Goal: Task Accomplishment & Management: Use online tool/utility

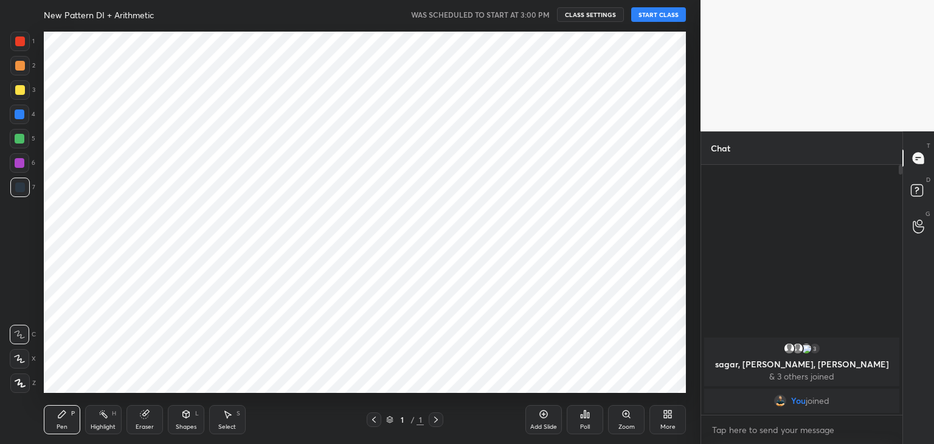
scroll to position [60409, 60124]
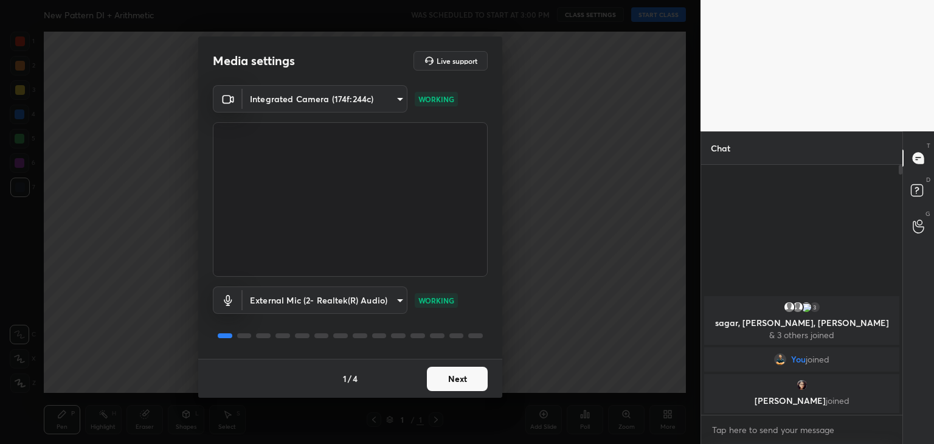
click at [476, 376] on button "Next" at bounding box center [457, 378] width 61 height 24
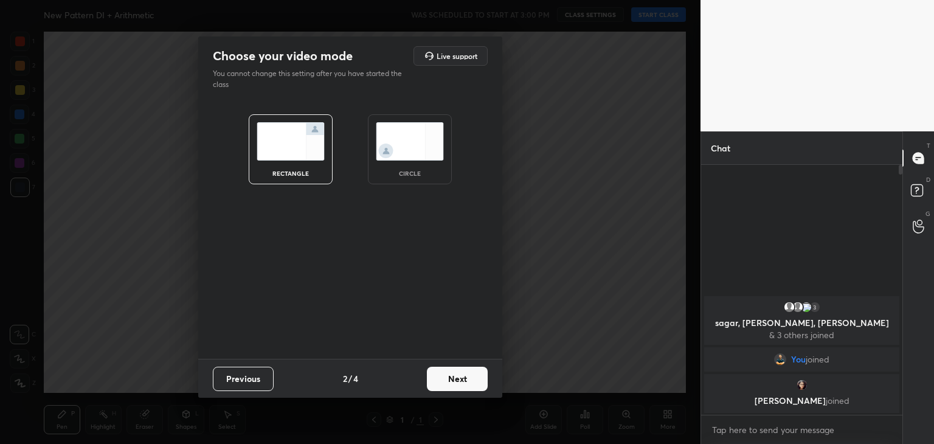
click at [476, 376] on button "Next" at bounding box center [457, 378] width 61 height 24
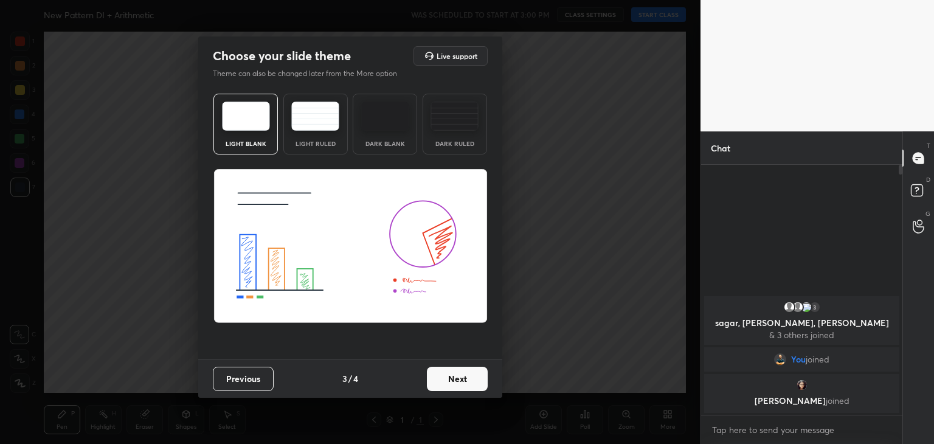
click at [478, 381] on button "Next" at bounding box center [457, 378] width 61 height 24
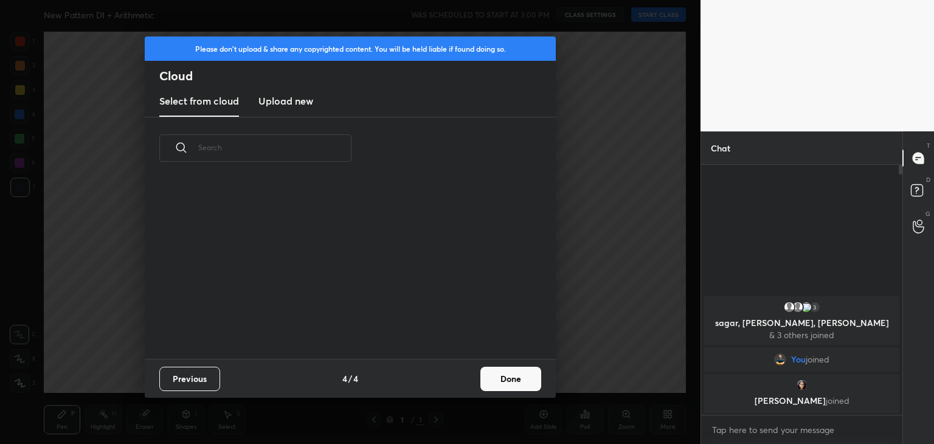
scroll to position [180, 390]
click at [284, 95] on h3 "Upload new" at bounding box center [285, 101] width 55 height 15
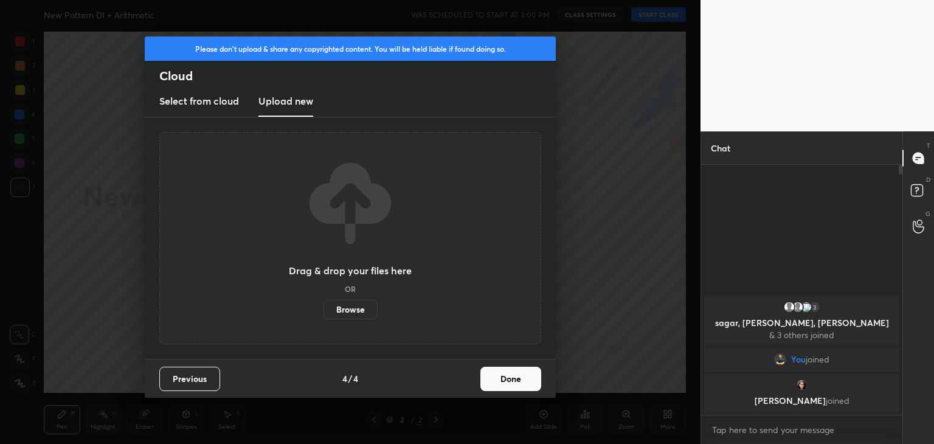
click at [360, 308] on label "Browse" at bounding box center [350, 309] width 54 height 19
click at [323, 308] on input "Browse" at bounding box center [323, 309] width 0 height 19
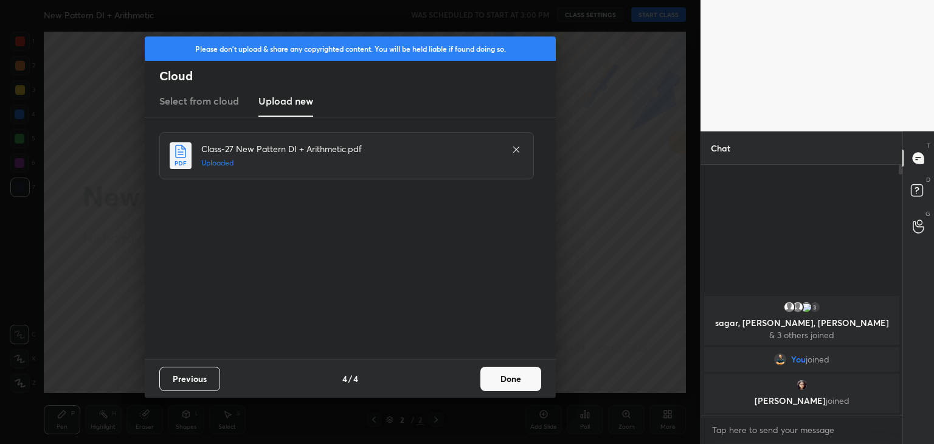
click at [504, 374] on button "Done" at bounding box center [510, 378] width 61 height 24
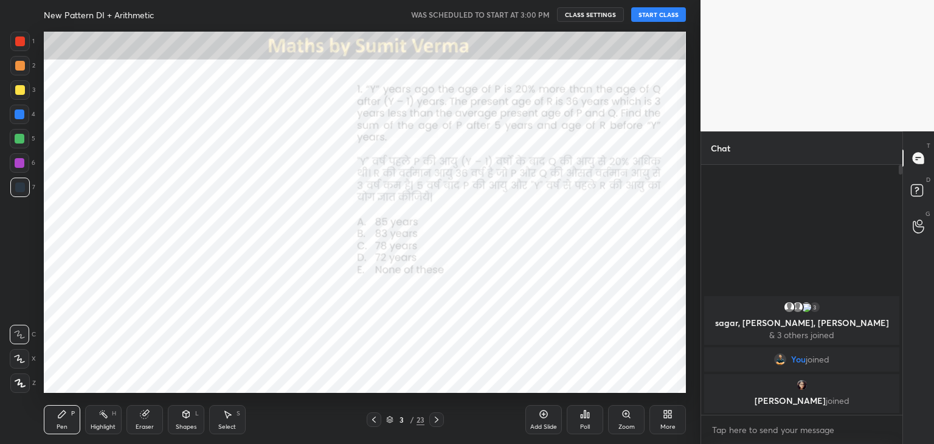
click at [18, 37] on div at bounding box center [20, 41] width 10 height 10
click at [24, 359] on icon at bounding box center [19, 358] width 11 height 9
click at [653, 15] on button "START CLASS" at bounding box center [658, 14] width 55 height 15
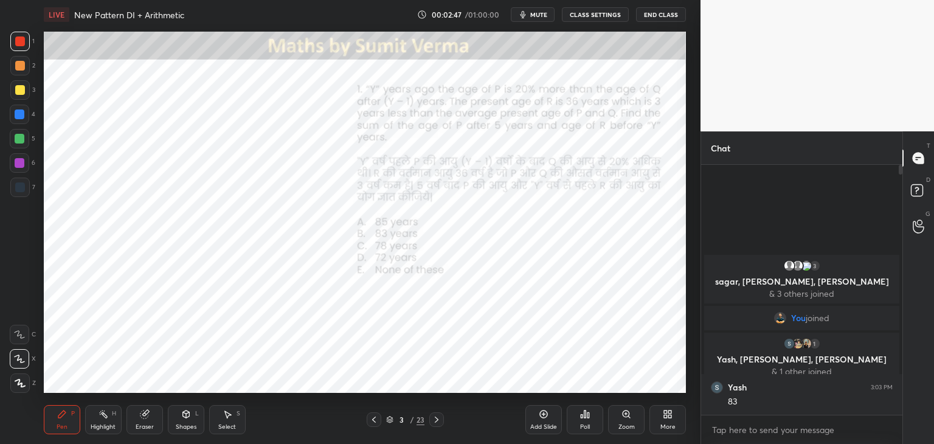
click at [436, 420] on icon at bounding box center [437, 419] width 4 height 6
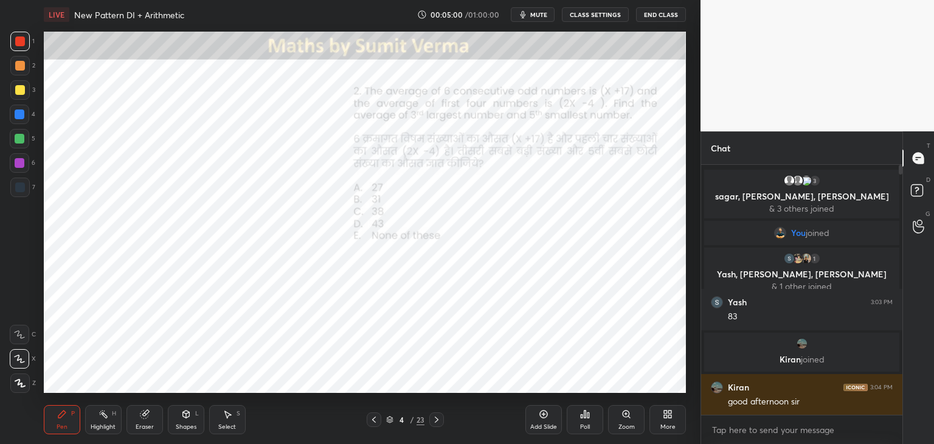
click at [24, 190] on div at bounding box center [19, 186] width 19 height 19
click at [137, 414] on div "Eraser" at bounding box center [144, 419] width 36 height 29
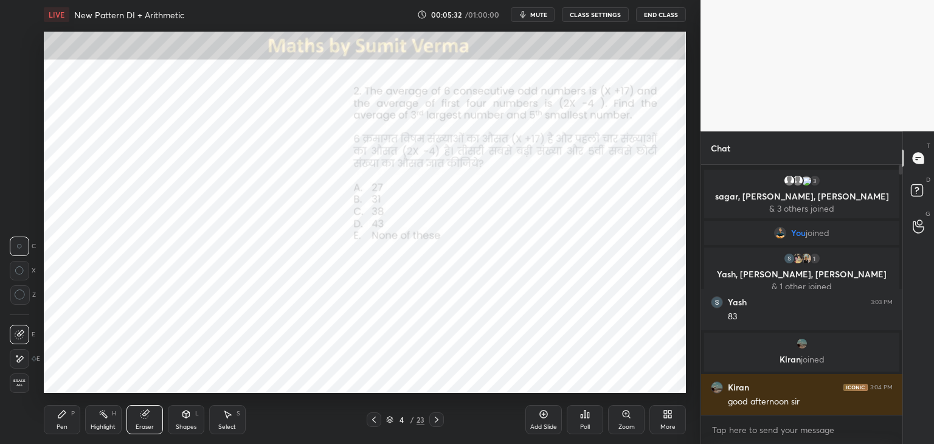
click at [68, 418] on div "Pen P" at bounding box center [62, 419] width 36 height 29
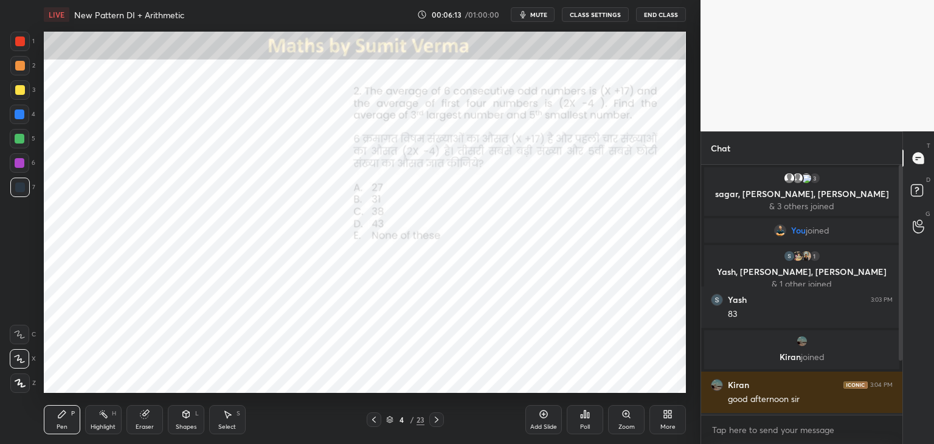
click at [437, 421] on icon at bounding box center [437, 419] width 10 height 10
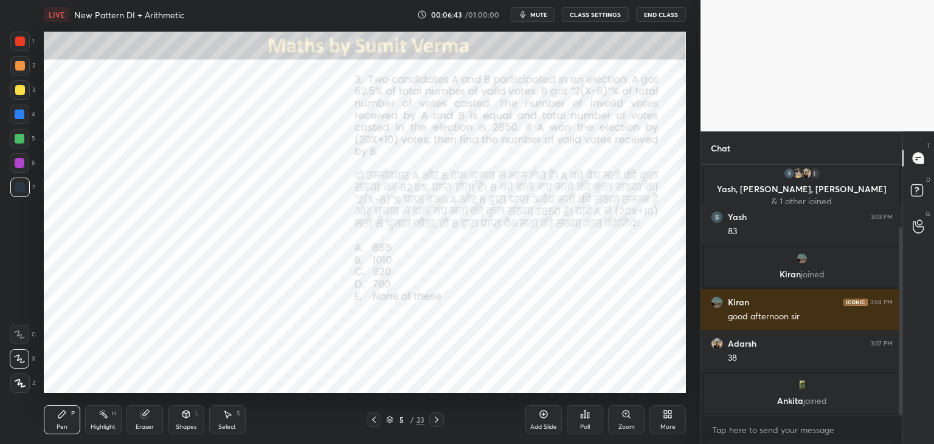
click at [547, 18] on span "mute" at bounding box center [538, 14] width 17 height 9
click at [537, 15] on span "unmute" at bounding box center [537, 14] width 26 height 9
click at [20, 37] on div at bounding box center [20, 41] width 10 height 10
click at [26, 117] on div at bounding box center [19, 114] width 19 height 19
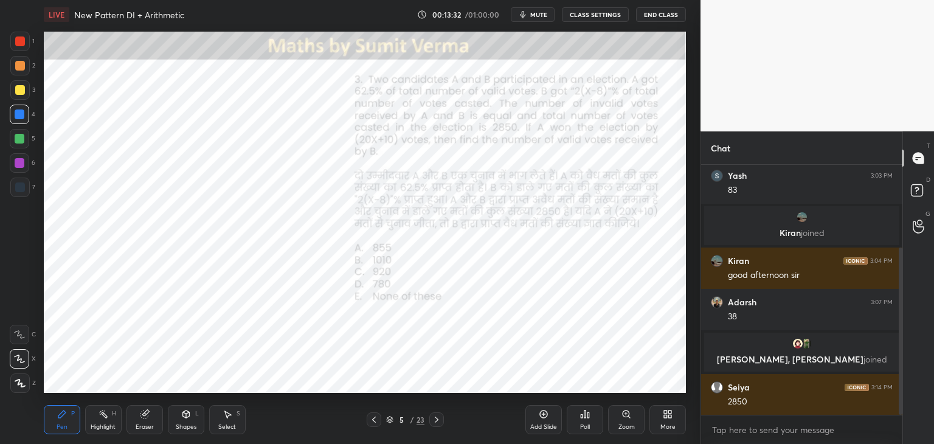
scroll to position [165, 0]
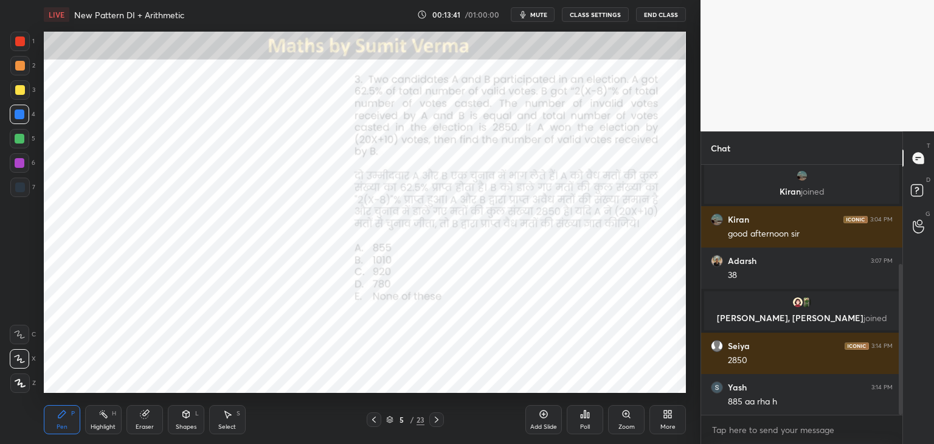
click at [187, 419] on div "Shapes L" at bounding box center [186, 419] width 36 height 29
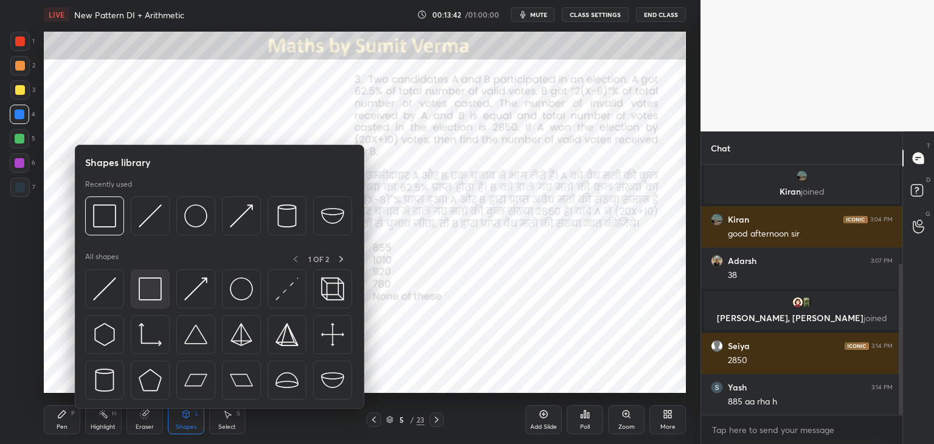
click at [154, 296] on img at bounding box center [150, 288] width 23 height 23
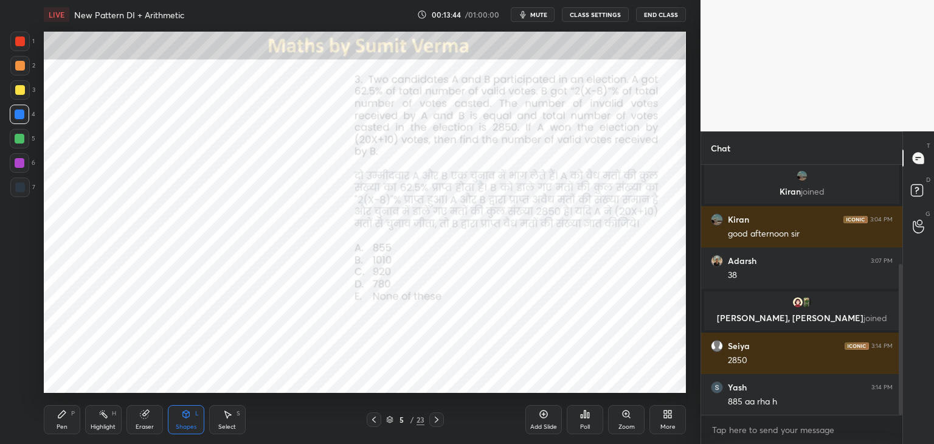
click at [68, 418] on div "Pen P" at bounding box center [62, 419] width 36 height 29
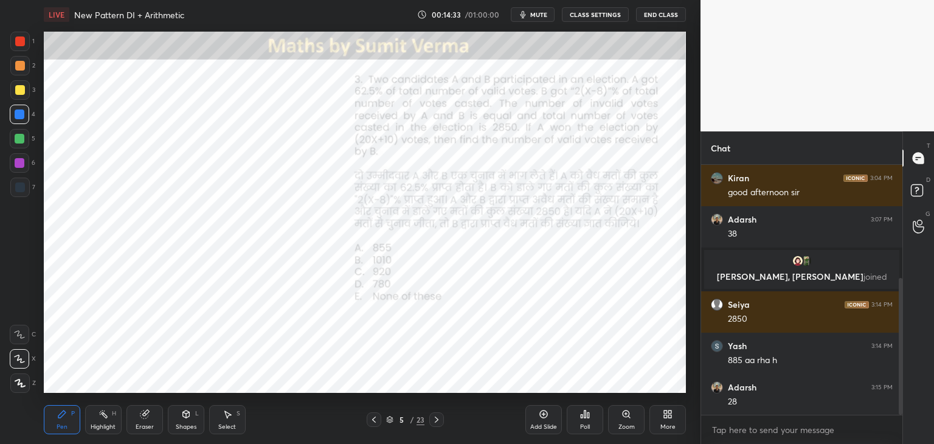
click at [151, 419] on div "Eraser" at bounding box center [144, 419] width 36 height 29
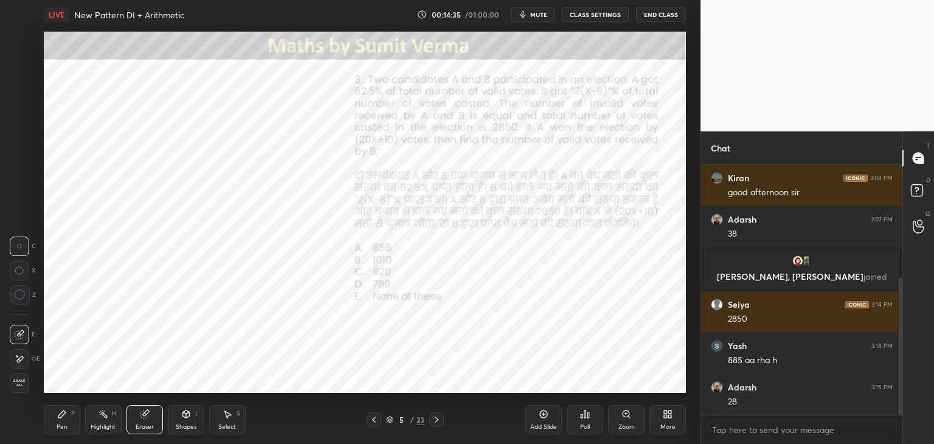
click at [17, 297] on icon at bounding box center [20, 294] width 11 height 11
click at [68, 419] on div "Pen P" at bounding box center [62, 419] width 36 height 29
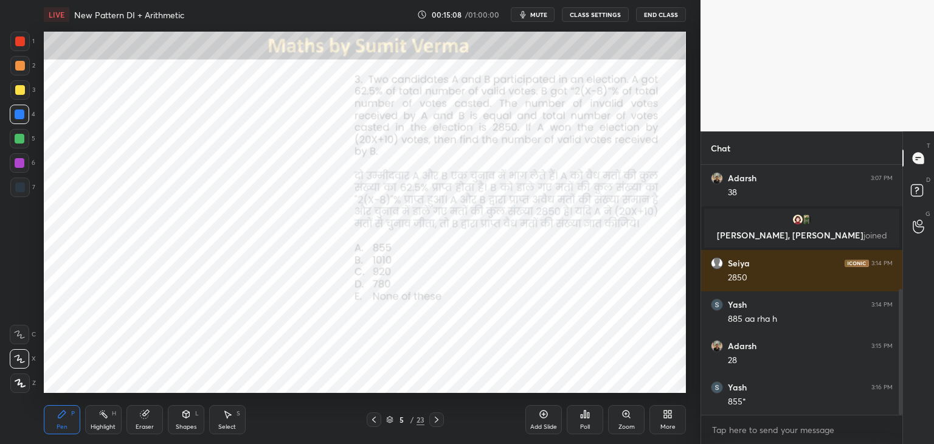
scroll to position [289, 0]
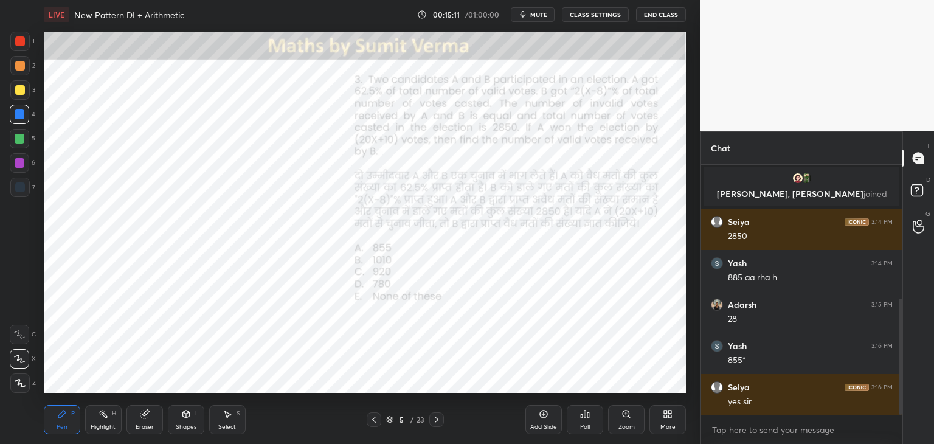
click at [438, 420] on icon at bounding box center [437, 419] width 10 height 10
click at [22, 47] on div at bounding box center [19, 41] width 19 height 19
click at [537, 14] on span "mute" at bounding box center [538, 14] width 17 height 9
click at [541, 16] on span "unmute" at bounding box center [537, 14] width 26 height 9
click at [150, 420] on div "Eraser" at bounding box center [144, 419] width 36 height 29
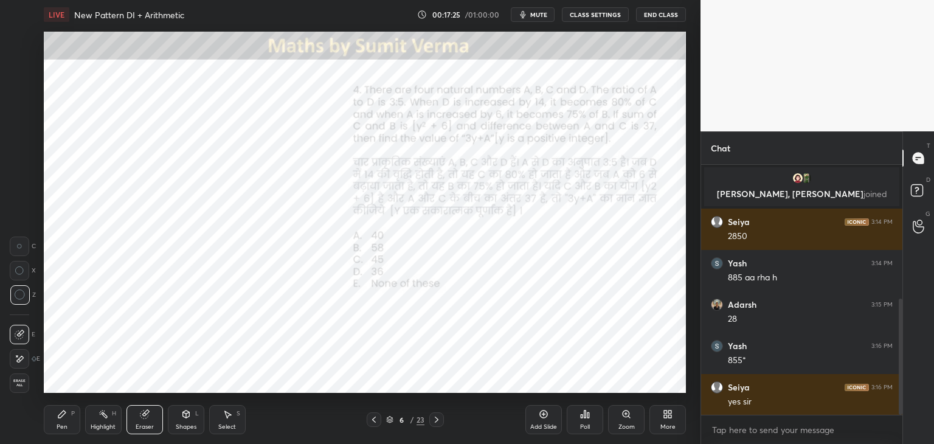
click at [19, 382] on span "Erase all" at bounding box center [19, 383] width 18 height 9
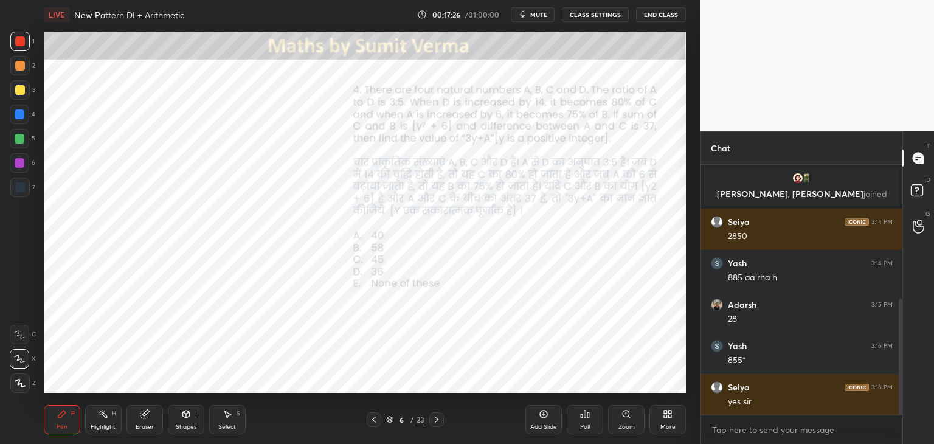
click at [66, 419] on icon at bounding box center [62, 414] width 10 height 10
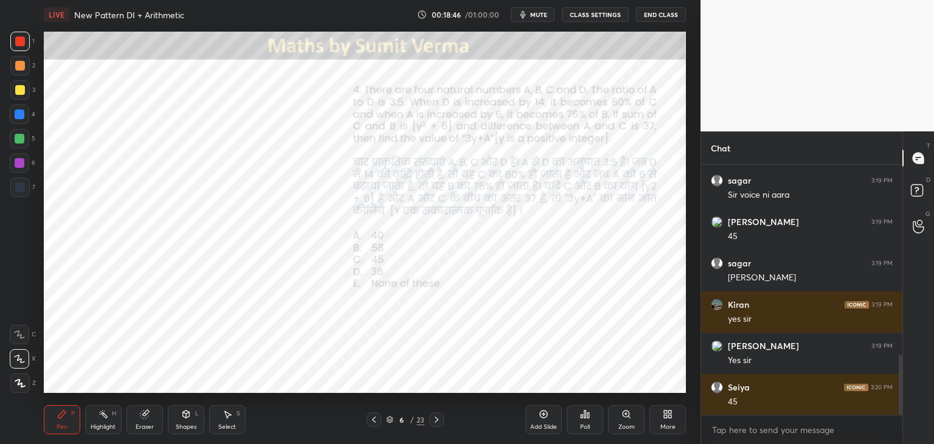
scroll to position [827, 0]
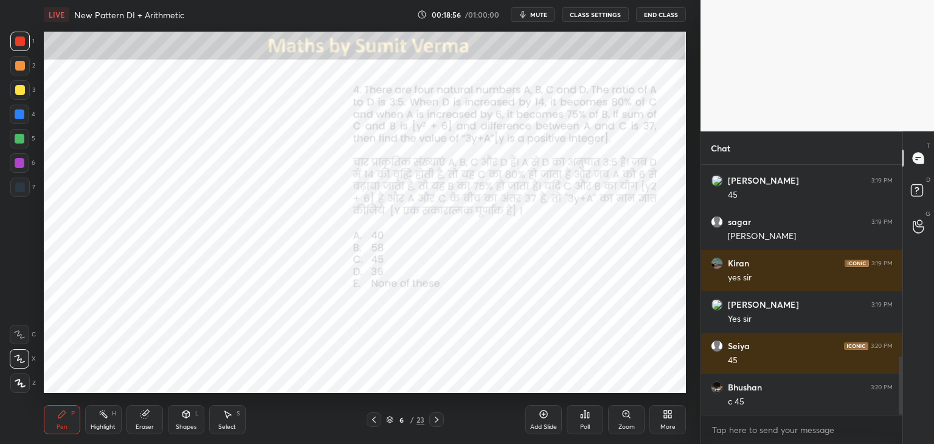
click at [131, 422] on div "Eraser" at bounding box center [144, 419] width 36 height 29
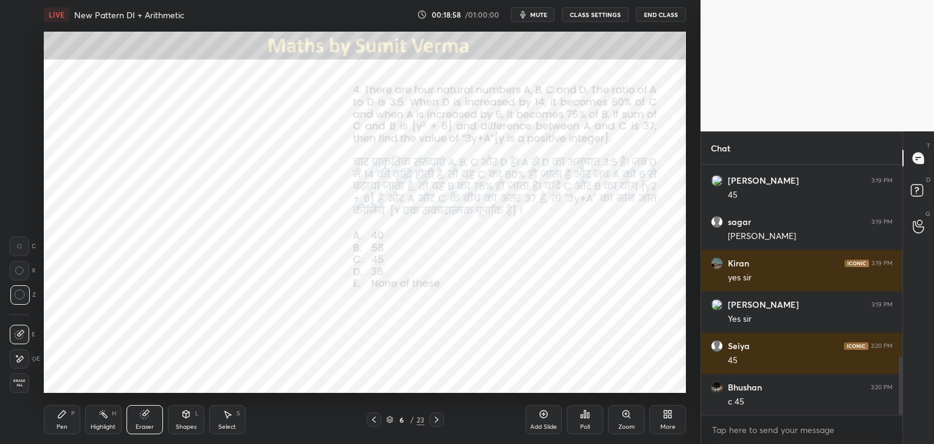
click at [61, 415] on icon at bounding box center [61, 413] width 7 height 7
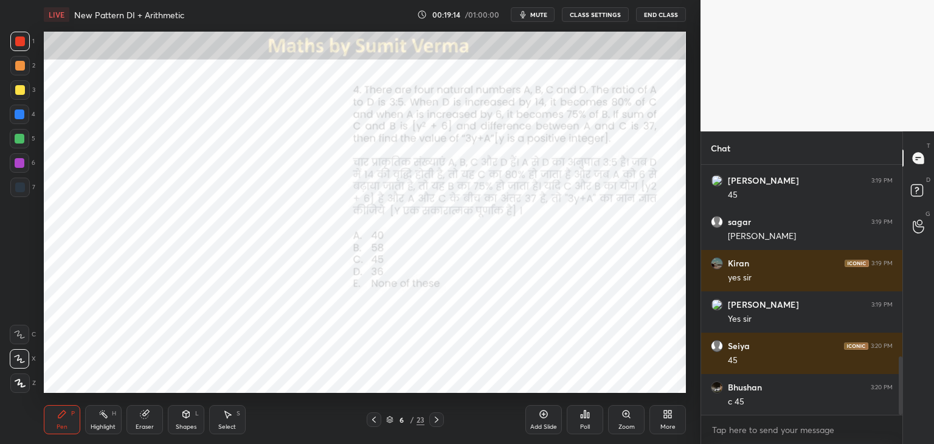
click at [137, 419] on div "Eraser" at bounding box center [144, 419] width 36 height 29
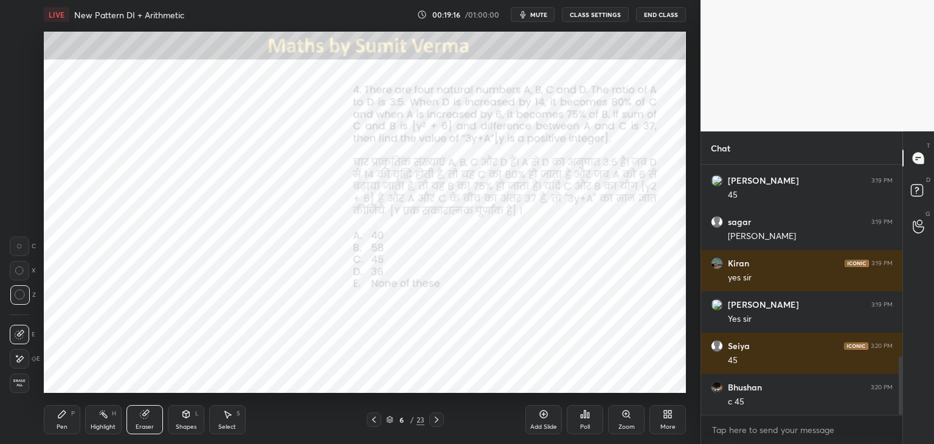
click at [58, 416] on icon at bounding box center [61, 413] width 7 height 7
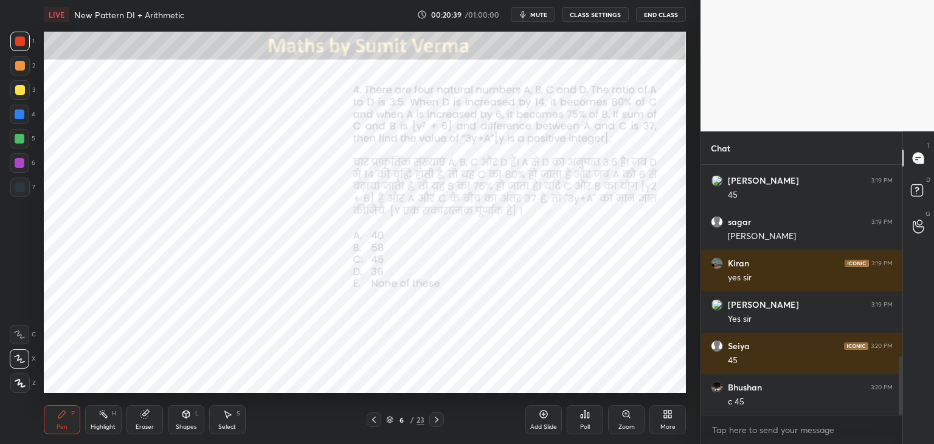
click at [151, 421] on div "Eraser" at bounding box center [144, 419] width 36 height 29
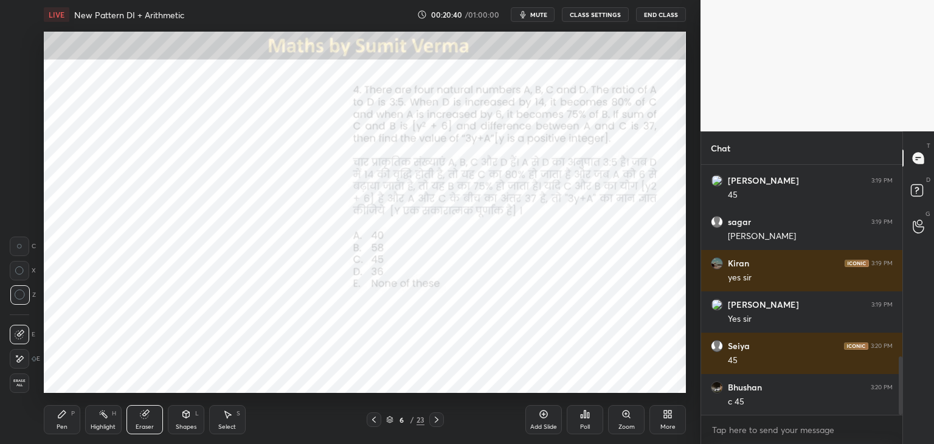
click at [54, 419] on div "Pen P" at bounding box center [62, 419] width 36 height 29
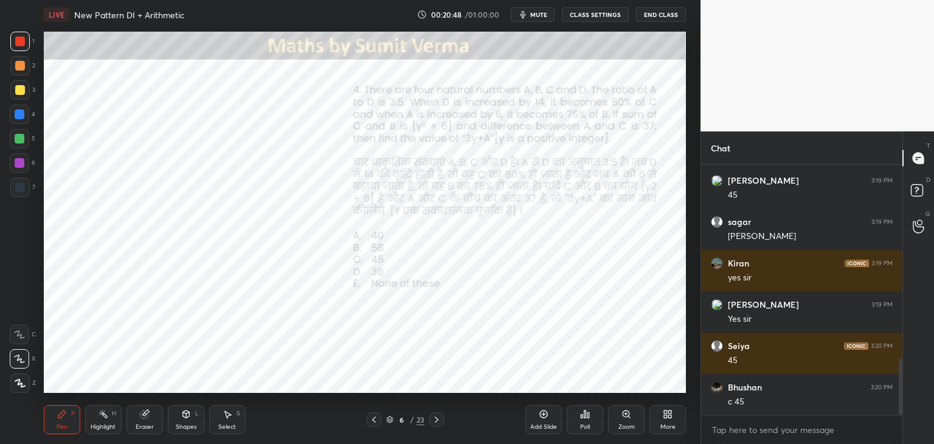
scroll to position [868, 0]
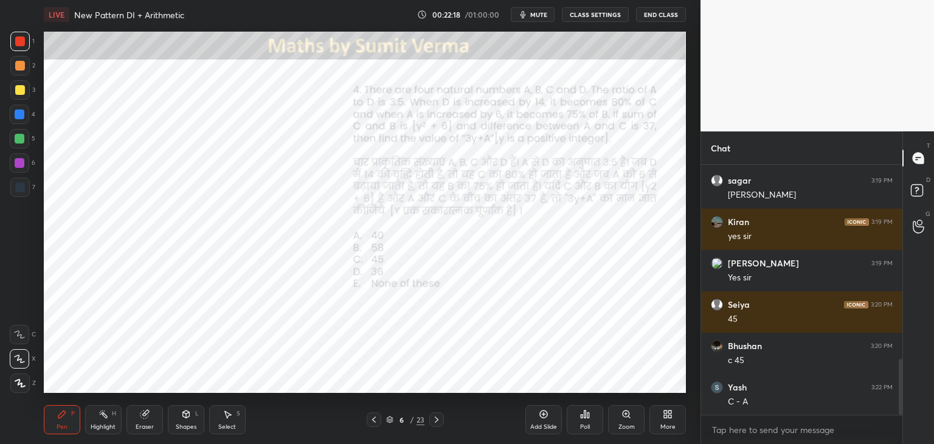
click at [436, 419] on icon at bounding box center [437, 419] width 4 height 6
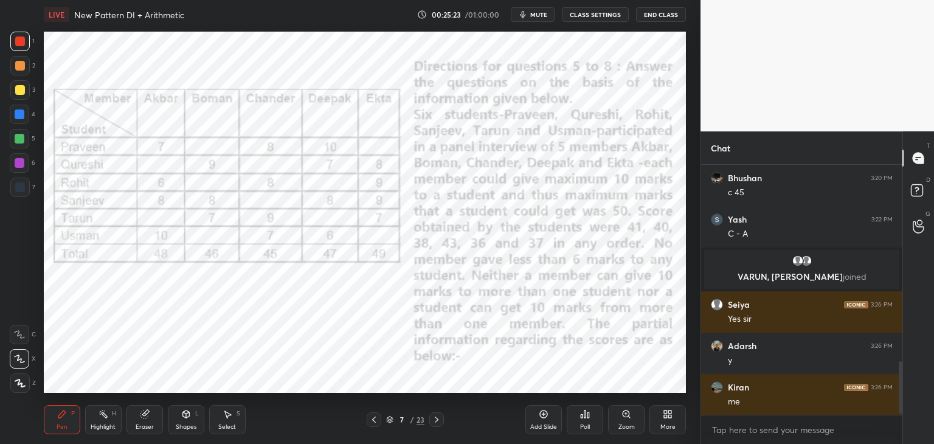
scroll to position [965, 0]
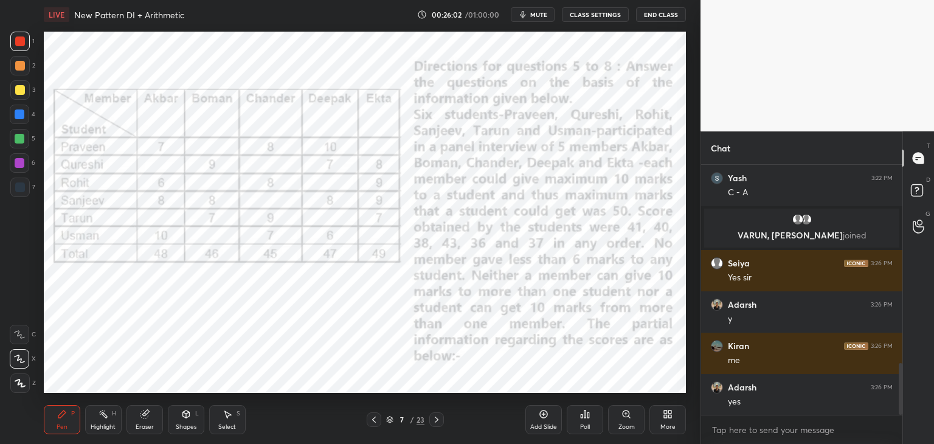
click at [433, 424] on icon at bounding box center [437, 419] width 10 height 10
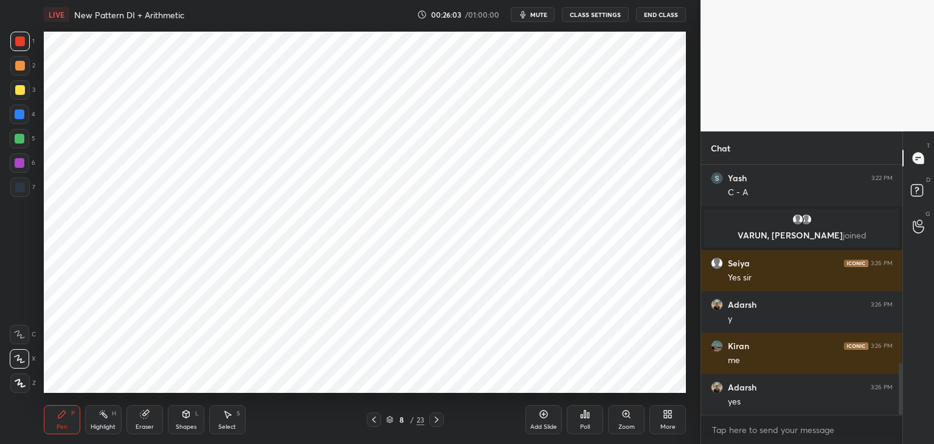
click at [433, 422] on icon at bounding box center [437, 419] width 10 height 10
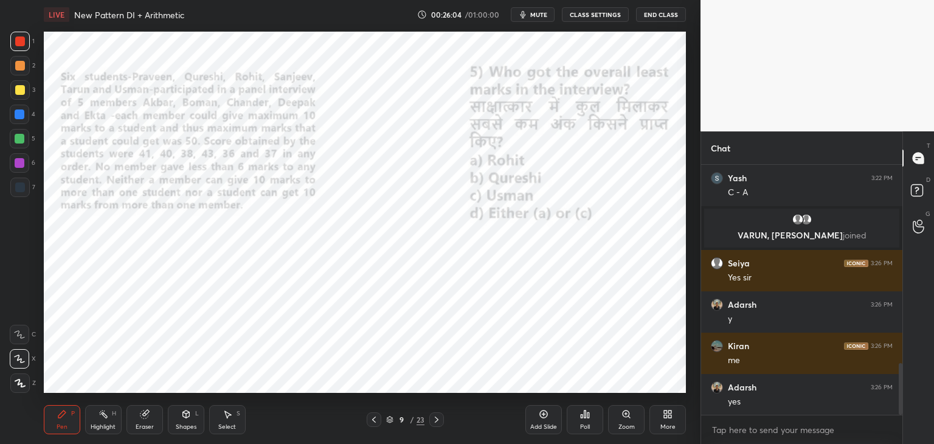
click at [374, 422] on icon at bounding box center [374, 419] width 10 height 10
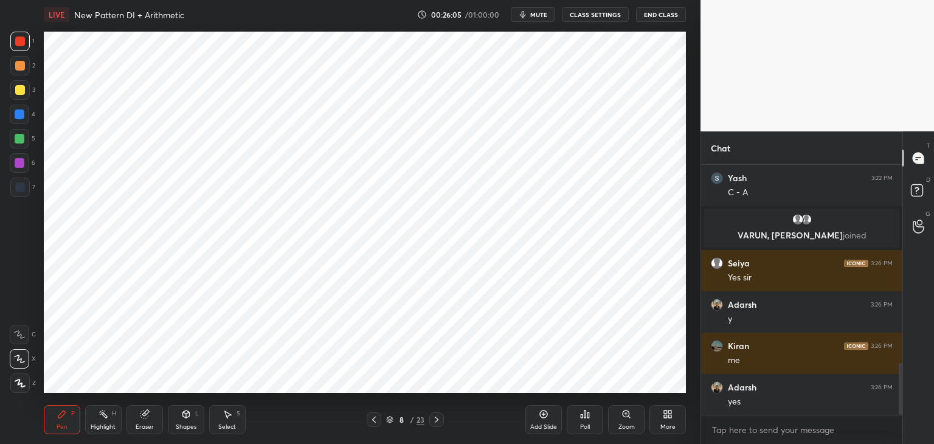
click at [379, 422] on div at bounding box center [373, 419] width 15 height 15
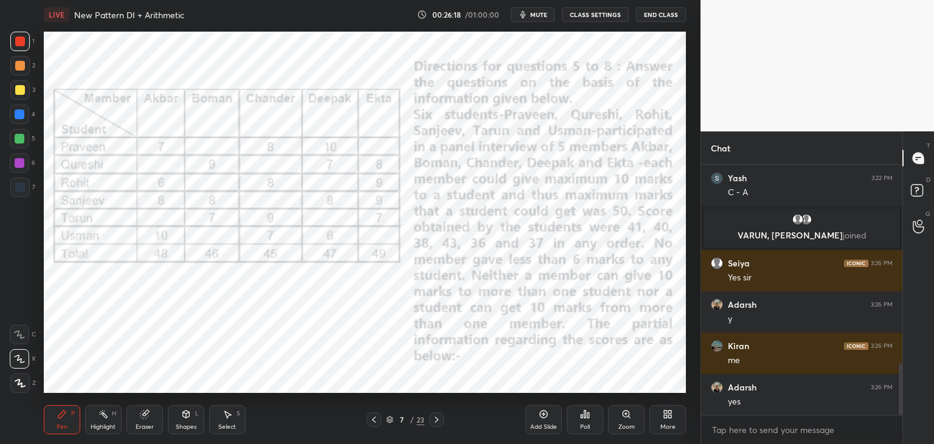
click at [432, 418] on icon at bounding box center [437, 419] width 10 height 10
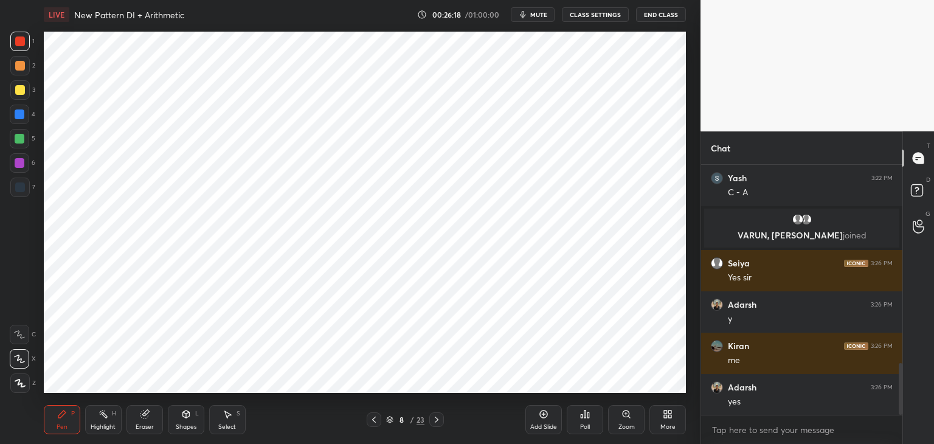
click at [434, 413] on div at bounding box center [436, 419] width 15 height 15
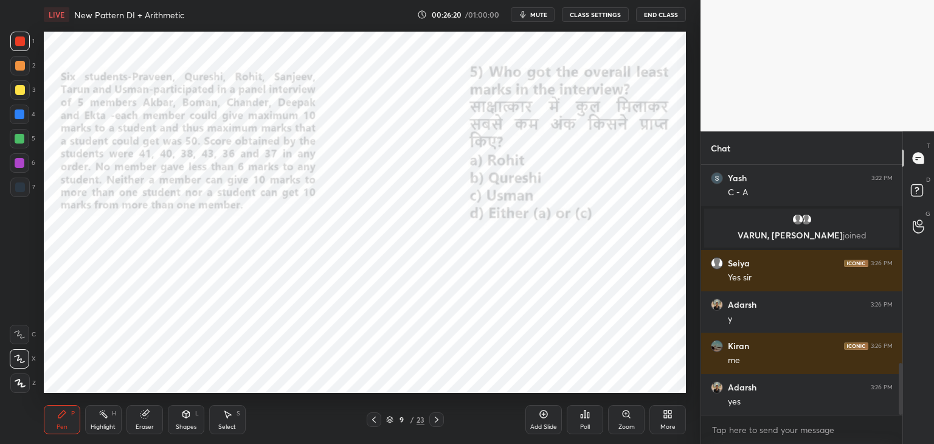
click at [373, 421] on icon at bounding box center [374, 419] width 10 height 10
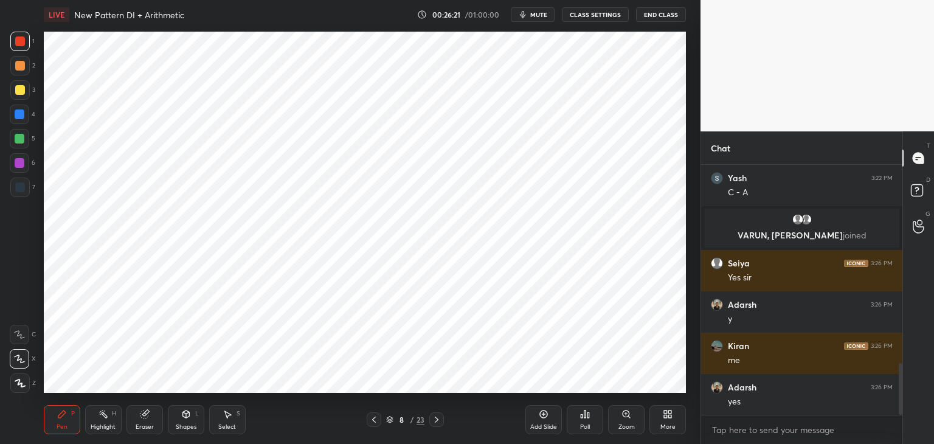
click at [371, 423] on icon at bounding box center [374, 419] width 10 height 10
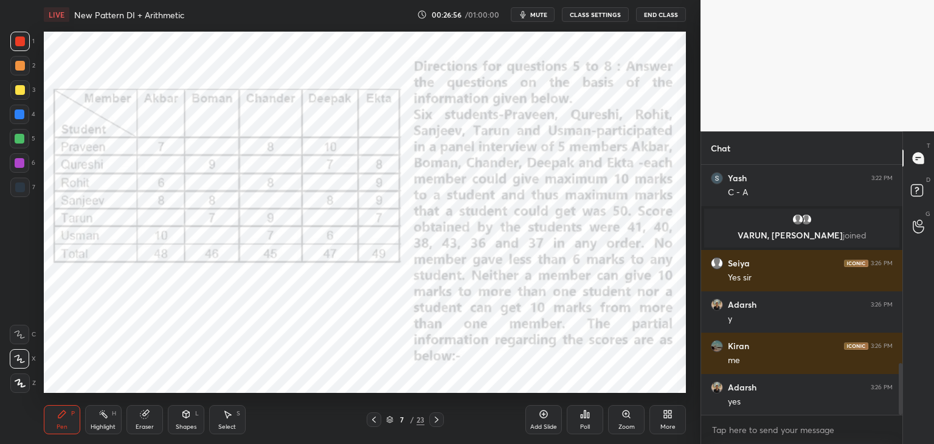
click at [436, 418] on icon at bounding box center [437, 419] width 4 height 6
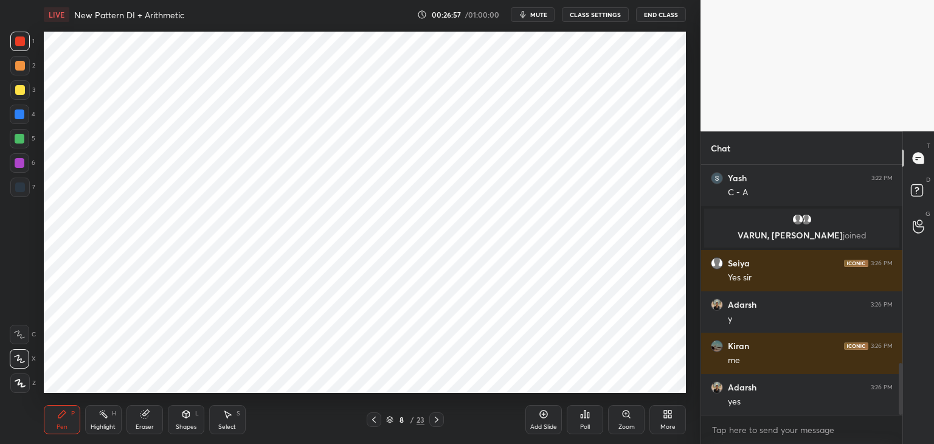
click at [372, 422] on icon at bounding box center [374, 419] width 10 height 10
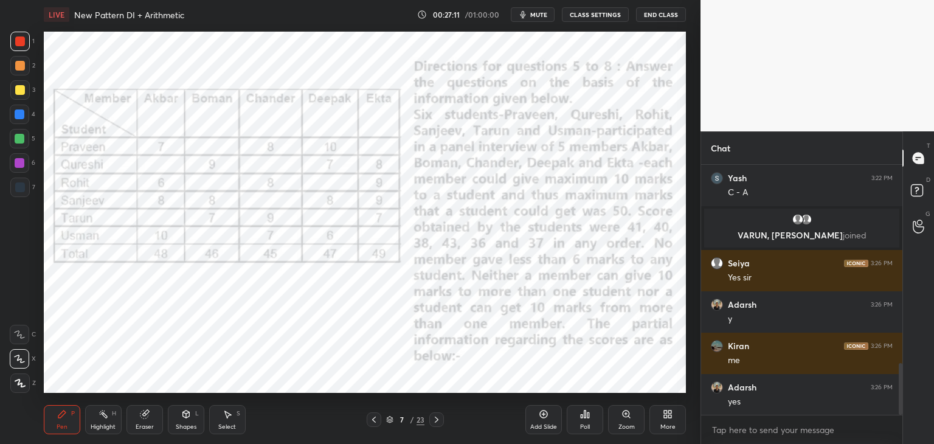
click at [439, 422] on icon at bounding box center [437, 419] width 10 height 10
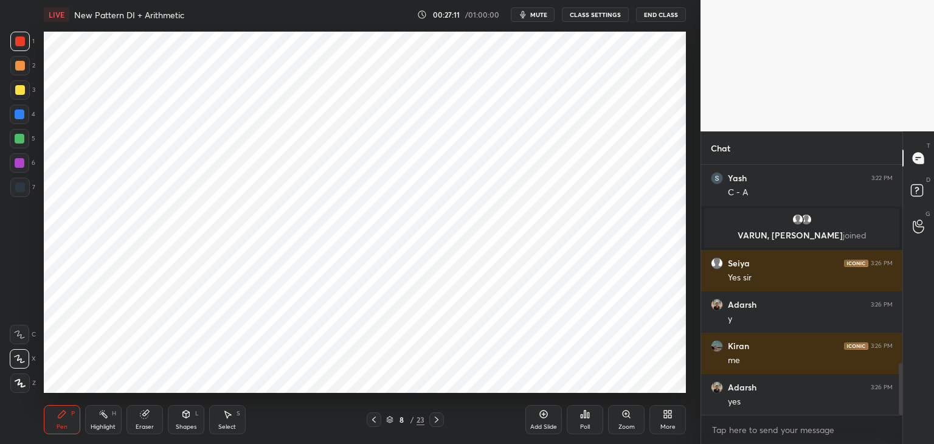
click at [438, 422] on icon at bounding box center [437, 419] width 10 height 10
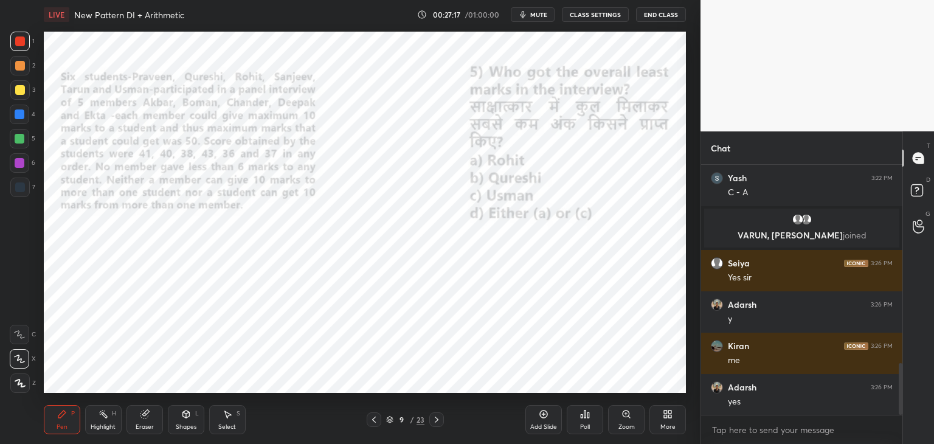
click at [435, 421] on icon at bounding box center [437, 419] width 4 height 6
click at [433, 419] on icon at bounding box center [437, 419] width 10 height 10
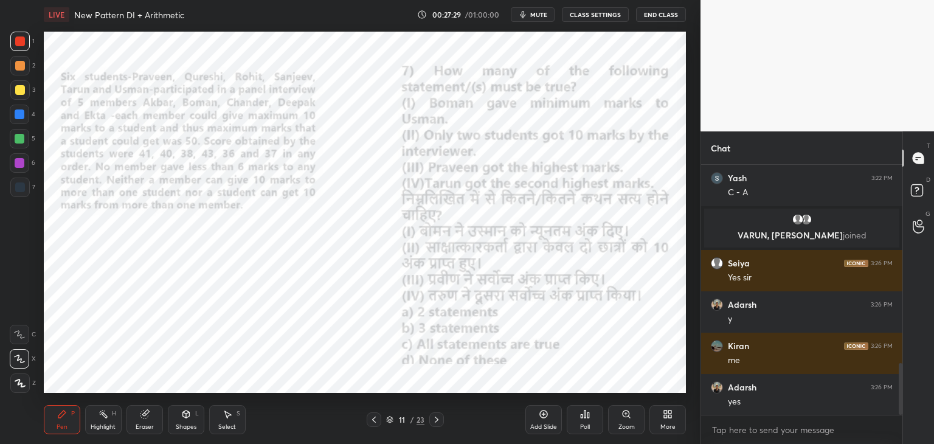
click at [374, 424] on icon at bounding box center [374, 419] width 10 height 10
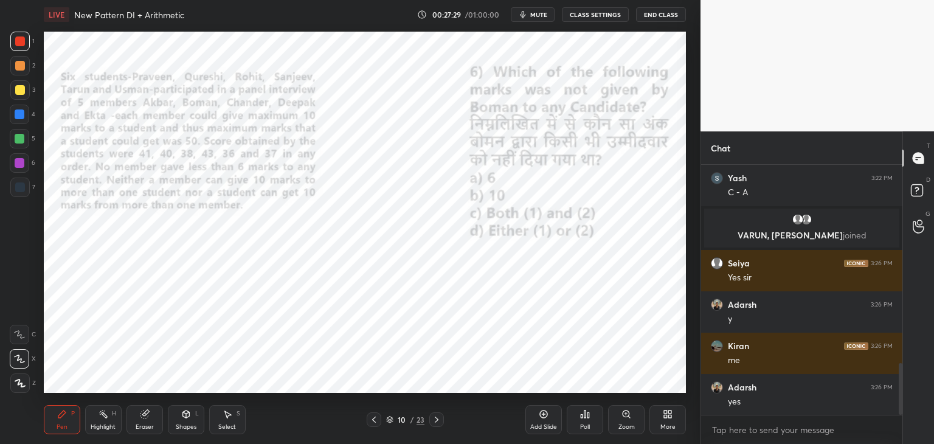
click at [371, 425] on div at bounding box center [373, 419] width 15 height 15
click at [372, 422] on icon at bounding box center [374, 419] width 10 height 10
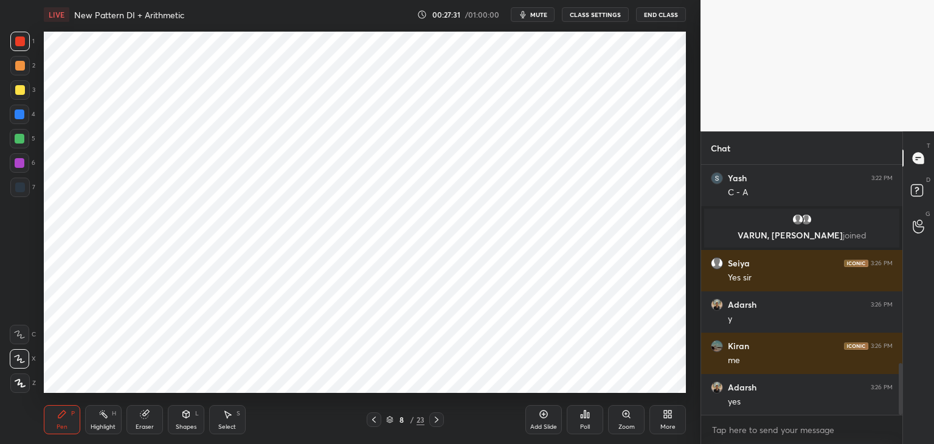
click at [372, 423] on icon at bounding box center [374, 419] width 10 height 10
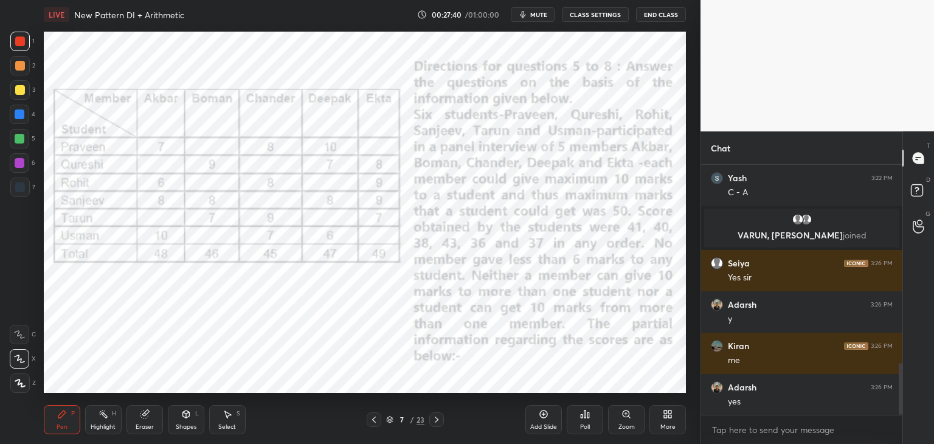
click at [540, 18] on button "mute" at bounding box center [533, 14] width 44 height 15
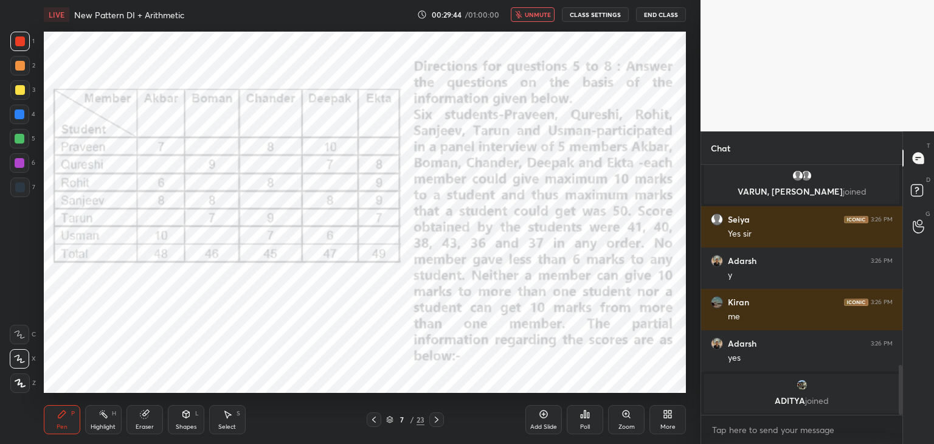
click at [537, 16] on span "unmute" at bounding box center [537, 14] width 26 height 9
click at [143, 421] on div "Eraser" at bounding box center [144, 419] width 36 height 29
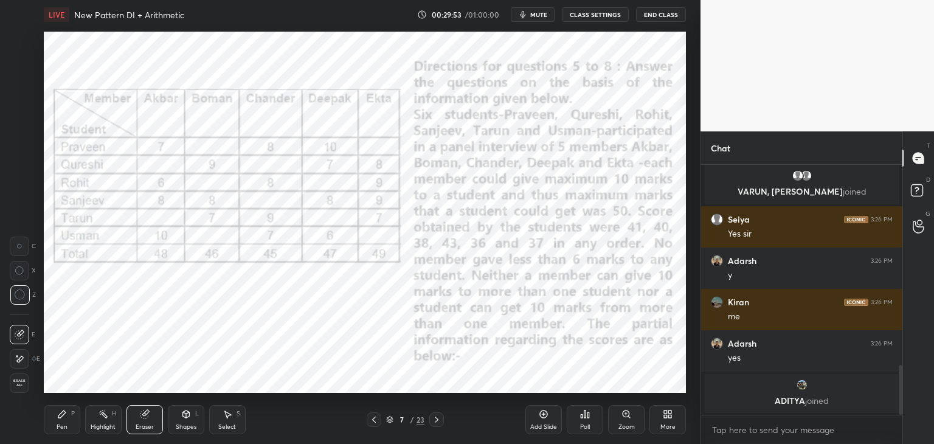
click at [20, 384] on span "Erase all" at bounding box center [19, 383] width 18 height 9
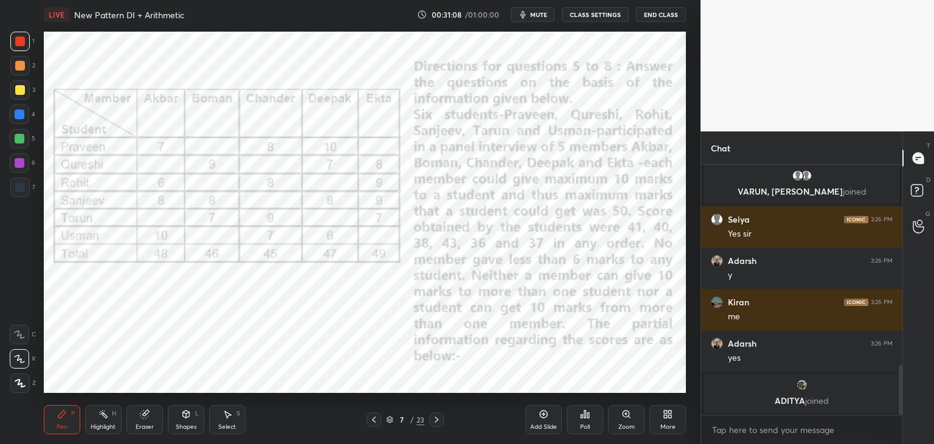
scroll to position [995, 0]
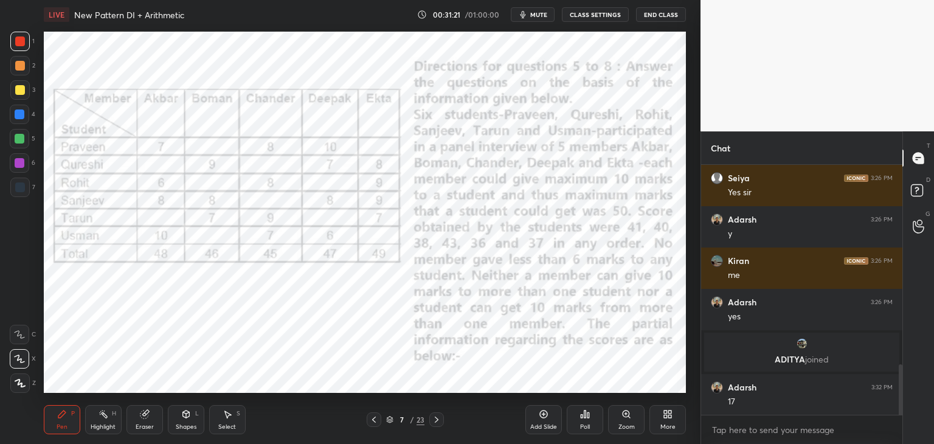
click at [151, 419] on div "Eraser" at bounding box center [144, 419] width 36 height 29
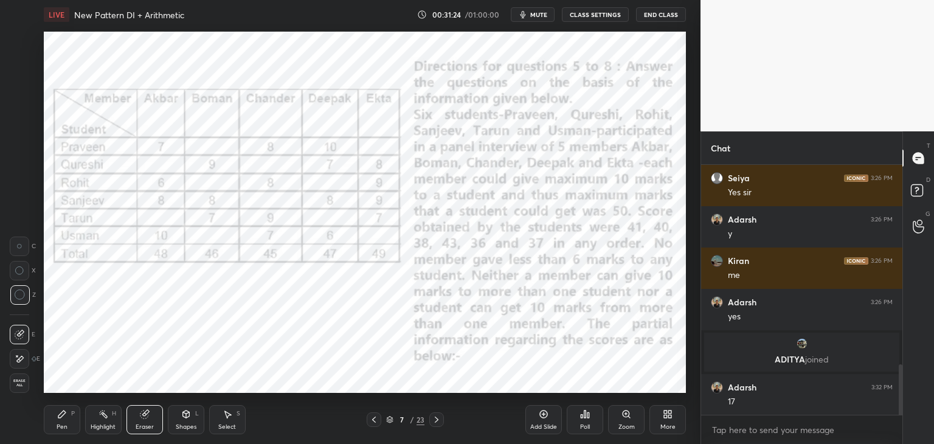
click at [153, 421] on div "Eraser" at bounding box center [144, 419] width 36 height 29
click at [62, 416] on icon at bounding box center [61, 413] width 7 height 7
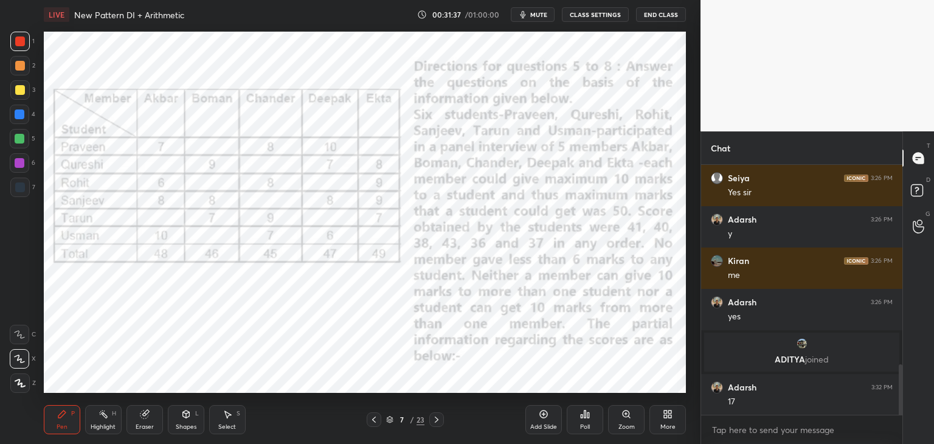
click at [19, 185] on div at bounding box center [20, 187] width 10 height 10
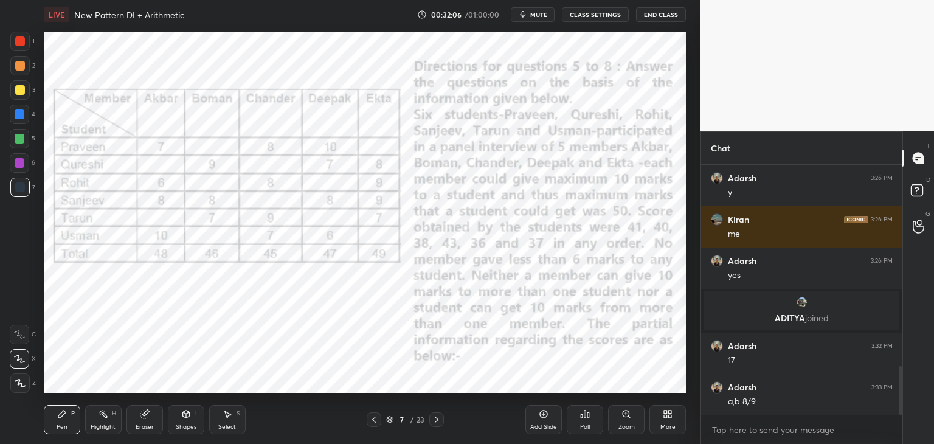
click at [18, 117] on div at bounding box center [20, 114] width 10 height 10
click at [24, 40] on div at bounding box center [20, 41] width 10 height 10
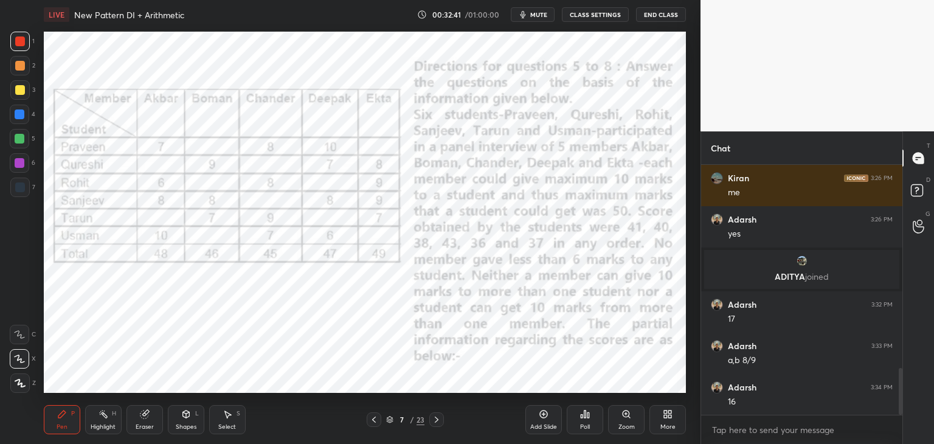
scroll to position [1119, 0]
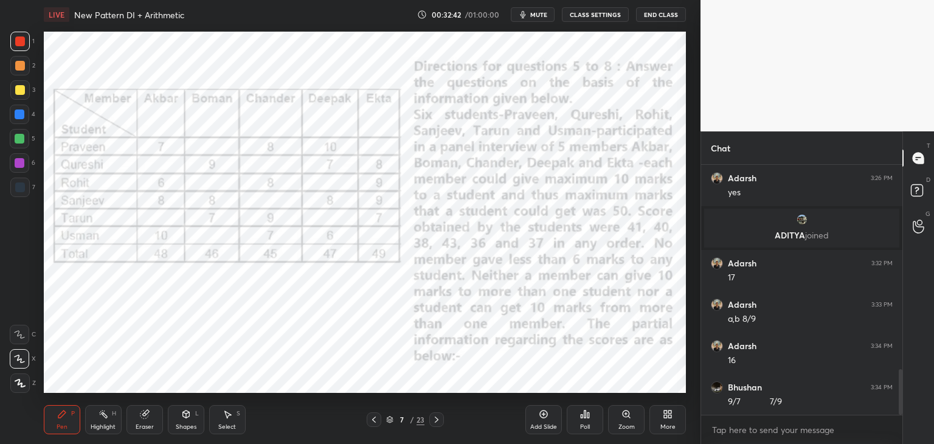
click at [22, 188] on div at bounding box center [20, 187] width 10 height 10
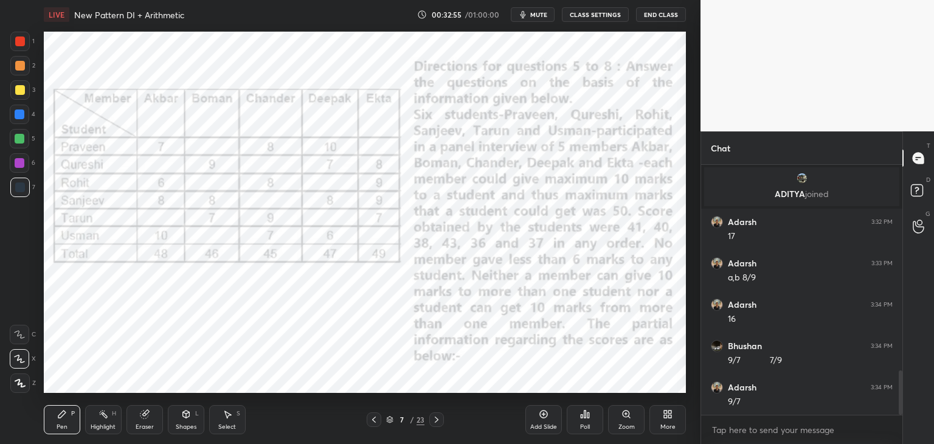
scroll to position [1173, 0]
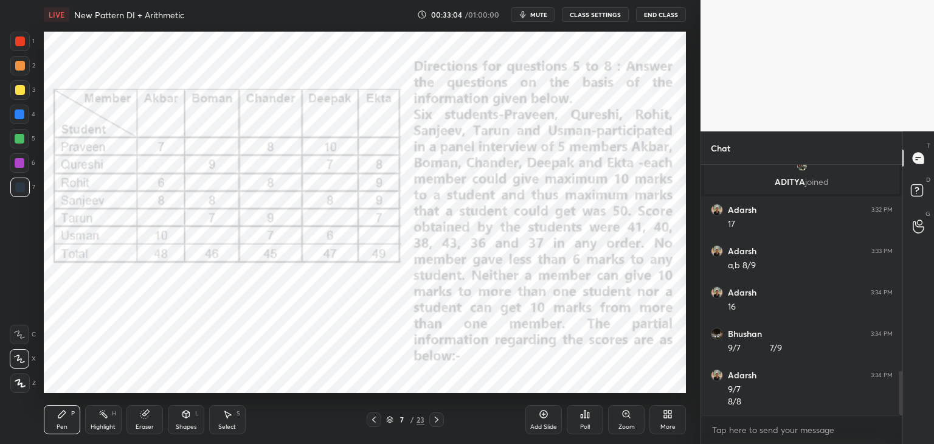
click at [22, 43] on div at bounding box center [20, 41] width 10 height 10
click at [18, 115] on div at bounding box center [20, 114] width 10 height 10
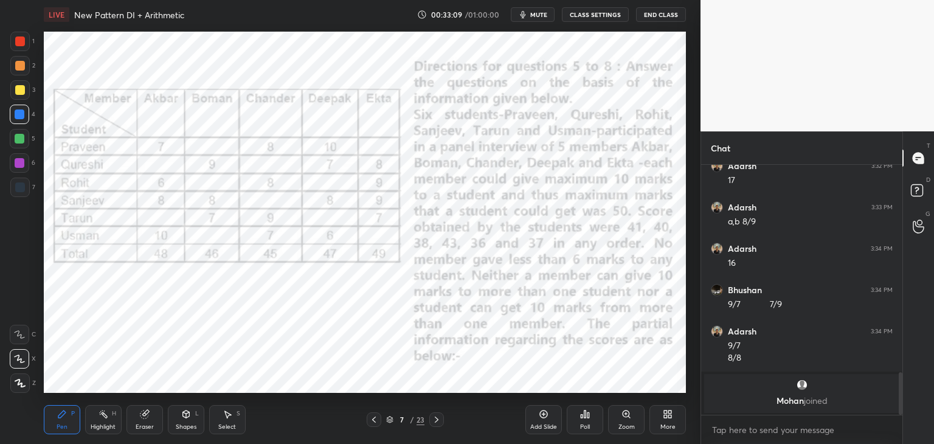
click at [21, 41] on div at bounding box center [20, 41] width 10 height 10
click at [22, 185] on div at bounding box center [20, 187] width 10 height 10
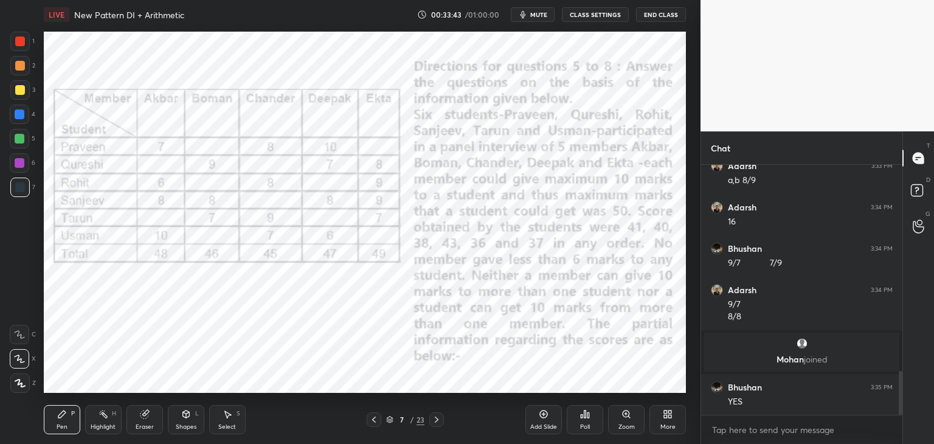
scroll to position [1171, 0]
click at [17, 122] on div at bounding box center [19, 114] width 19 height 19
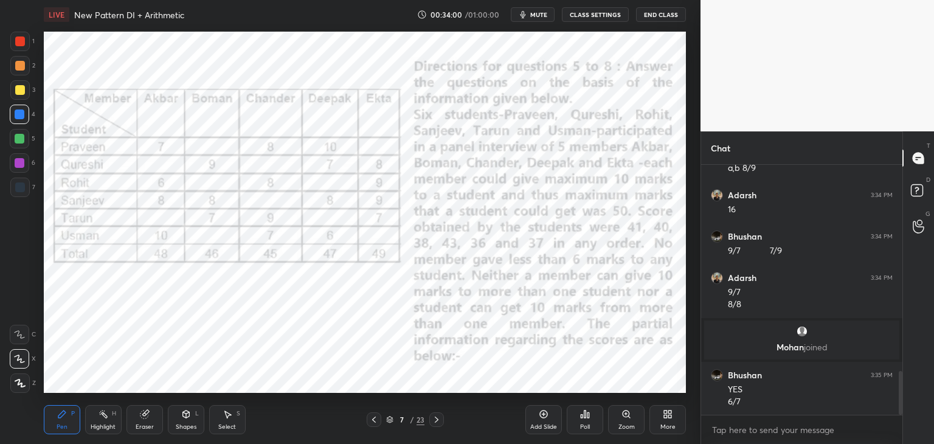
click at [24, 51] on div at bounding box center [19, 41] width 19 height 19
click at [24, 188] on div at bounding box center [19, 186] width 19 height 19
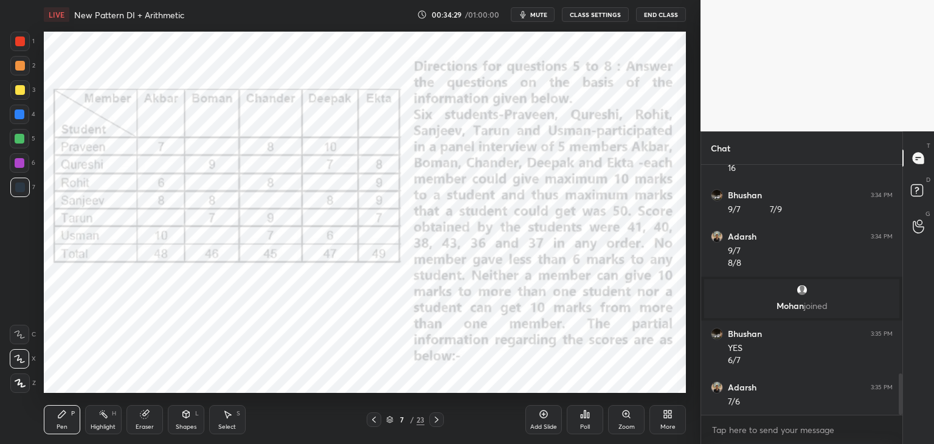
scroll to position [1265, 0]
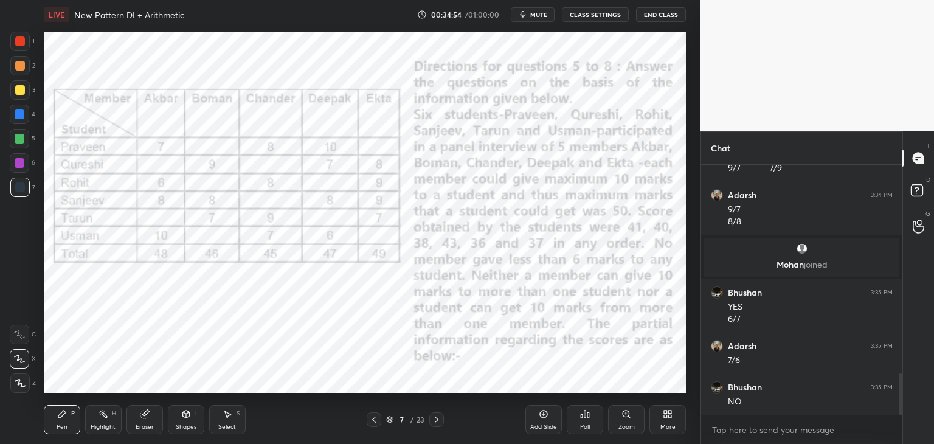
click at [29, 114] on div at bounding box center [19, 114] width 19 height 19
click at [153, 411] on div "Eraser" at bounding box center [144, 419] width 36 height 29
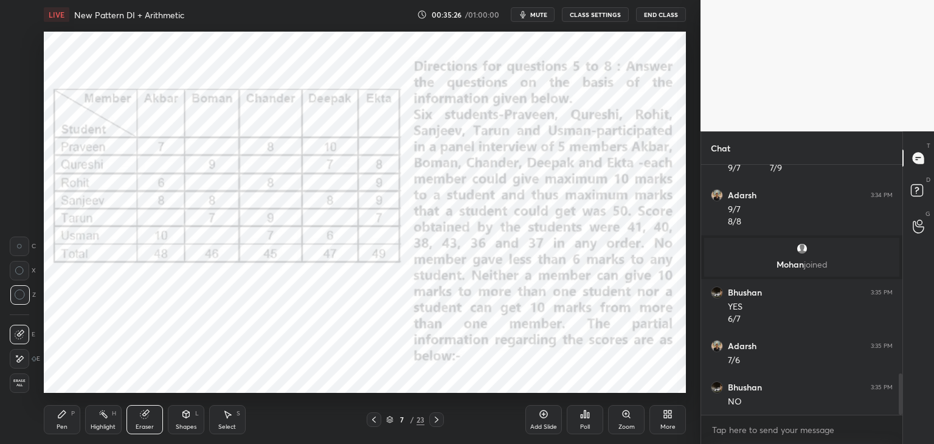
click at [53, 426] on div "Pen P" at bounding box center [62, 419] width 36 height 29
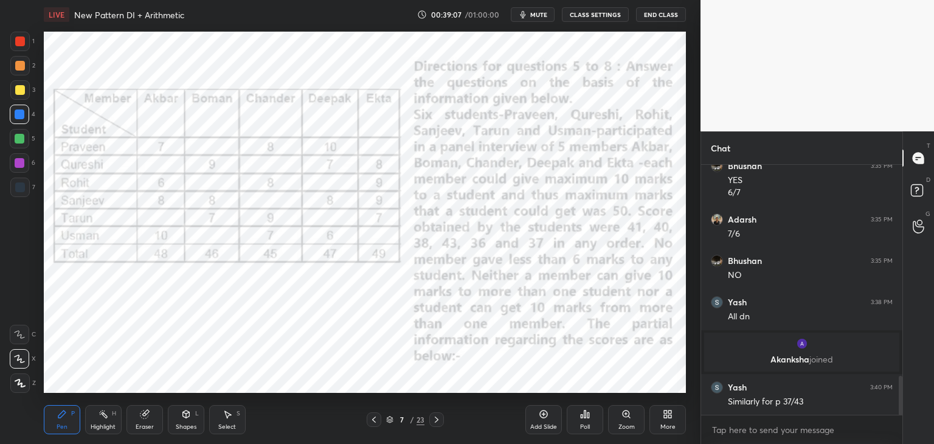
scroll to position [1348, 0]
click at [439, 412] on div at bounding box center [436, 419] width 15 height 15
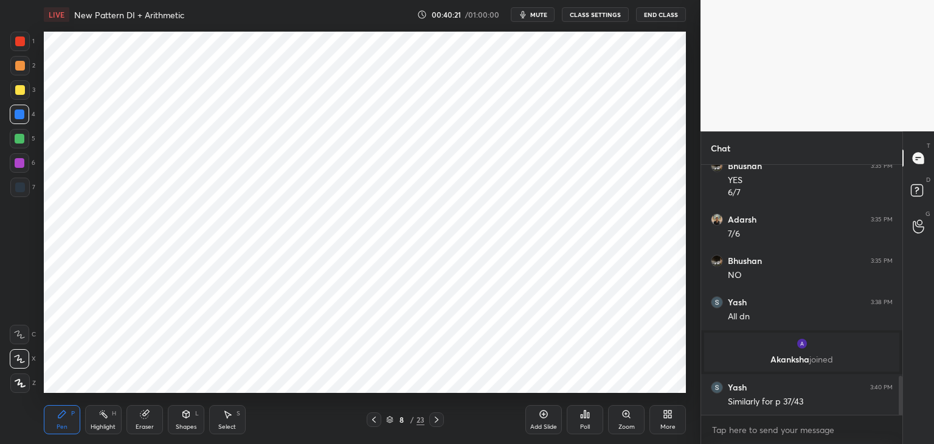
click at [369, 416] on icon at bounding box center [374, 419] width 10 height 10
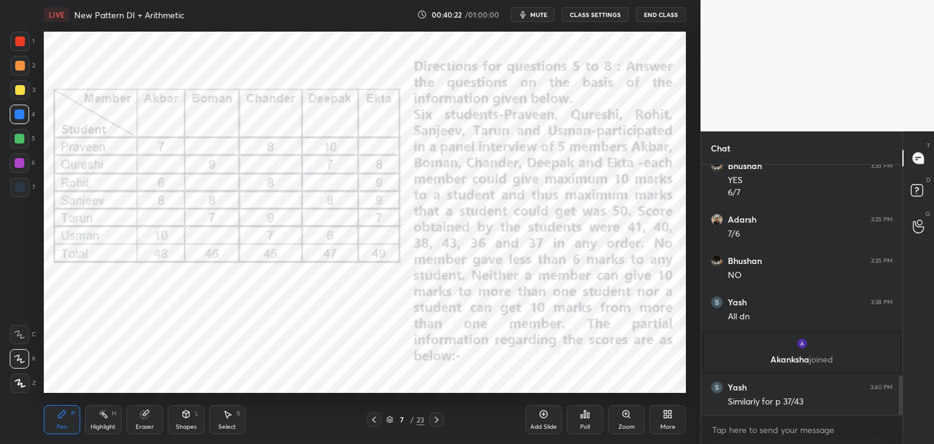
scroll to position [1389, 0]
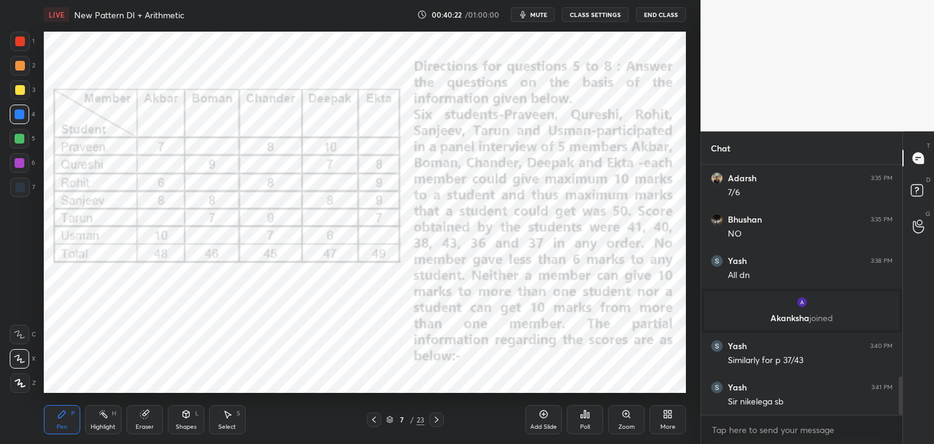
click at [438, 418] on icon at bounding box center [437, 419] width 10 height 10
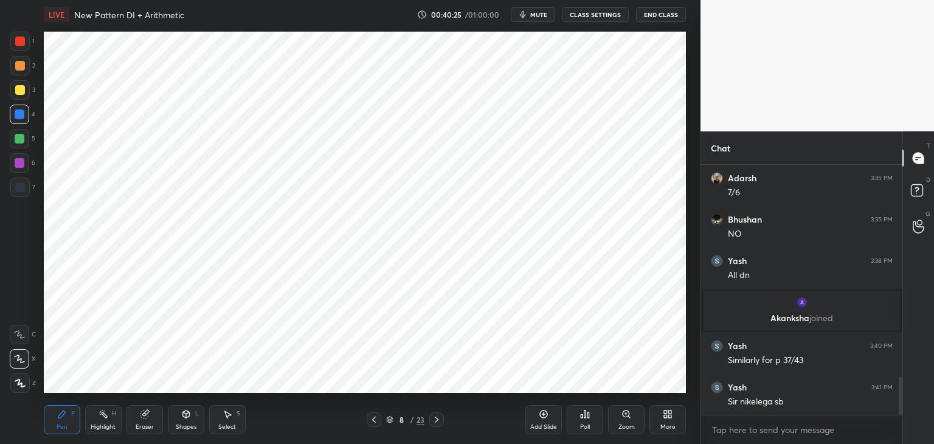
click at [16, 41] on div at bounding box center [20, 41] width 10 height 10
click at [187, 419] on div "Shapes L" at bounding box center [186, 419] width 36 height 29
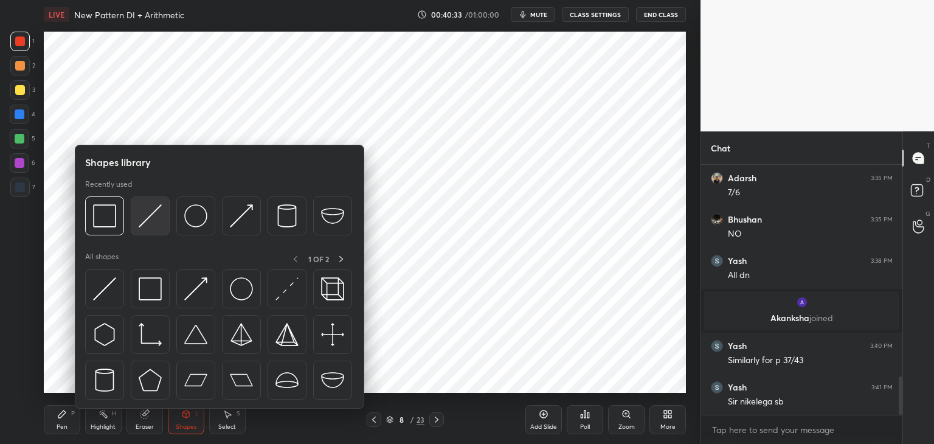
click at [156, 204] on img at bounding box center [150, 215] width 23 height 23
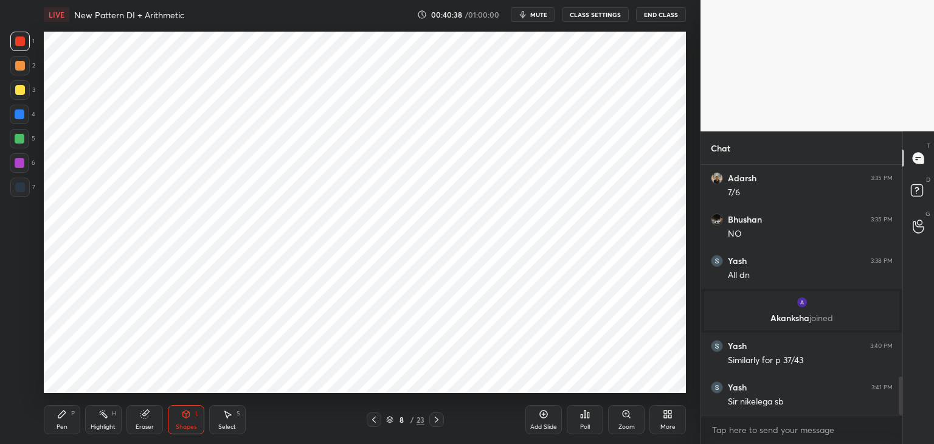
click at [371, 416] on icon at bounding box center [374, 419] width 10 height 10
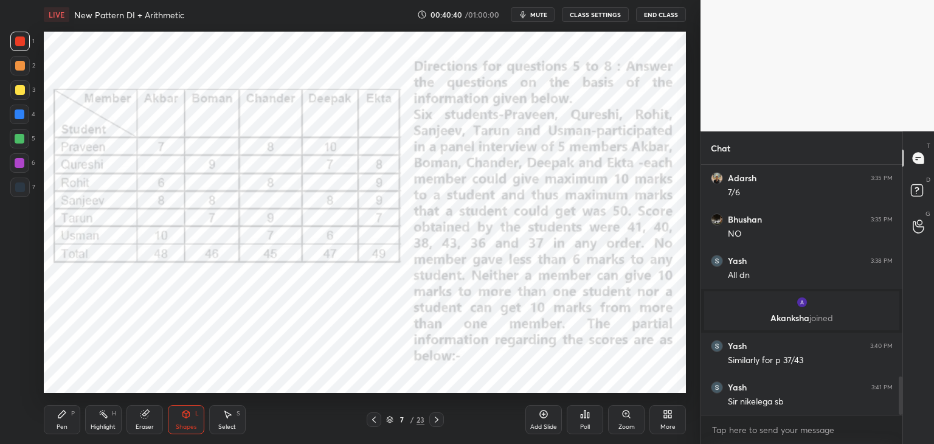
click at [436, 420] on icon at bounding box center [437, 419] width 4 height 6
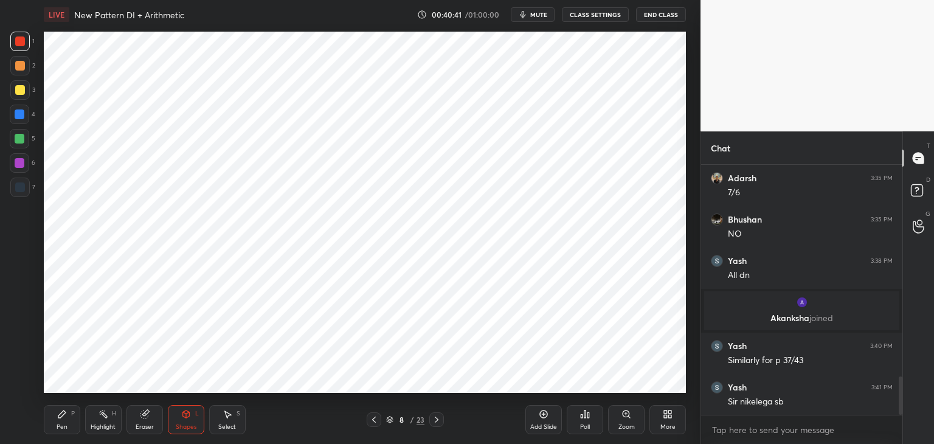
click at [71, 421] on div "Pen P" at bounding box center [62, 419] width 36 height 29
click at [149, 425] on div "Eraser" at bounding box center [145, 427] width 18 height 6
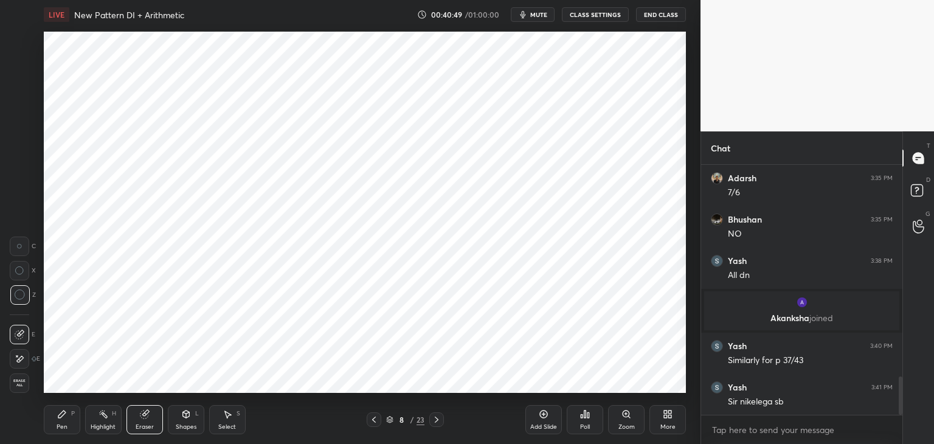
click at [197, 417] on div "Shapes L" at bounding box center [186, 419] width 36 height 29
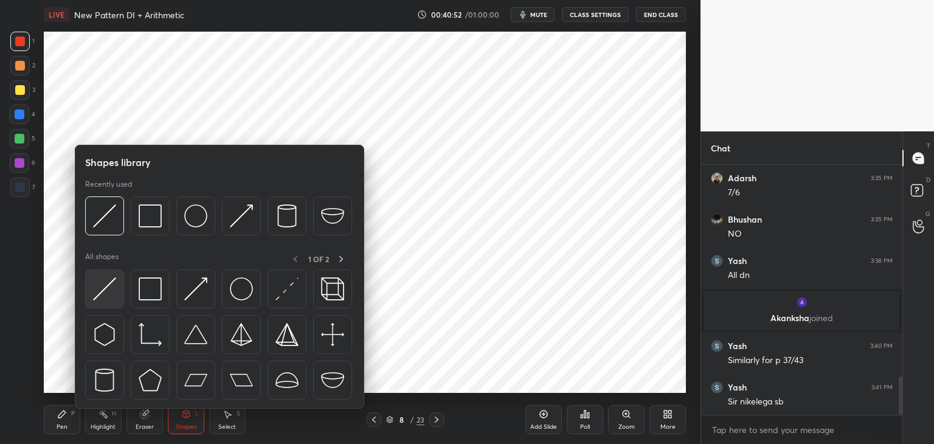
click at [113, 288] on img at bounding box center [104, 288] width 23 height 23
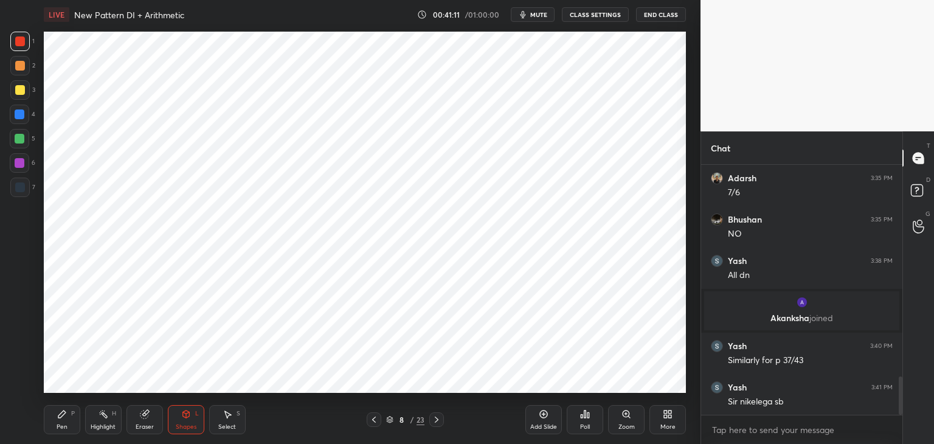
click at [220, 428] on div "Select" at bounding box center [227, 427] width 18 height 6
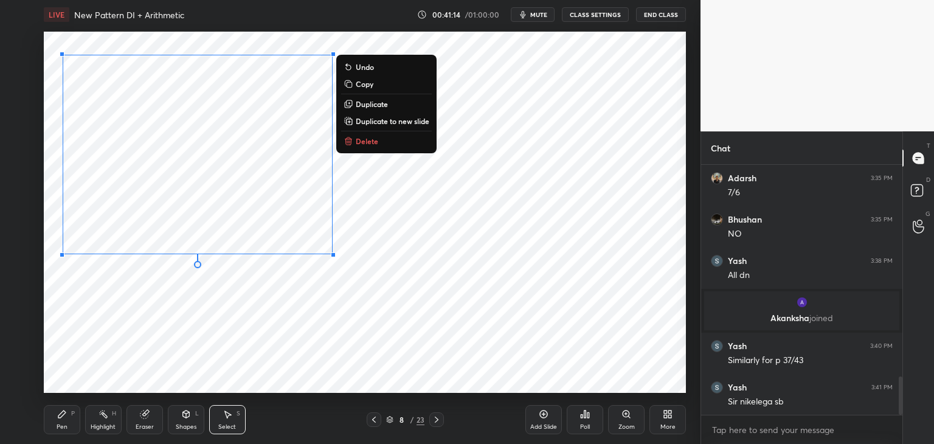
click at [365, 86] on p "Copy" at bounding box center [365, 84] width 18 height 10
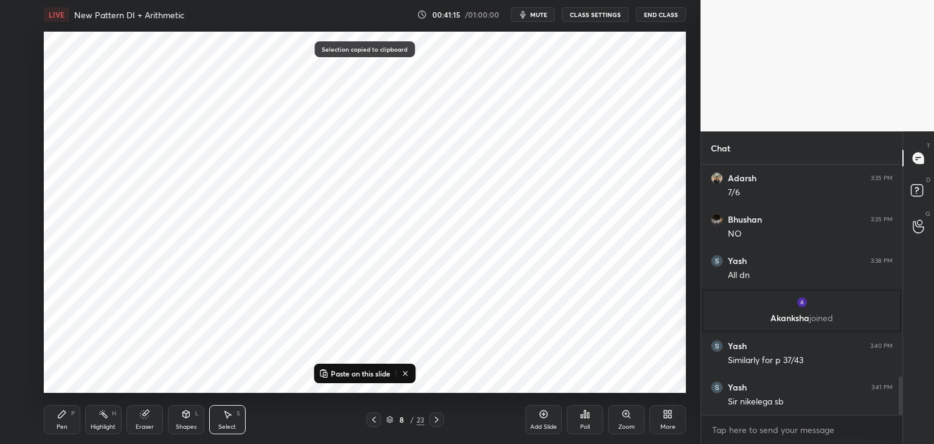
click at [355, 377] on p "Paste on this slide" at bounding box center [361, 373] width 60 height 10
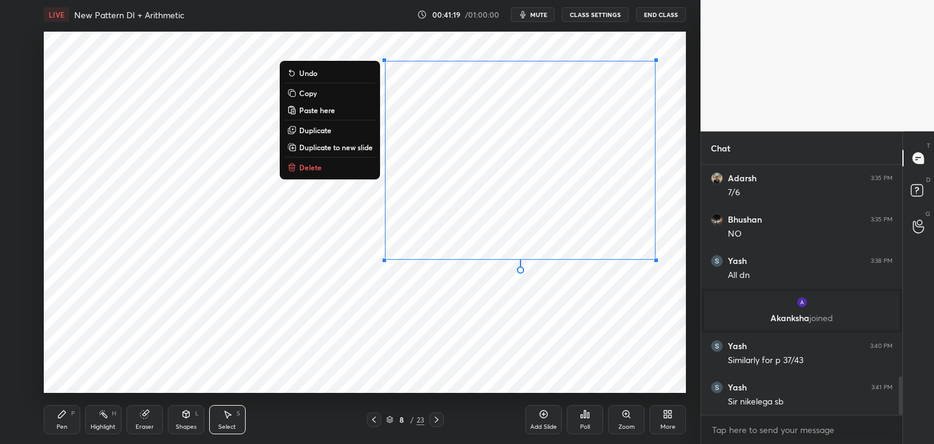
click at [66, 415] on icon at bounding box center [62, 414] width 10 height 10
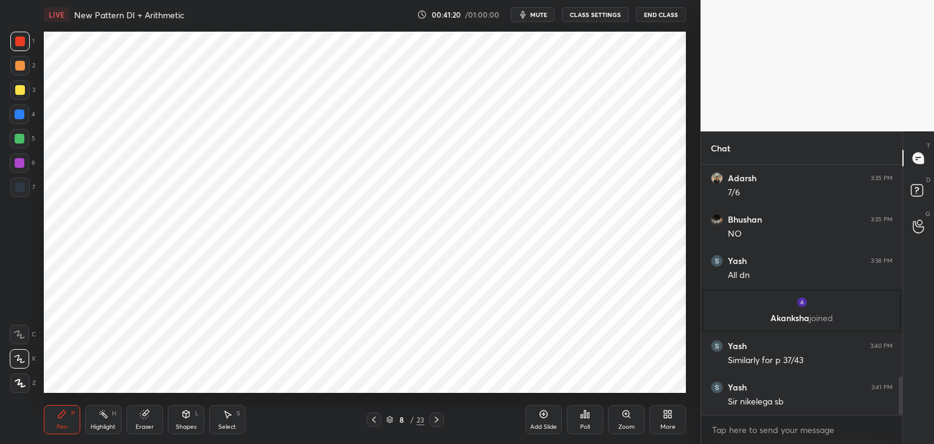
click at [24, 192] on div at bounding box center [19, 186] width 19 height 19
click at [370, 420] on icon at bounding box center [374, 419] width 10 height 10
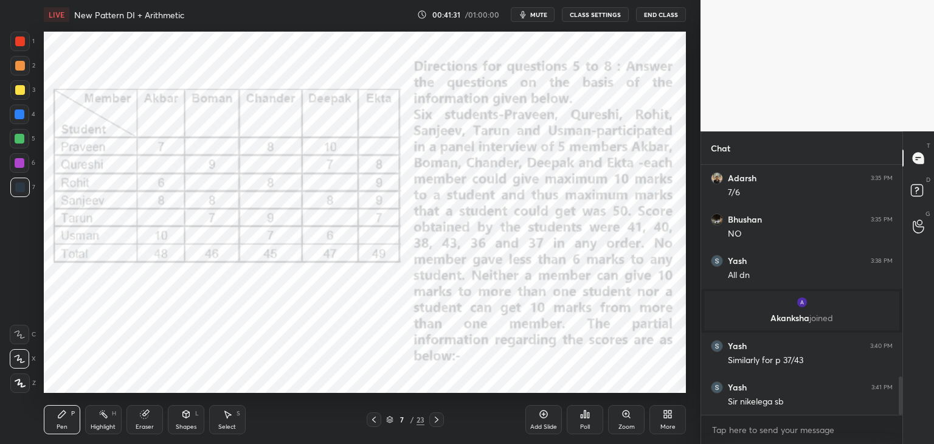
click at [434, 421] on icon at bounding box center [437, 419] width 10 height 10
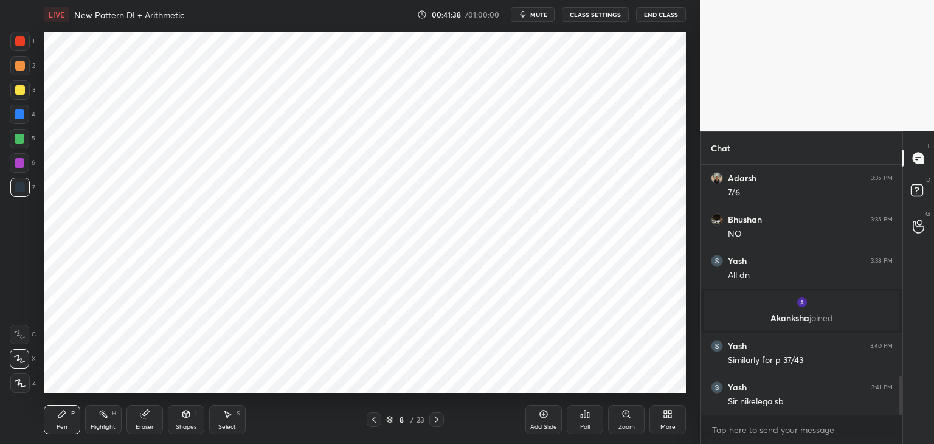
click at [365, 420] on div "8 / 23" at bounding box center [404, 419] width 241 height 15
click at [372, 420] on icon at bounding box center [374, 419] width 4 height 6
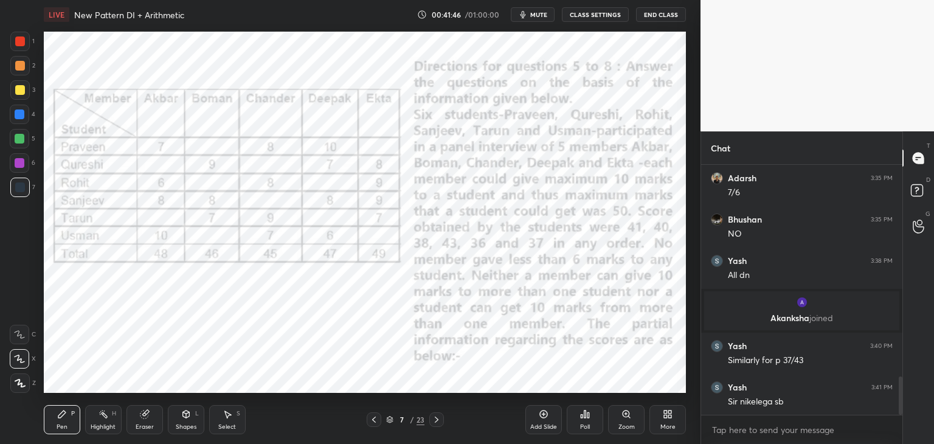
click at [435, 421] on icon at bounding box center [437, 419] width 10 height 10
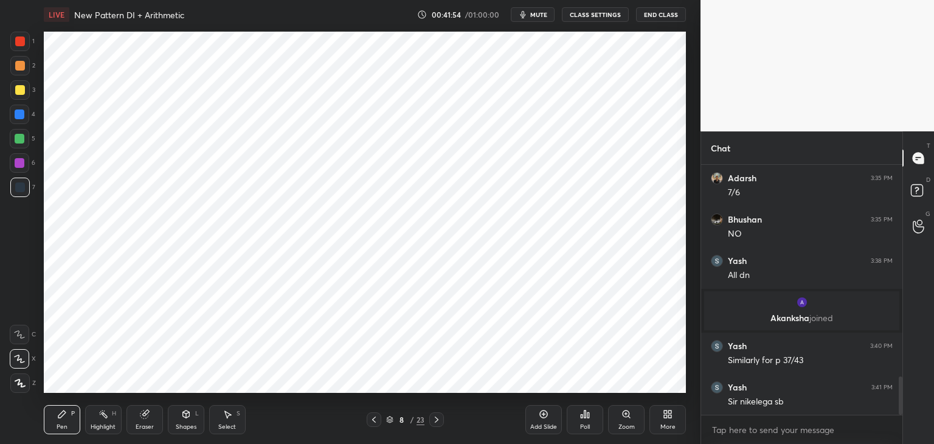
click at [374, 418] on icon at bounding box center [374, 419] width 4 height 6
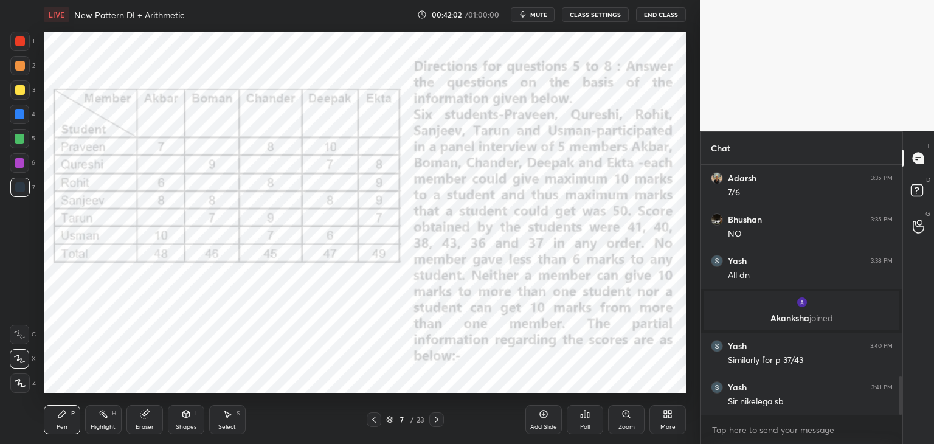
click at [438, 422] on icon at bounding box center [437, 419] width 10 height 10
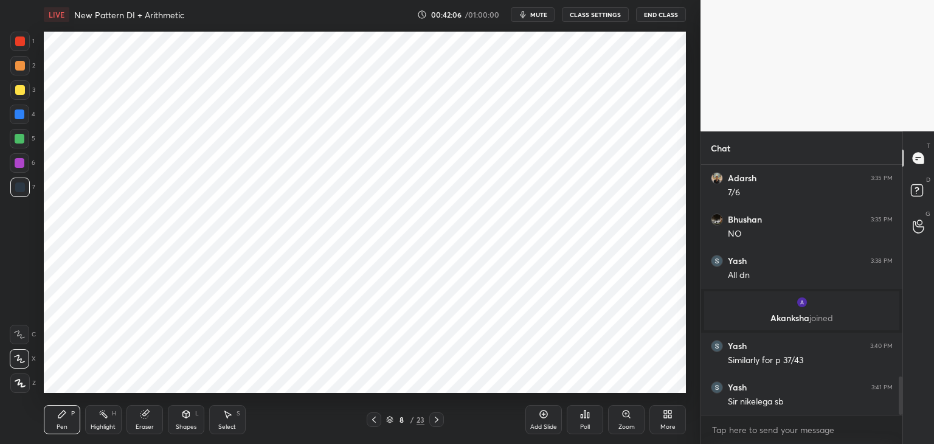
click at [373, 419] on icon at bounding box center [374, 419] width 4 height 6
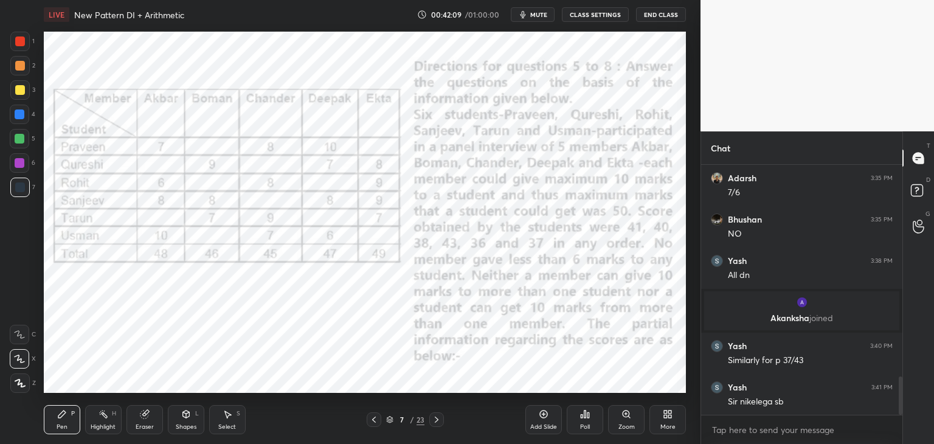
click at [439, 417] on icon at bounding box center [437, 419] width 10 height 10
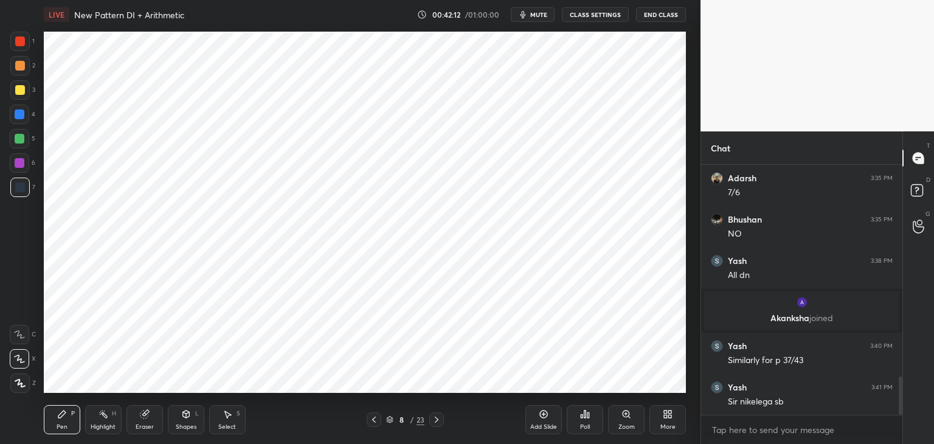
click at [19, 116] on div at bounding box center [20, 114] width 10 height 10
click at [374, 416] on icon at bounding box center [374, 419] width 10 height 10
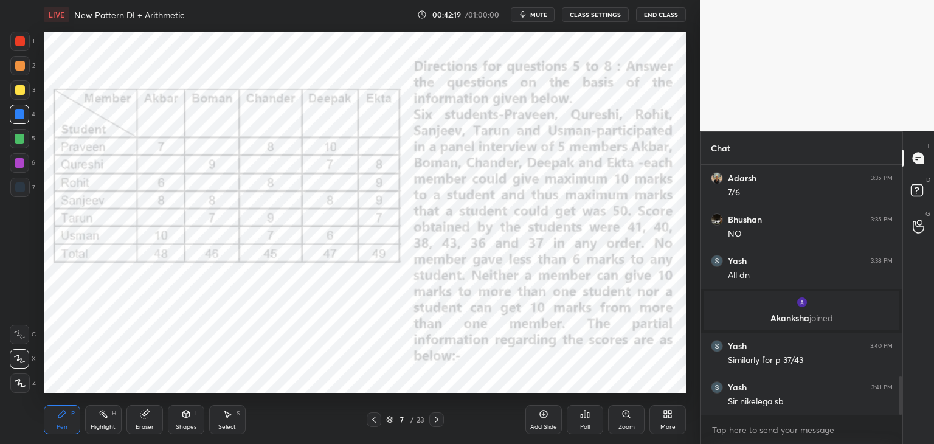
click at [439, 427] on div "Pen P Highlight H Eraser Shapes L Select S 7 / 23 Add Slide Poll Zoom More" at bounding box center [365, 419] width 642 height 49
click at [438, 417] on icon at bounding box center [437, 419] width 10 height 10
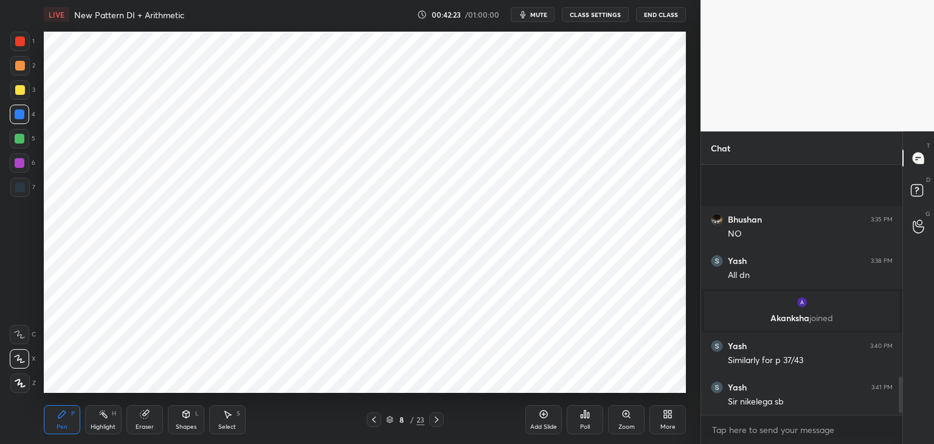
scroll to position [1485, 0]
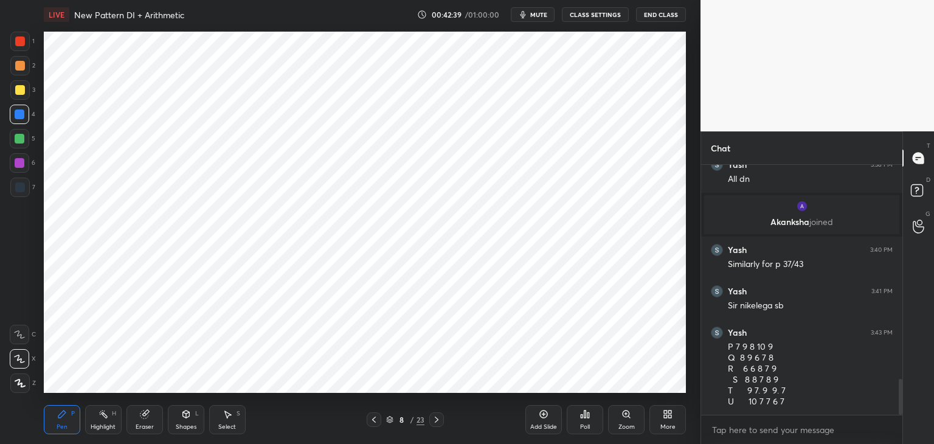
click at [19, 187] on div at bounding box center [20, 187] width 10 height 10
click at [374, 416] on icon at bounding box center [374, 419] width 10 height 10
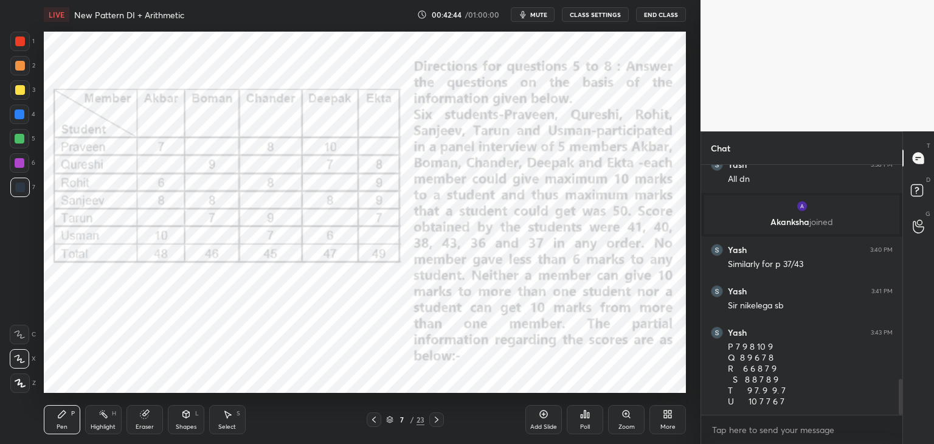
click at [436, 419] on icon at bounding box center [437, 419] width 4 height 6
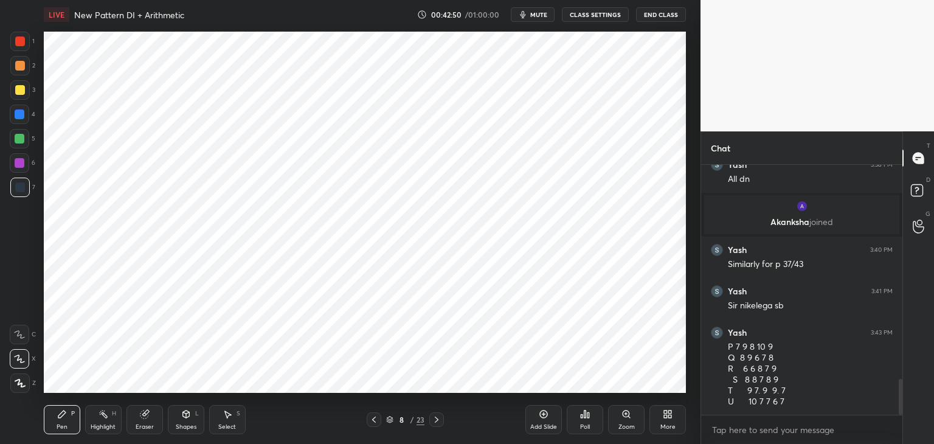
click at [372, 418] on icon at bounding box center [374, 419] width 10 height 10
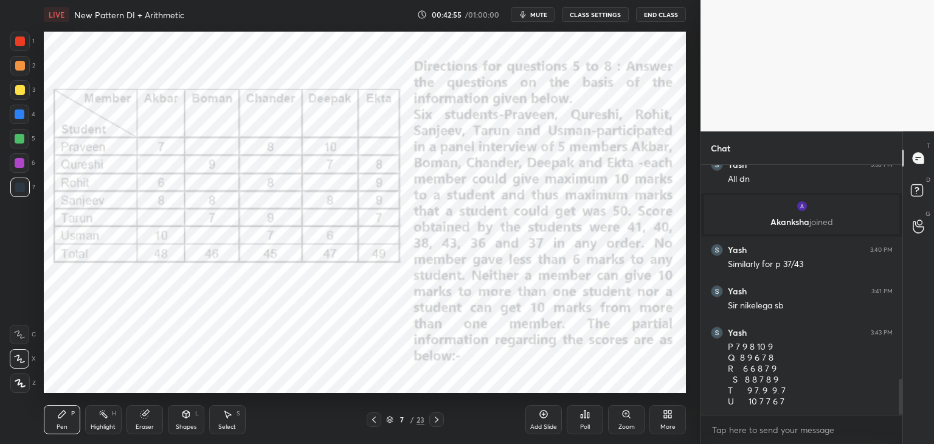
click at [440, 421] on icon at bounding box center [437, 419] width 10 height 10
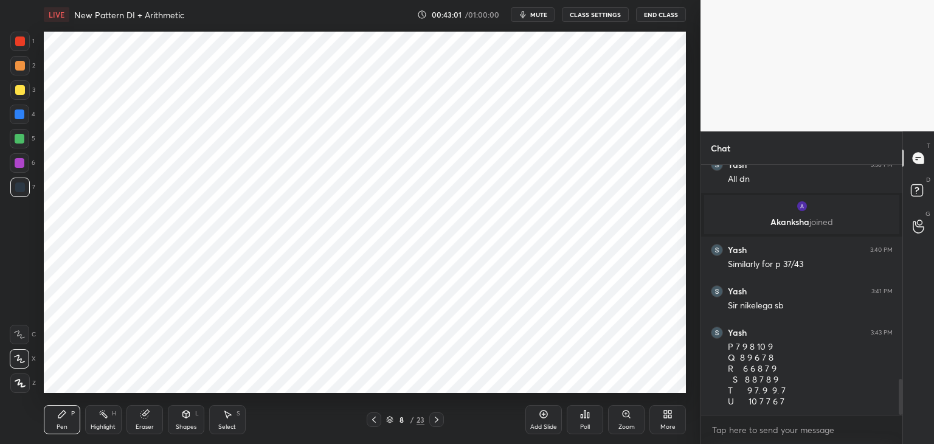
click at [367, 419] on div at bounding box center [373, 419] width 15 height 15
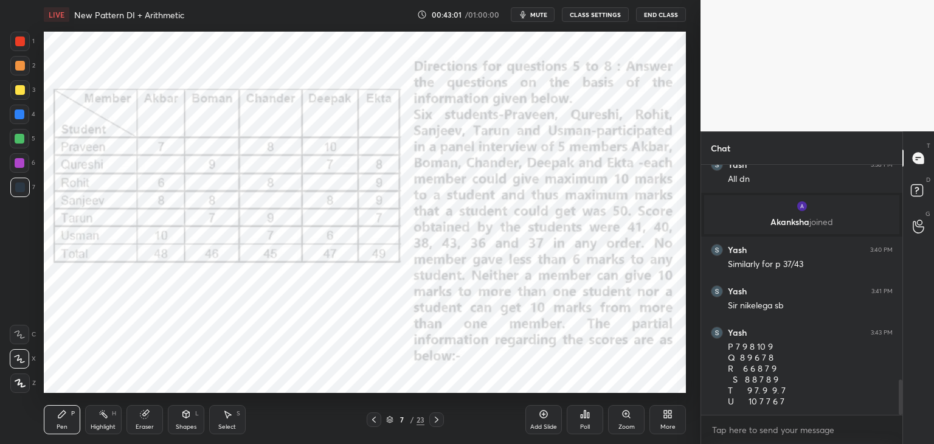
scroll to position [1527, 0]
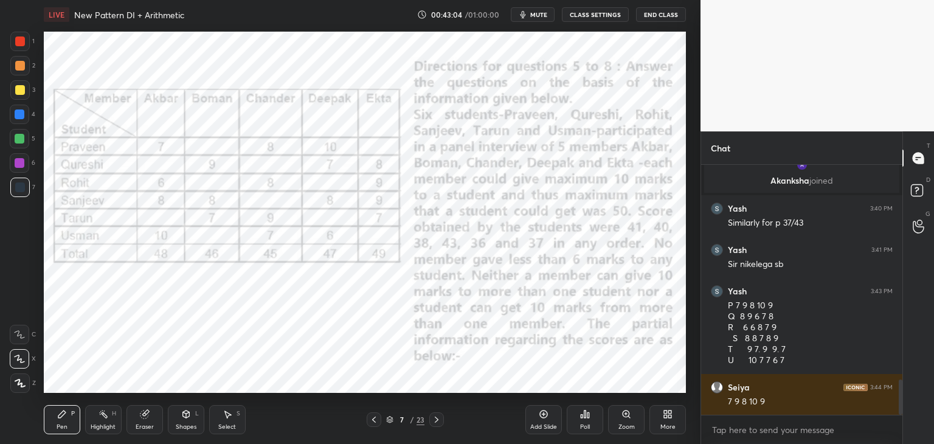
click at [439, 425] on div at bounding box center [436, 419] width 15 height 15
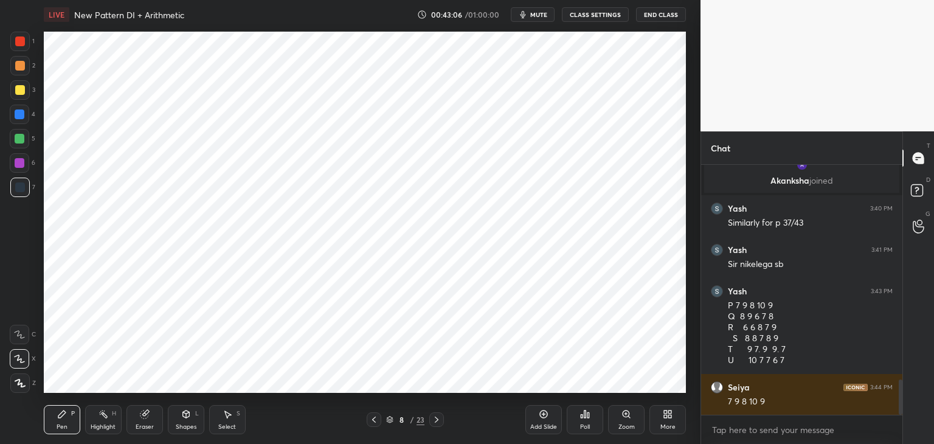
scroll to position [1539, 0]
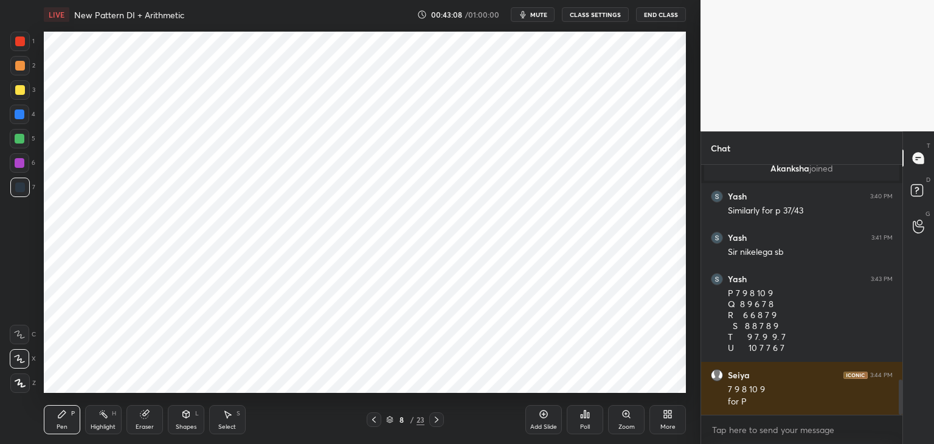
click at [374, 422] on icon at bounding box center [374, 419] width 10 height 10
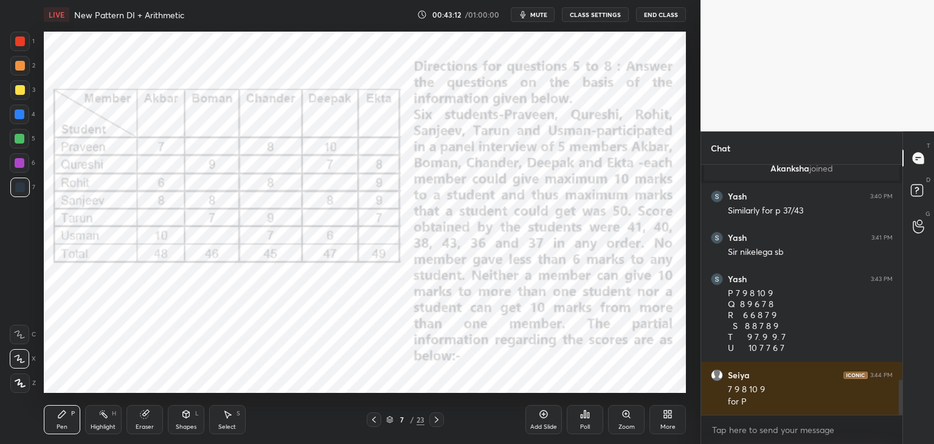
click at [435, 421] on icon at bounding box center [437, 419] width 10 height 10
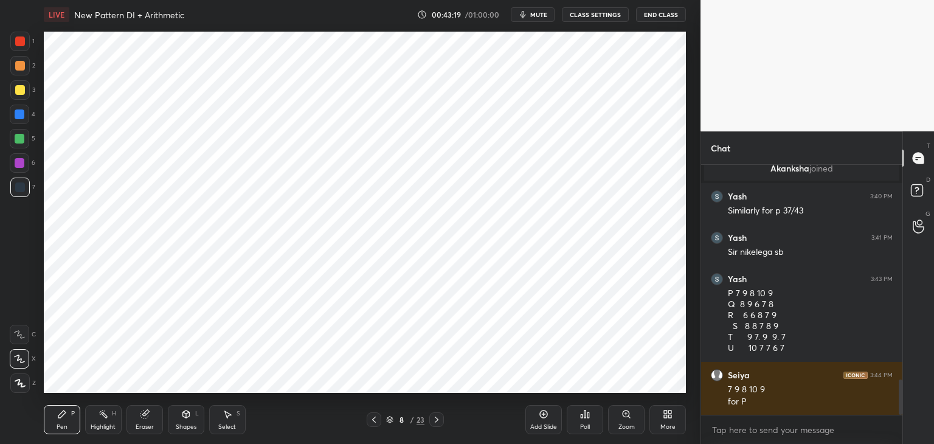
click at [373, 421] on icon at bounding box center [374, 419] width 10 height 10
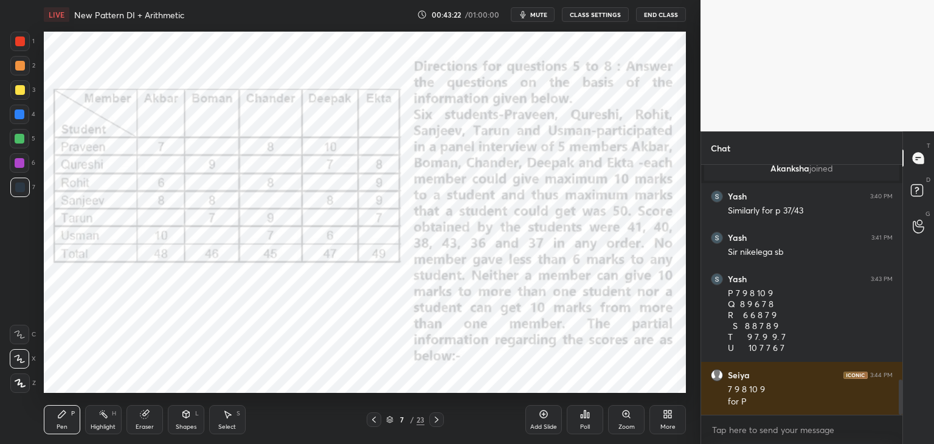
click at [433, 422] on icon at bounding box center [437, 419] width 10 height 10
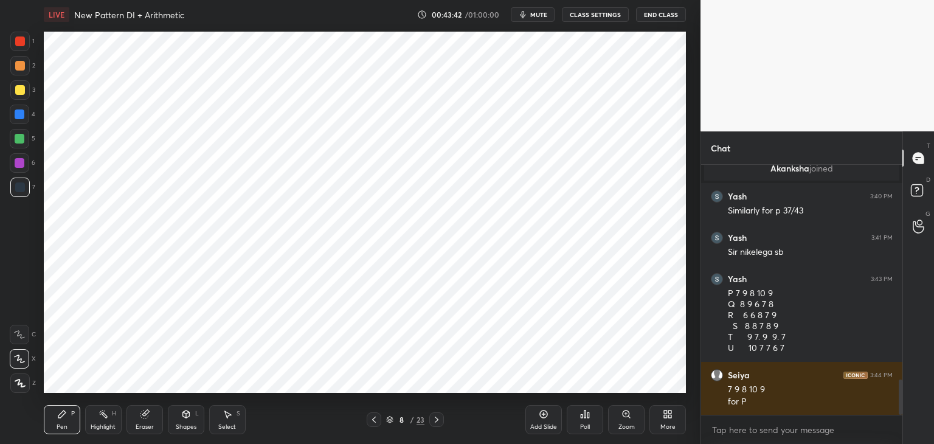
scroll to position [1580, 0]
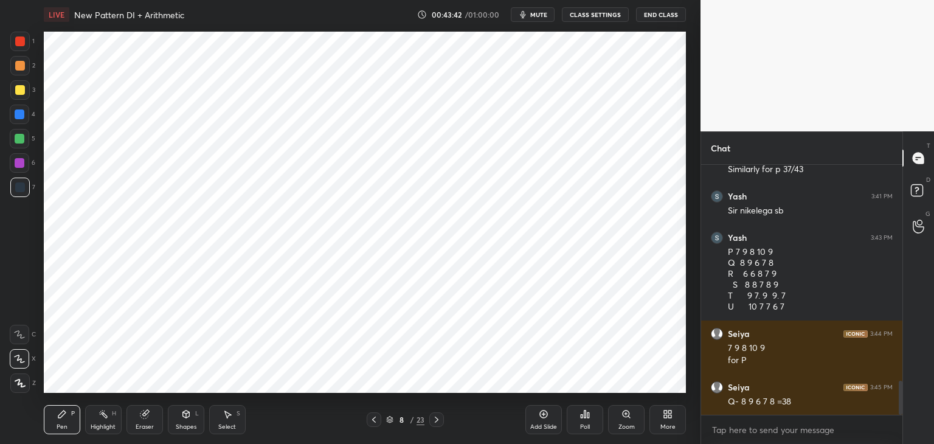
click at [153, 416] on div "Eraser" at bounding box center [144, 419] width 36 height 29
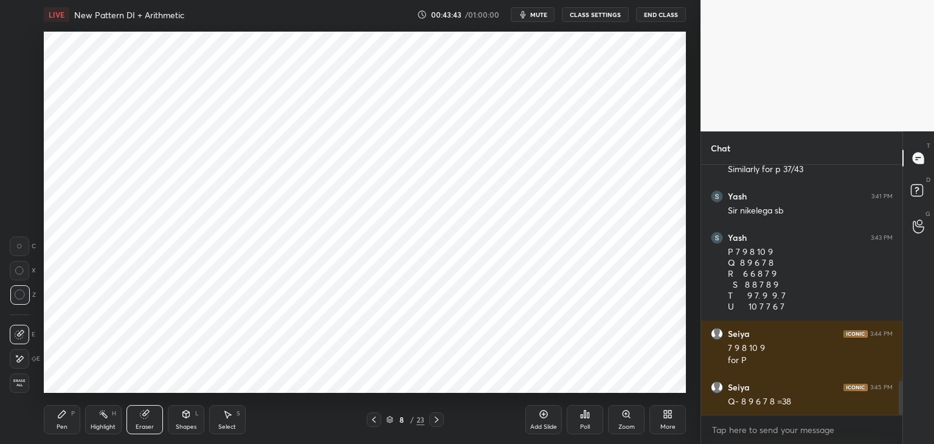
click at [66, 420] on div "Pen P" at bounding box center [62, 419] width 36 height 29
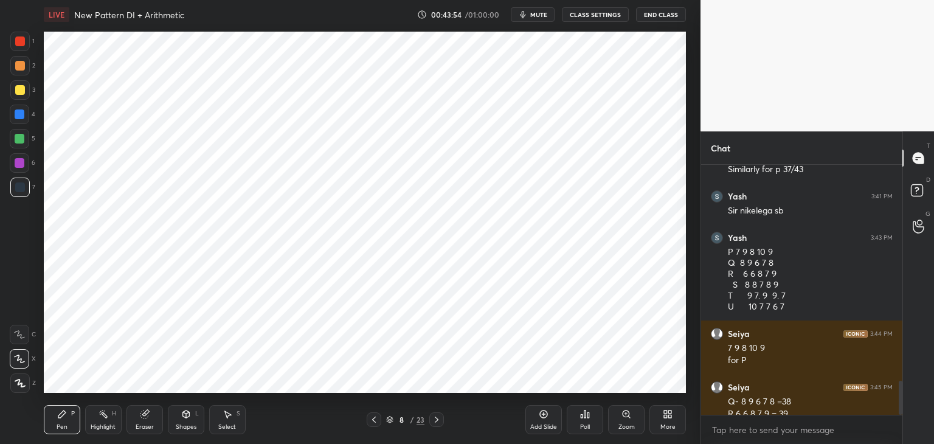
scroll to position [1592, 0]
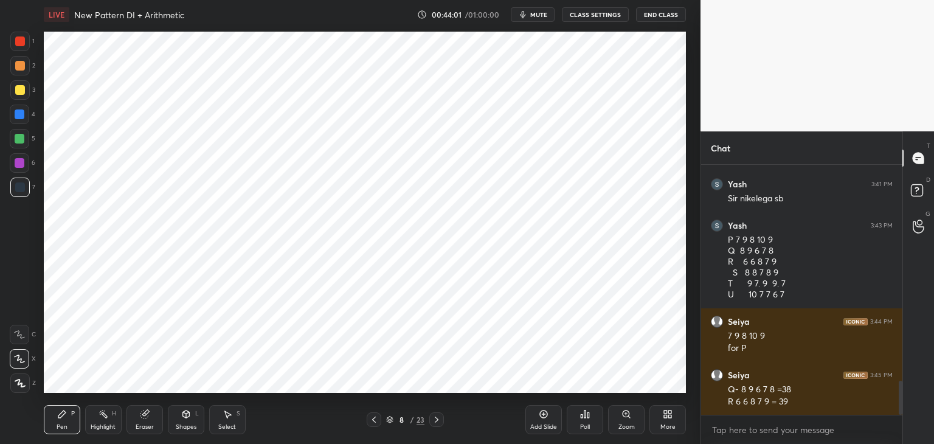
click at [372, 422] on icon at bounding box center [374, 419] width 10 height 10
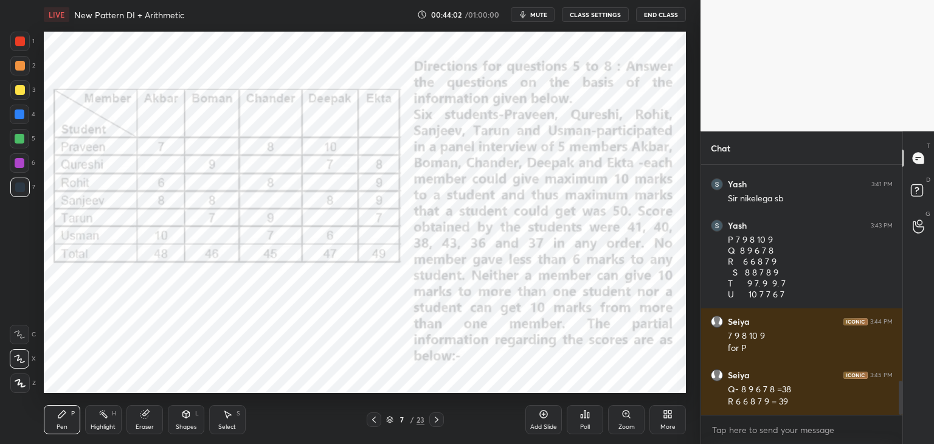
click at [435, 419] on icon at bounding box center [437, 419] width 10 height 10
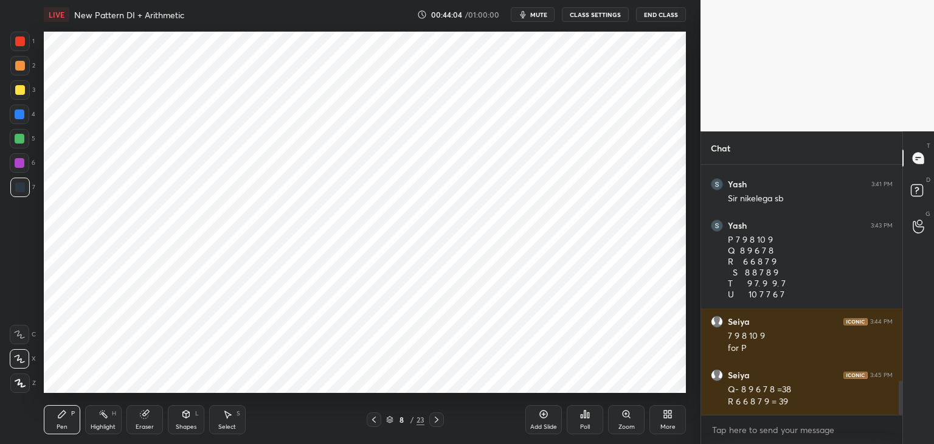
click at [154, 418] on div "Eraser" at bounding box center [144, 419] width 36 height 29
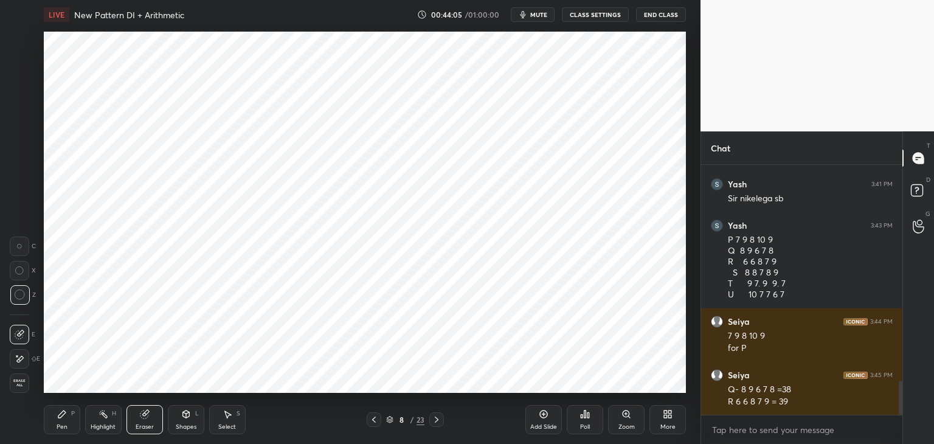
click at [62, 419] on div "Pen P" at bounding box center [62, 419] width 36 height 29
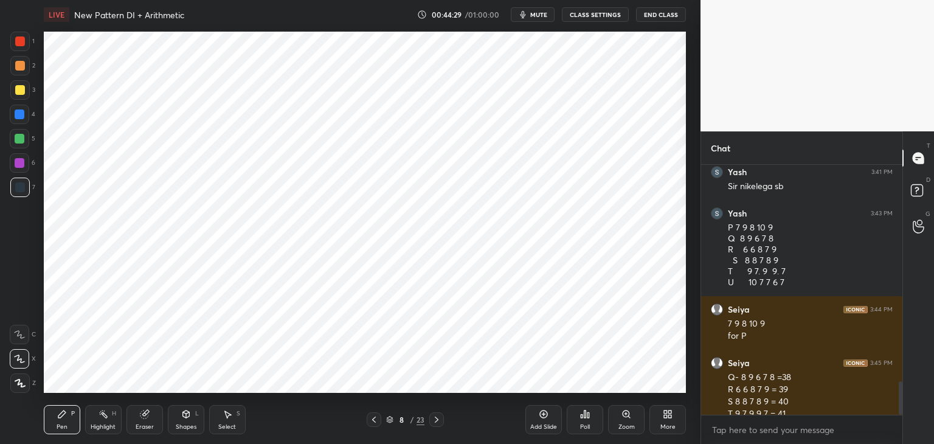
scroll to position [1617, 0]
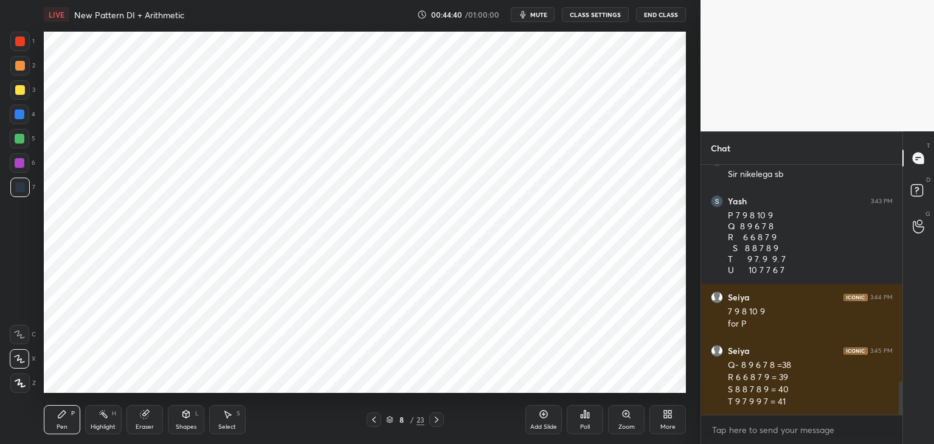
click at [21, 41] on div at bounding box center [20, 41] width 10 height 10
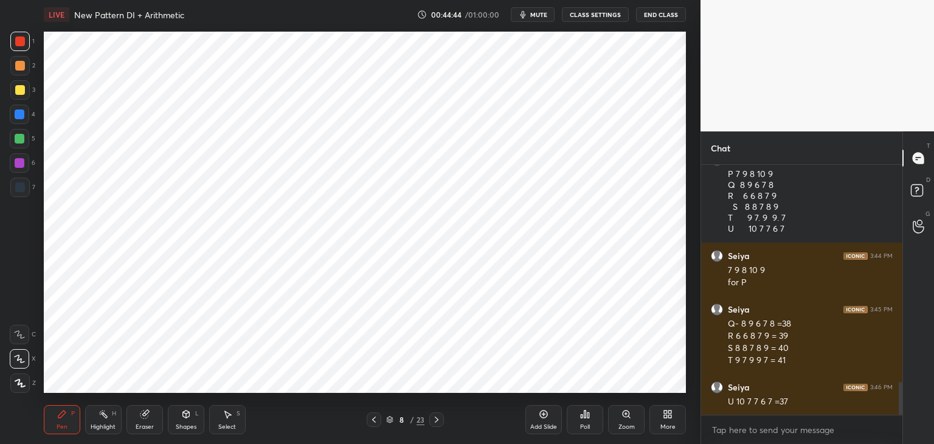
click at [22, 187] on div at bounding box center [20, 187] width 10 height 10
click at [21, 70] on div at bounding box center [20, 66] width 10 height 10
click at [19, 140] on div at bounding box center [20, 139] width 10 height 10
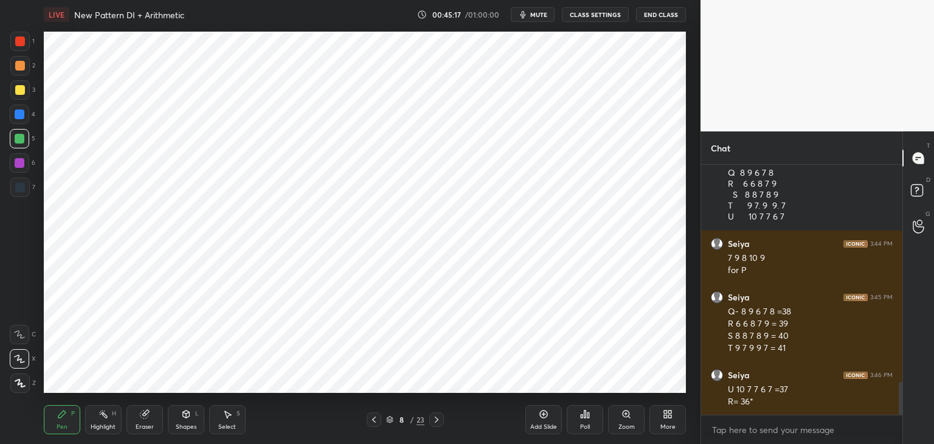
click at [370, 419] on icon at bounding box center [374, 419] width 10 height 10
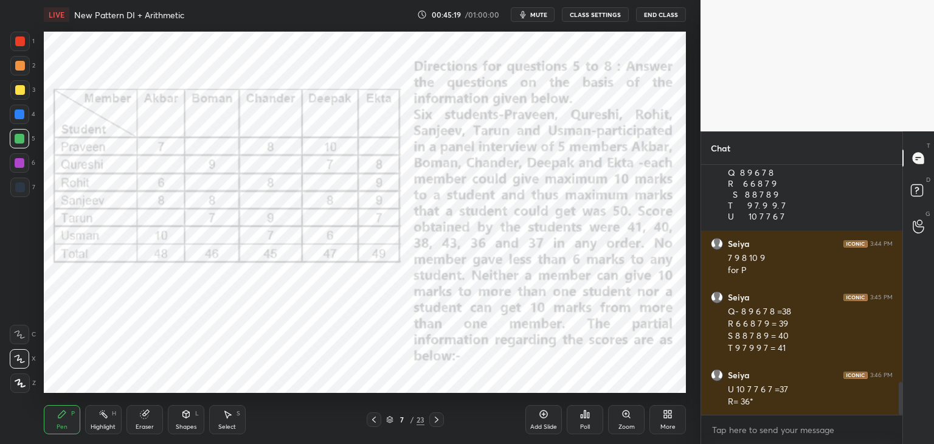
click at [437, 416] on icon at bounding box center [437, 419] width 10 height 10
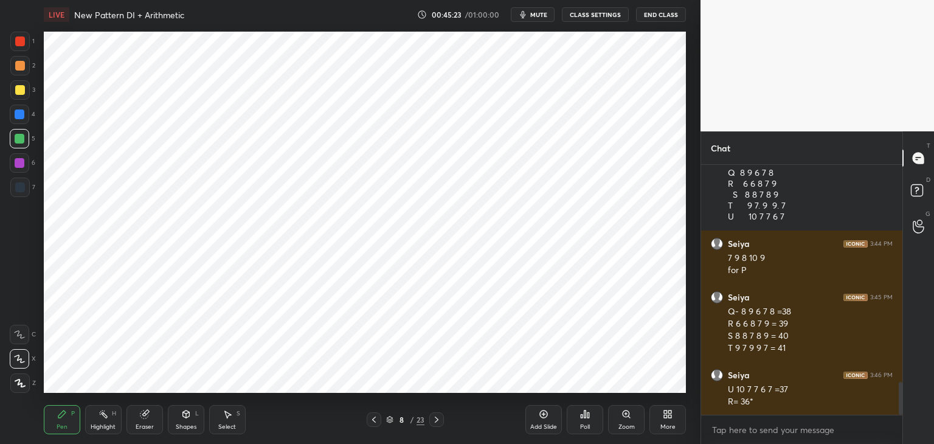
click at [376, 414] on div at bounding box center [373, 419] width 15 height 15
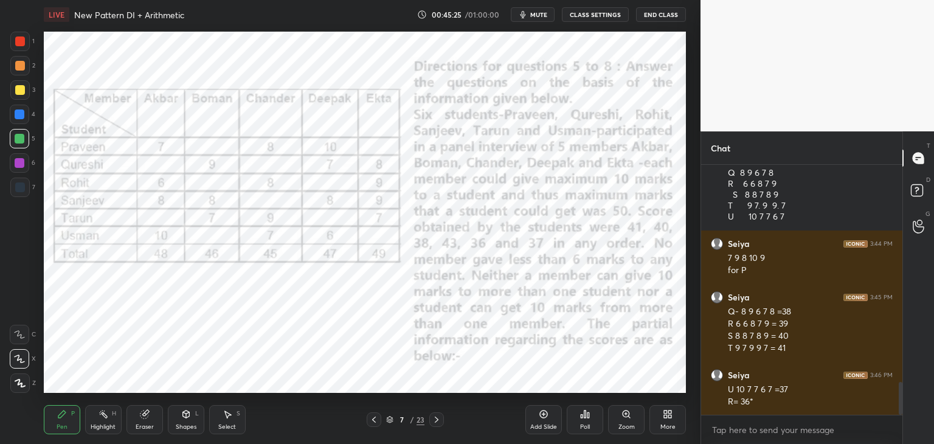
click at [434, 418] on icon at bounding box center [437, 419] width 10 height 10
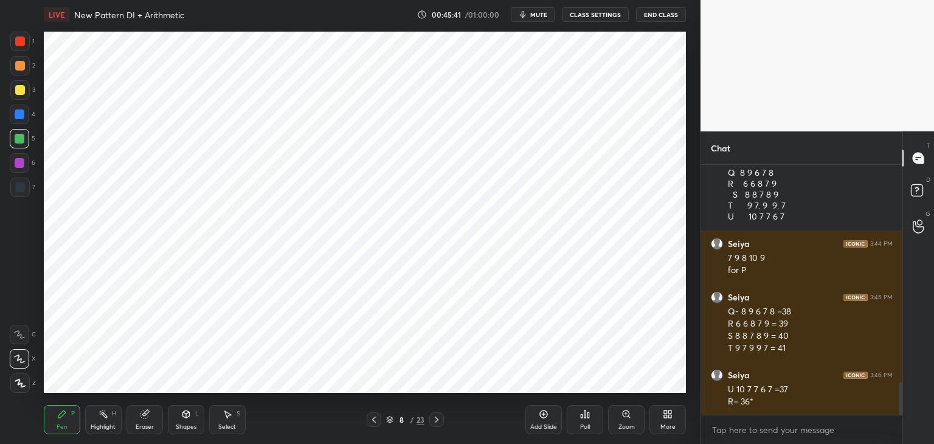
click at [22, 191] on div at bounding box center [20, 187] width 10 height 10
click at [22, 140] on div at bounding box center [20, 139] width 10 height 10
click at [376, 419] on icon at bounding box center [374, 419] width 10 height 10
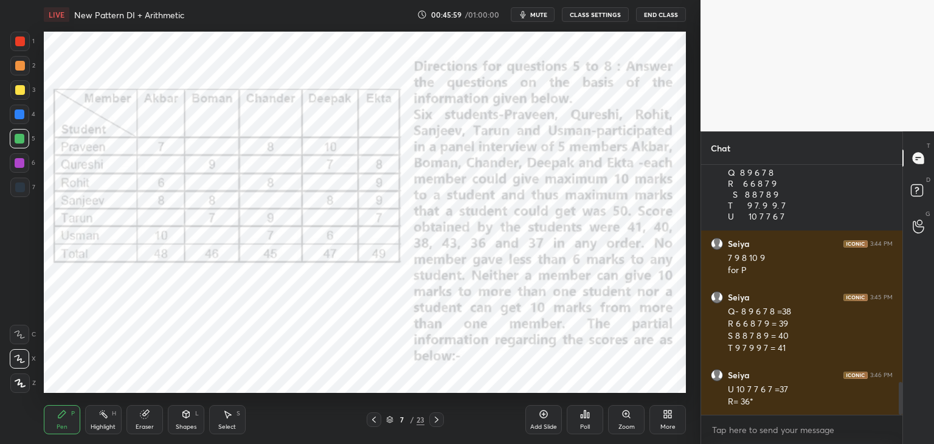
click at [436, 419] on icon at bounding box center [437, 419] width 4 height 6
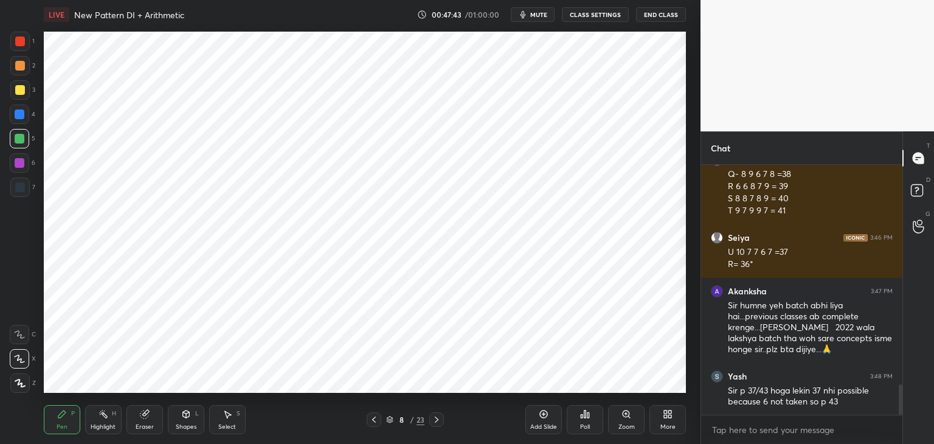
scroll to position [4, 4]
click at [24, 184] on div at bounding box center [20, 187] width 10 height 10
click at [21, 67] on div at bounding box center [20, 66] width 10 height 10
click at [19, 187] on div at bounding box center [20, 187] width 10 height 10
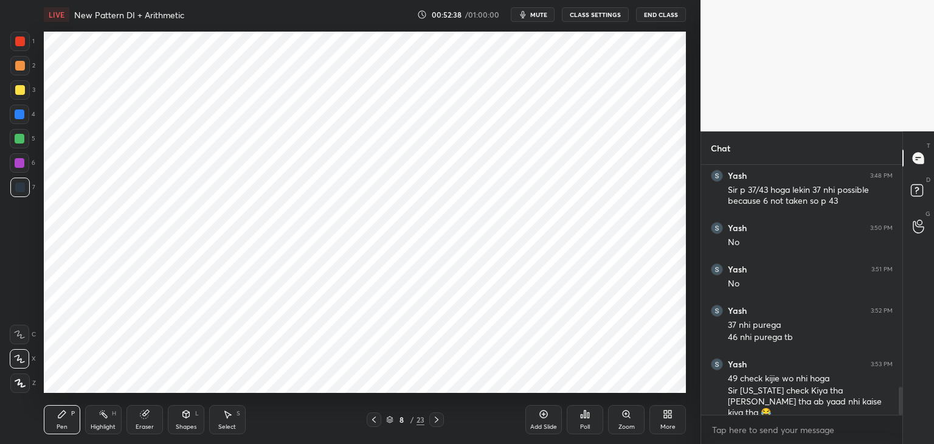
scroll to position [2049, 0]
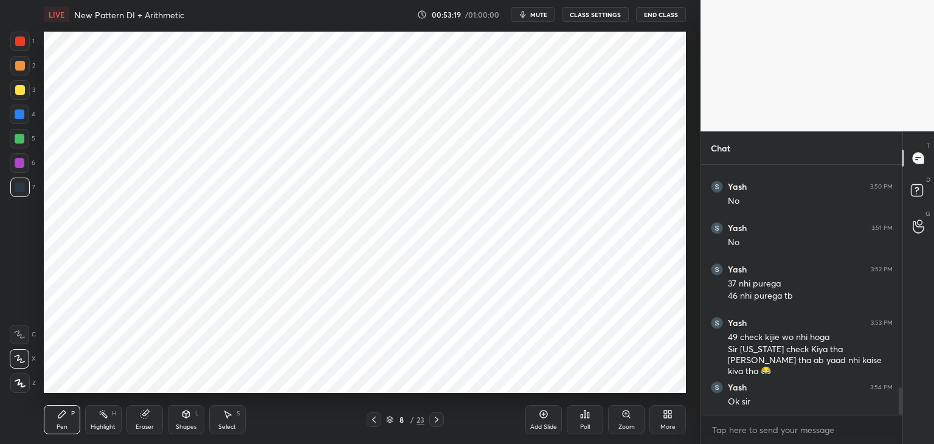
click at [441, 419] on div at bounding box center [436, 419] width 15 height 15
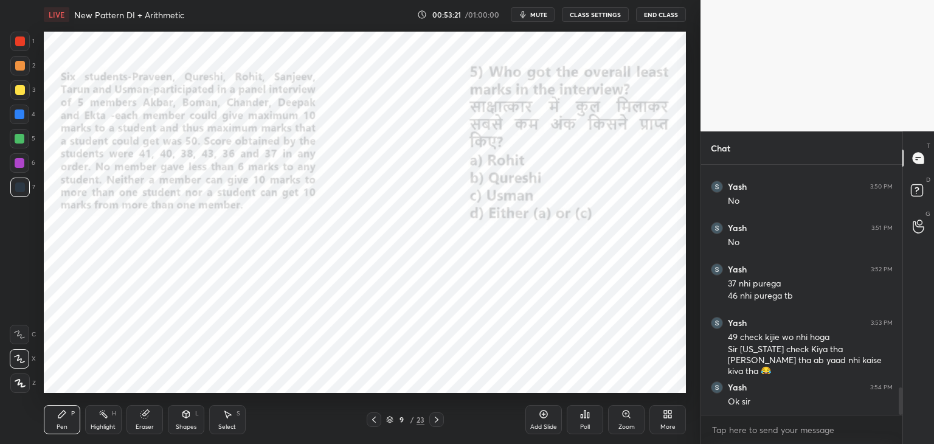
click at [18, 115] on div at bounding box center [20, 114] width 10 height 10
click at [153, 420] on div "Eraser" at bounding box center [144, 419] width 36 height 29
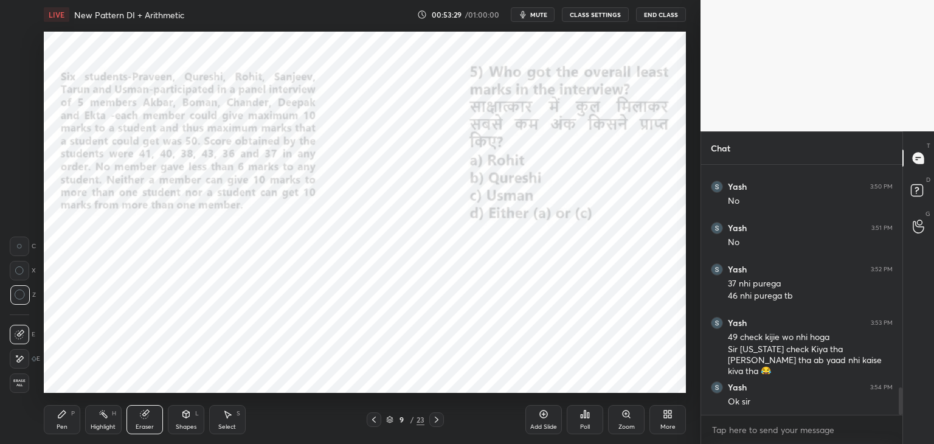
click at [19, 385] on span "Erase all" at bounding box center [19, 383] width 18 height 9
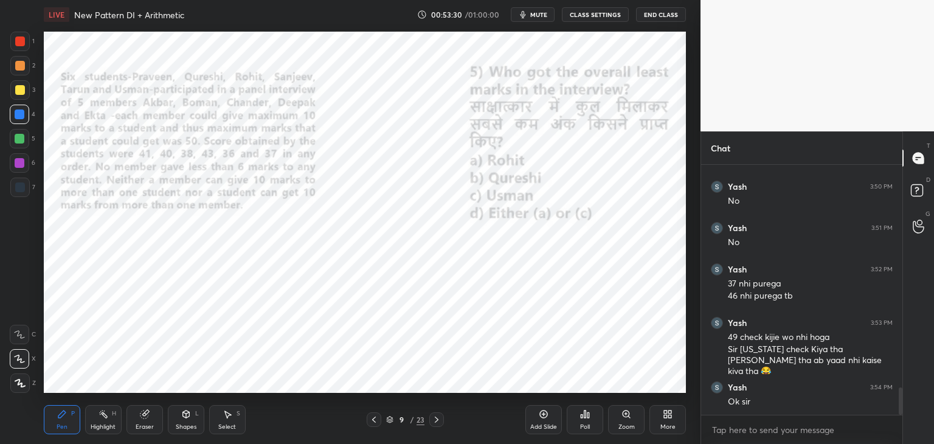
click at [367, 419] on div at bounding box center [373, 419] width 15 height 15
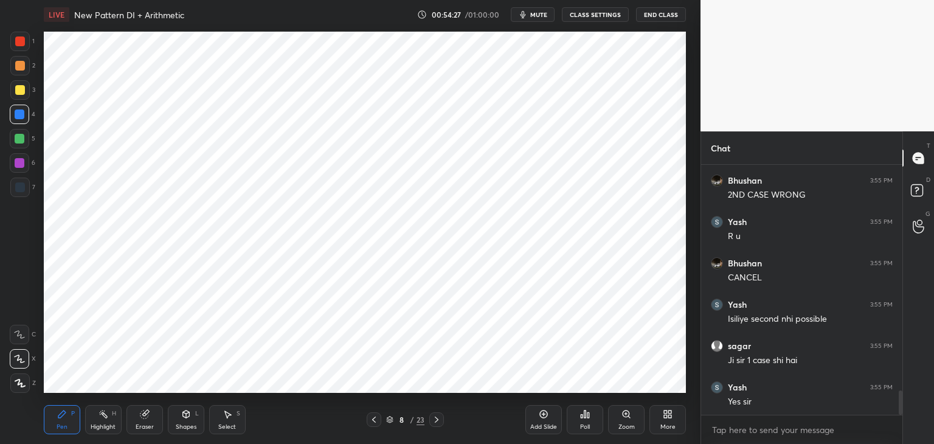
scroll to position [2392, 0]
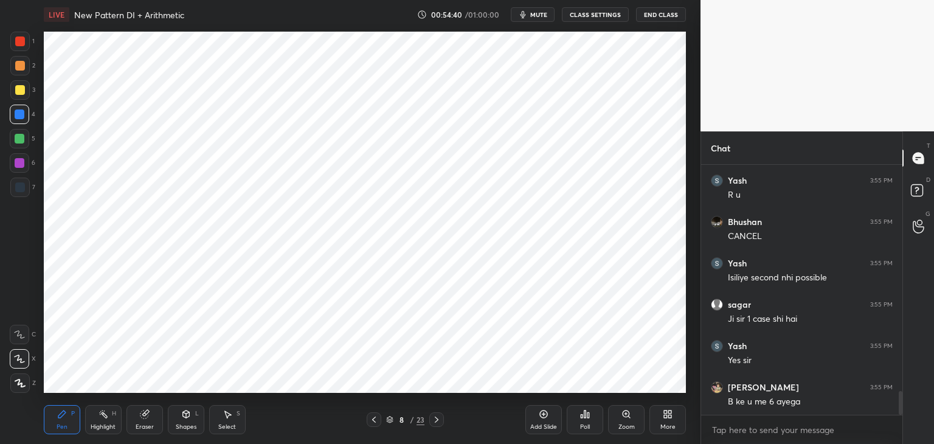
click at [146, 424] on div "Eraser" at bounding box center [145, 427] width 18 height 6
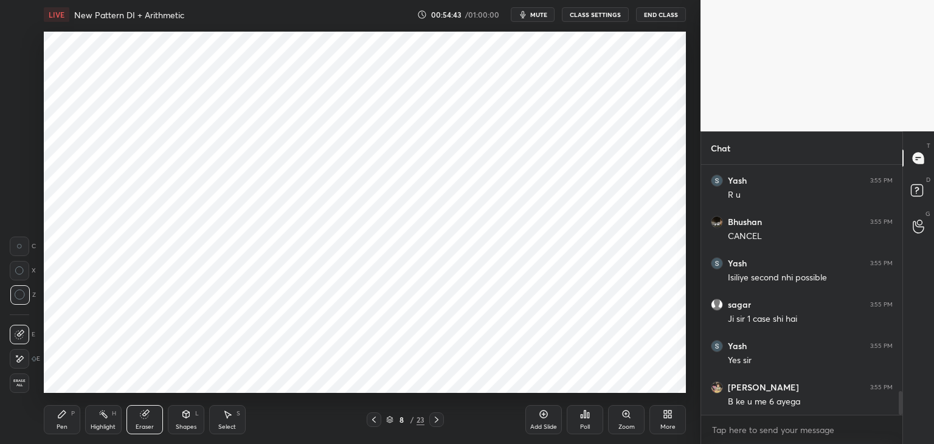
click at [67, 421] on div "Pen P" at bounding box center [62, 419] width 36 height 29
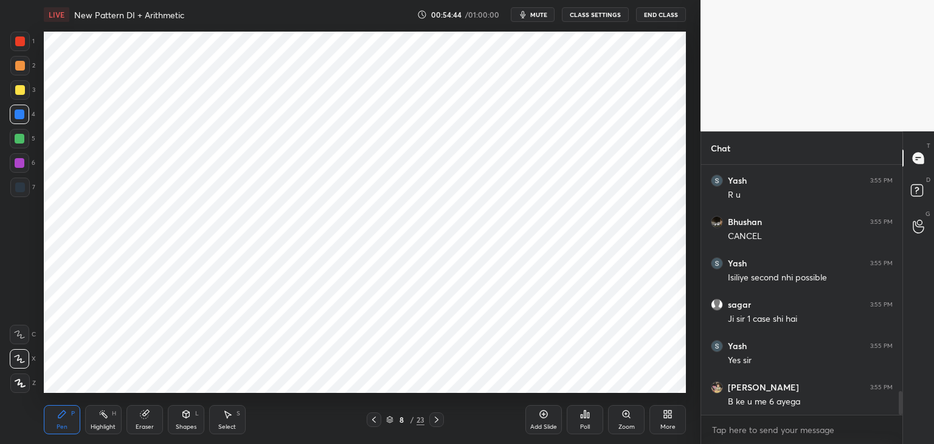
click at [20, 187] on div at bounding box center [20, 187] width 10 height 10
click at [186, 419] on div "Shapes L" at bounding box center [186, 419] width 36 height 29
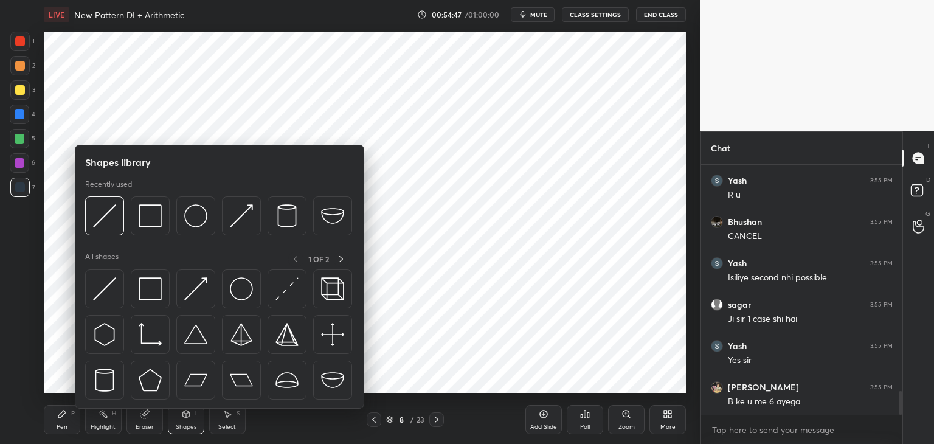
click at [156, 414] on div "Eraser" at bounding box center [144, 419] width 36 height 29
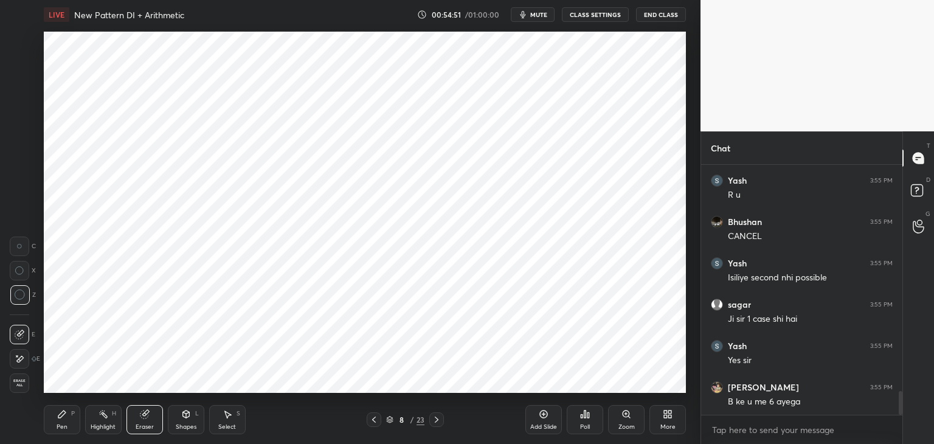
click at [58, 419] on div "Pen P" at bounding box center [62, 419] width 36 height 29
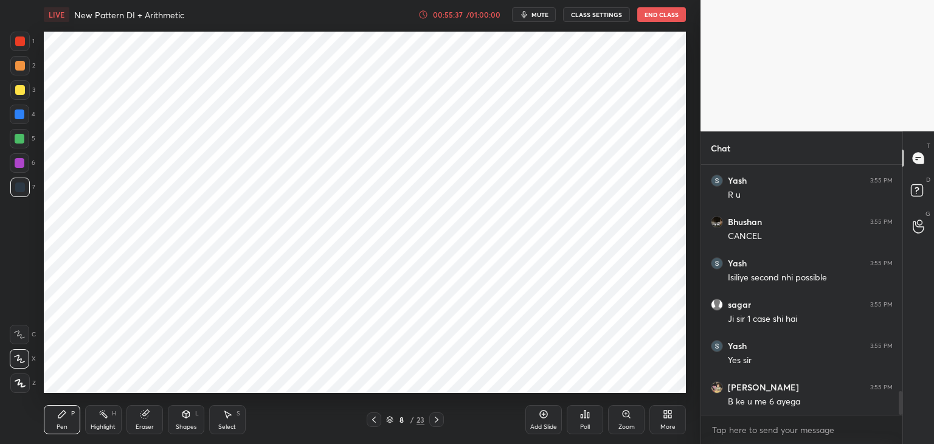
click at [148, 419] on div "Eraser" at bounding box center [144, 419] width 36 height 29
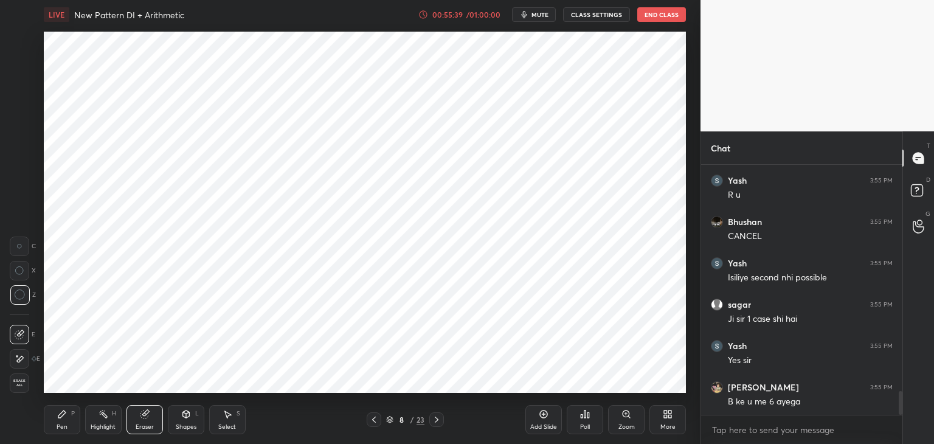
click at [70, 423] on div "Pen P" at bounding box center [62, 419] width 36 height 29
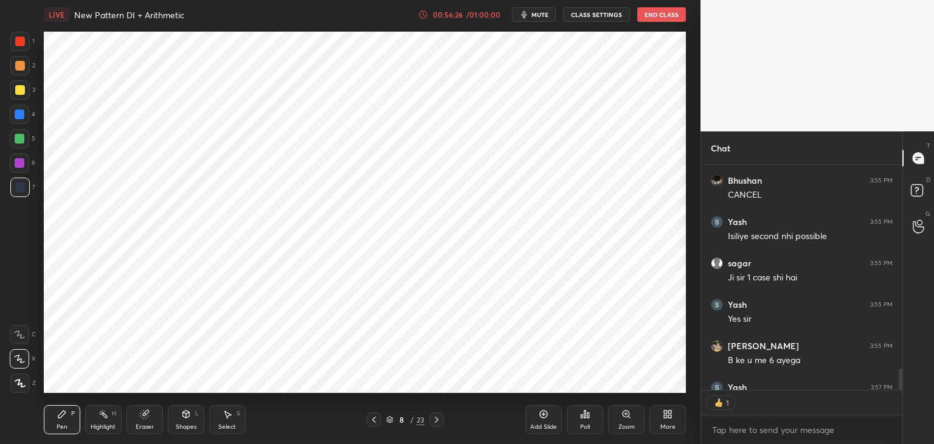
scroll to position [4, 4]
click at [440, 419] on icon at bounding box center [437, 419] width 10 height 10
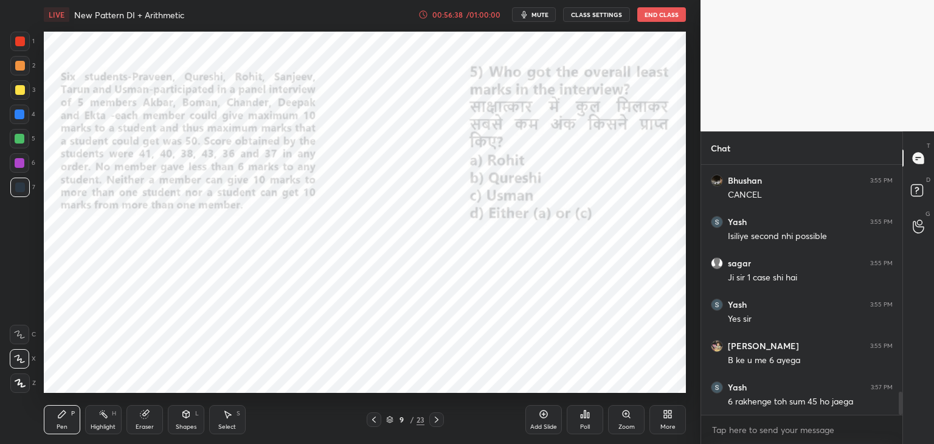
scroll to position [4, 4]
click at [371, 422] on icon at bounding box center [374, 419] width 10 height 10
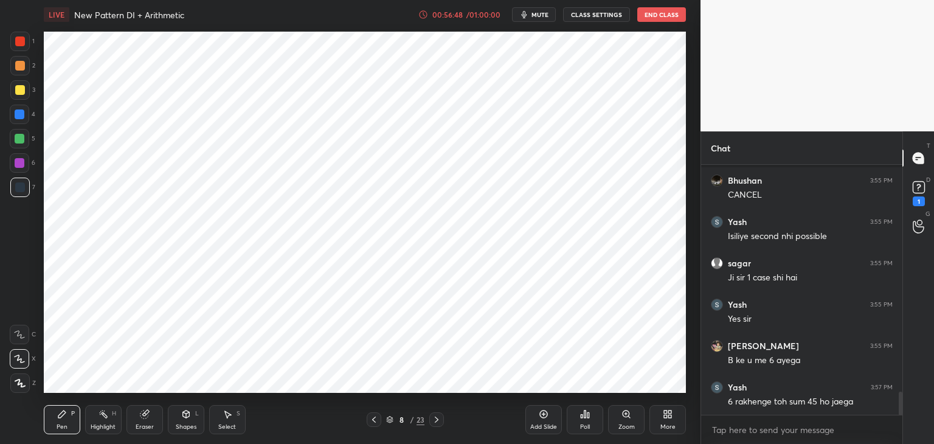
scroll to position [2486, 0]
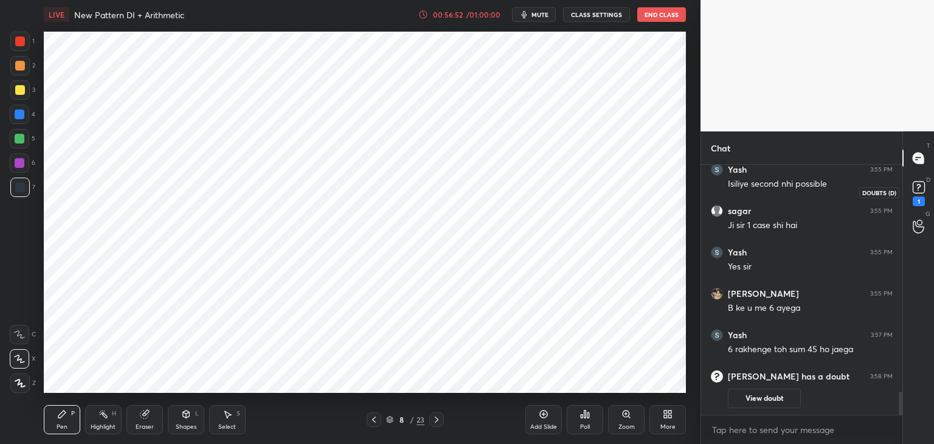
click at [926, 184] on icon at bounding box center [918, 187] width 18 height 18
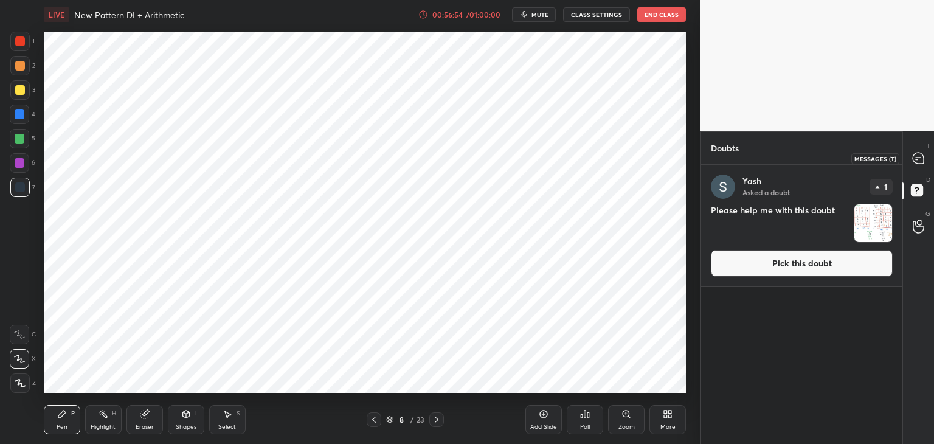
click at [913, 159] on icon at bounding box center [917, 158] width 11 height 11
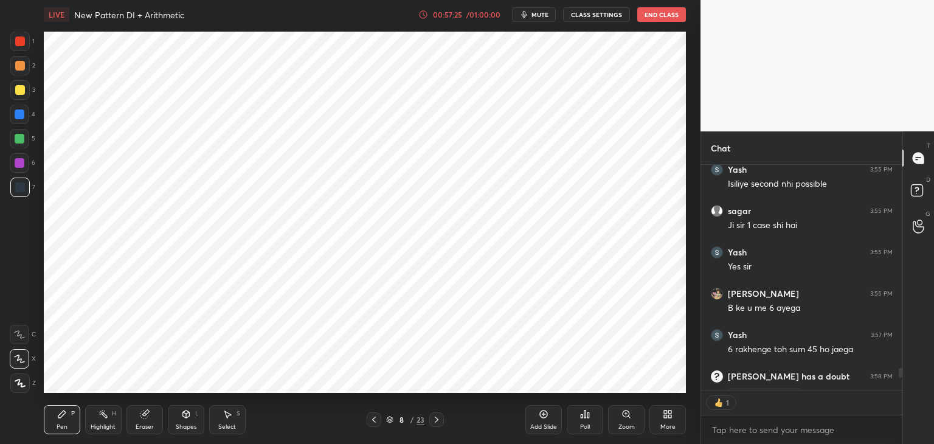
scroll to position [4, 4]
click at [438, 418] on icon at bounding box center [437, 419] width 10 height 10
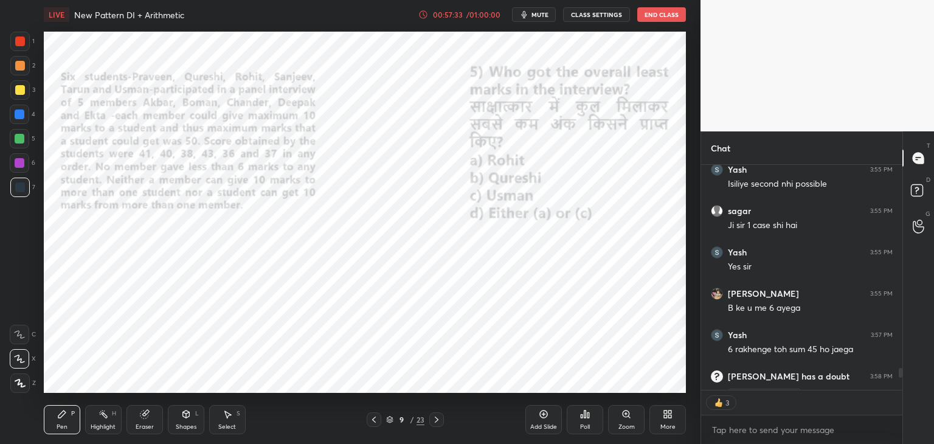
click at [370, 416] on icon at bounding box center [374, 419] width 10 height 10
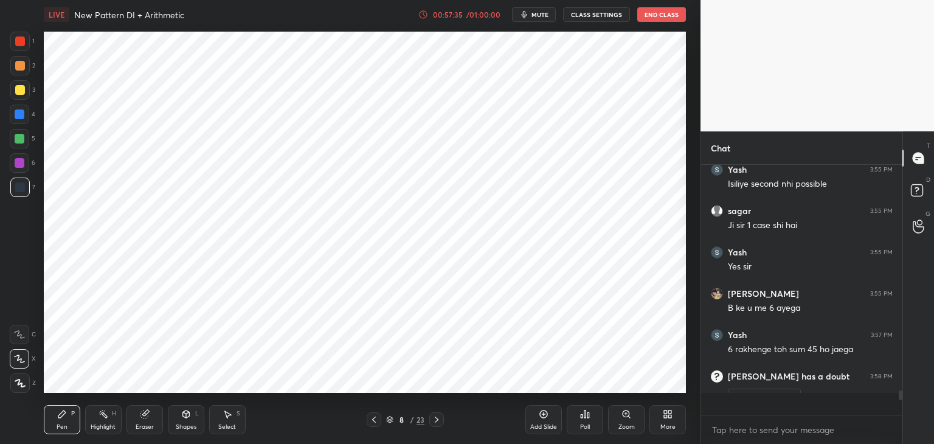
scroll to position [2328, 0]
click at [437, 414] on icon at bounding box center [437, 419] width 10 height 10
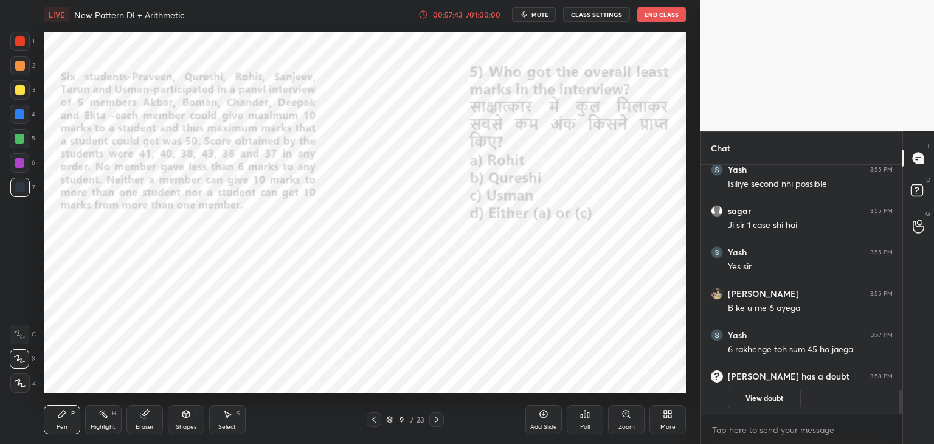
click at [22, 113] on div at bounding box center [20, 114] width 10 height 10
click at [374, 418] on icon at bounding box center [374, 419] width 10 height 10
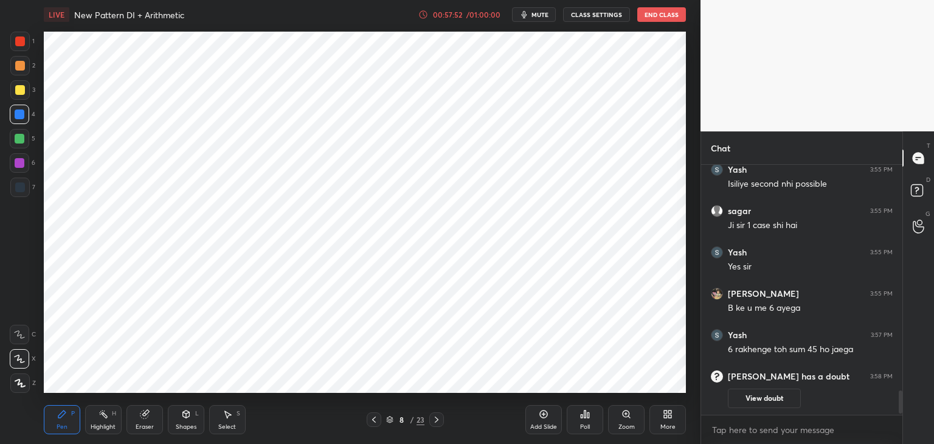
click at [433, 423] on icon at bounding box center [437, 419] width 10 height 10
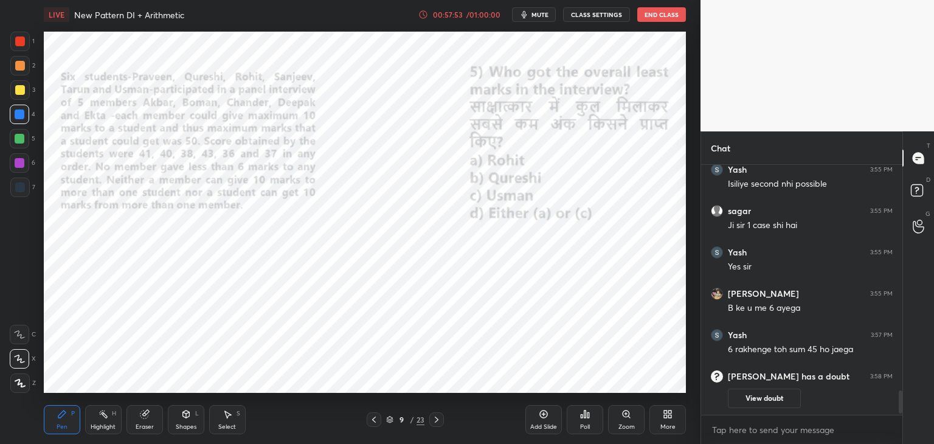
click at [433, 422] on icon at bounding box center [437, 419] width 10 height 10
click at [375, 422] on icon at bounding box center [374, 419] width 10 height 10
click at [377, 422] on icon at bounding box center [374, 419] width 10 height 10
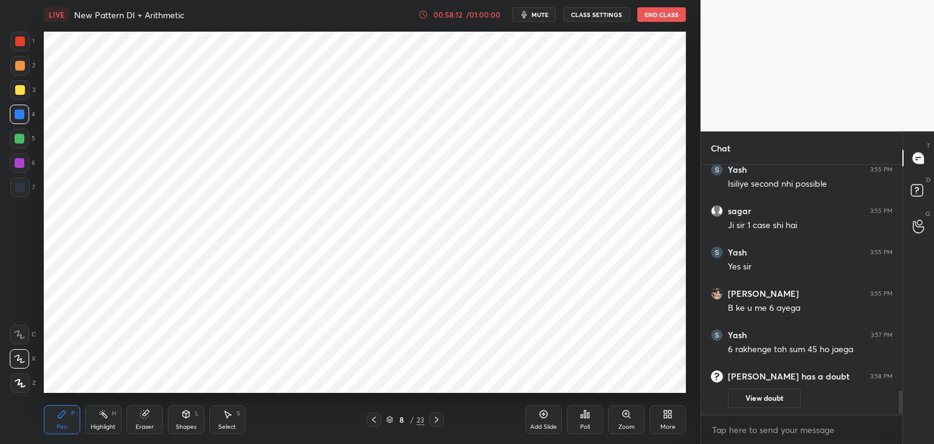
click at [441, 420] on div at bounding box center [436, 419] width 15 height 15
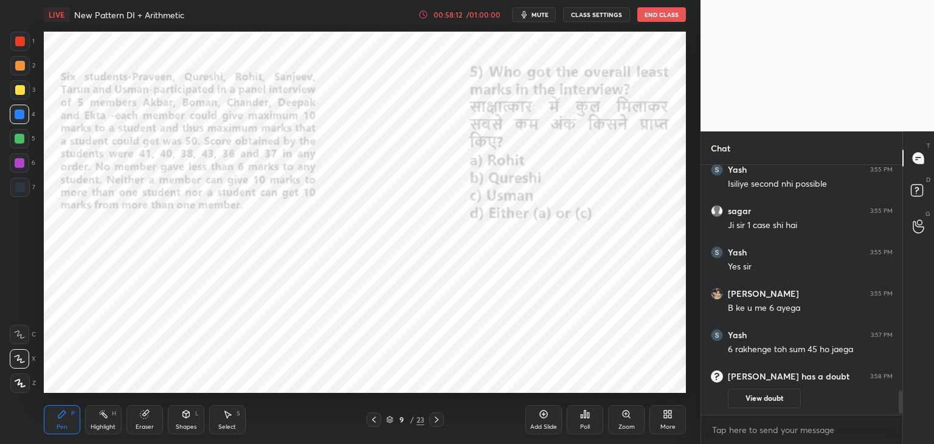
click at [437, 423] on icon at bounding box center [437, 419] width 10 height 10
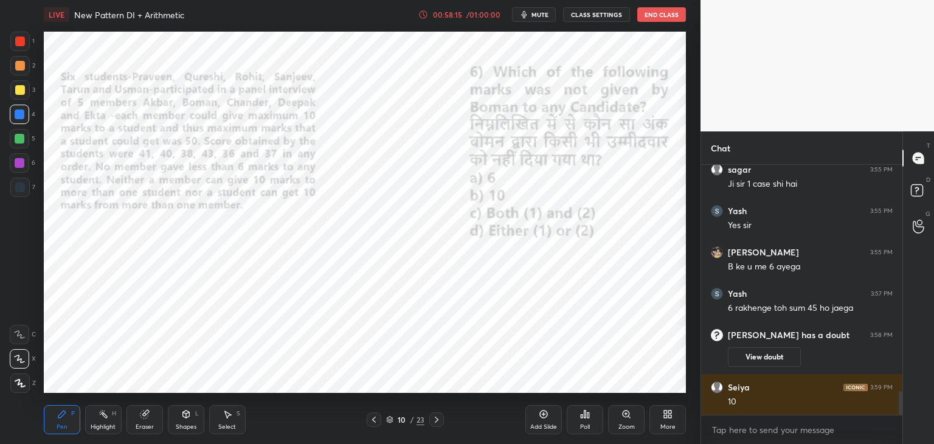
scroll to position [2410, 0]
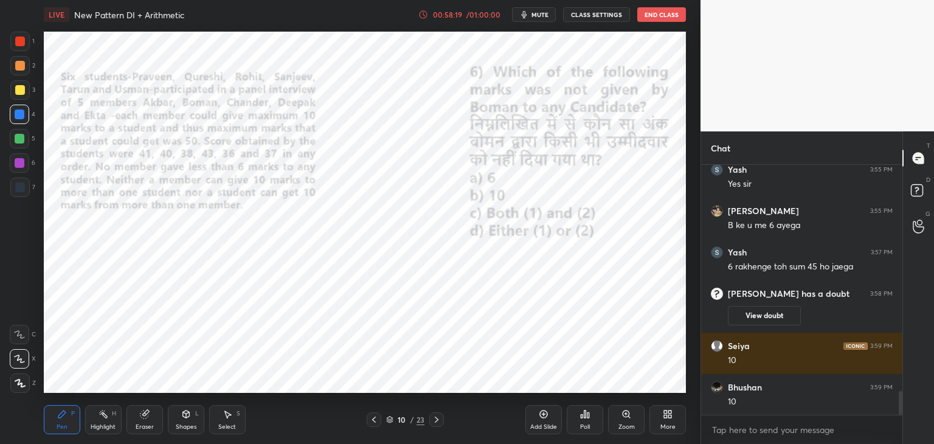
click at [428, 417] on div "10 / 23" at bounding box center [404, 419] width 77 height 15
click at [436, 422] on icon at bounding box center [437, 419] width 10 height 10
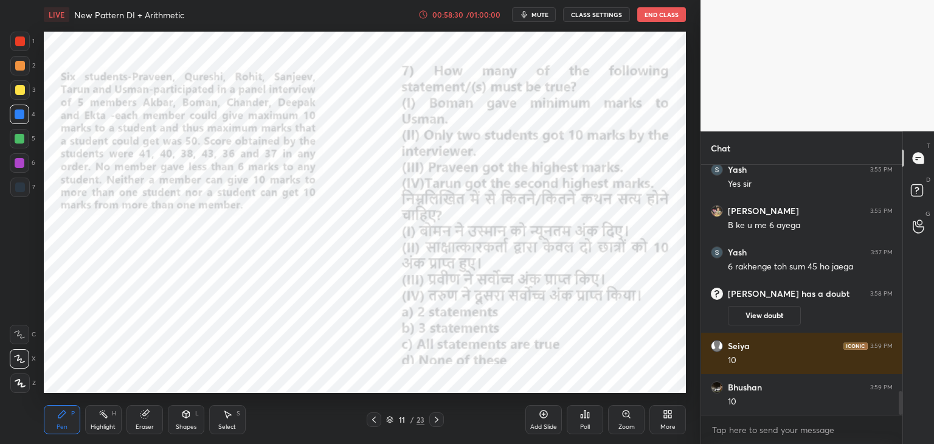
click at [370, 419] on icon at bounding box center [374, 419] width 10 height 10
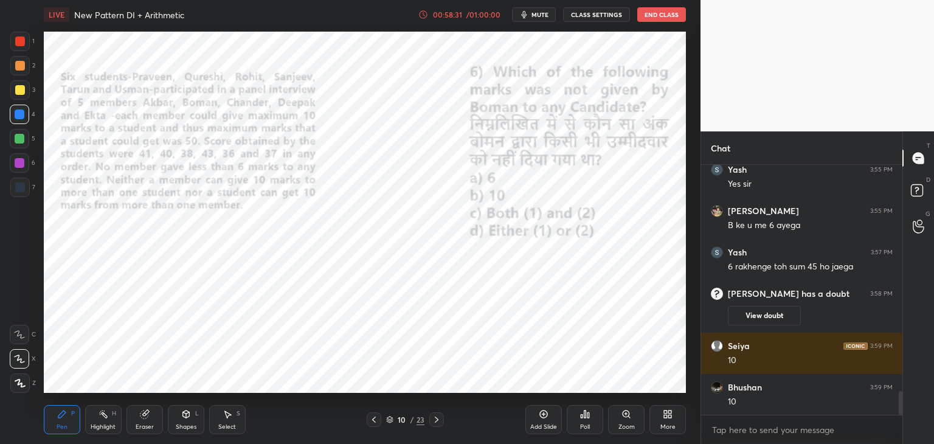
click at [373, 419] on icon at bounding box center [374, 419] width 4 height 6
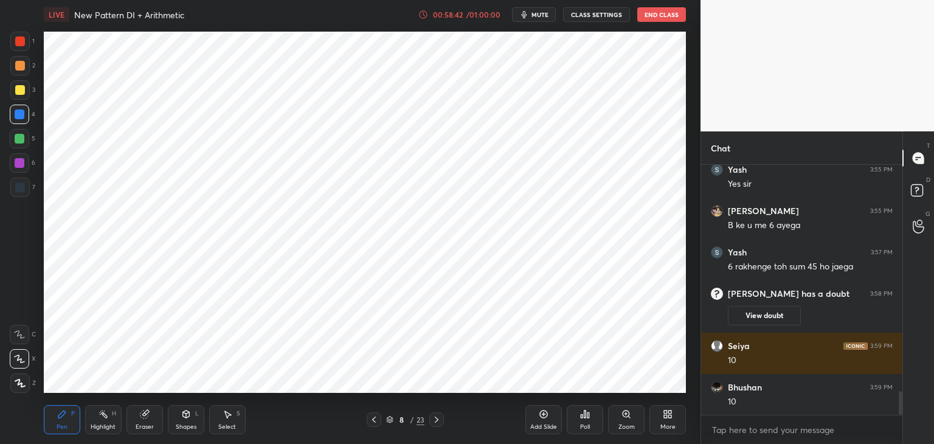
click at [432, 419] on icon at bounding box center [437, 419] width 10 height 10
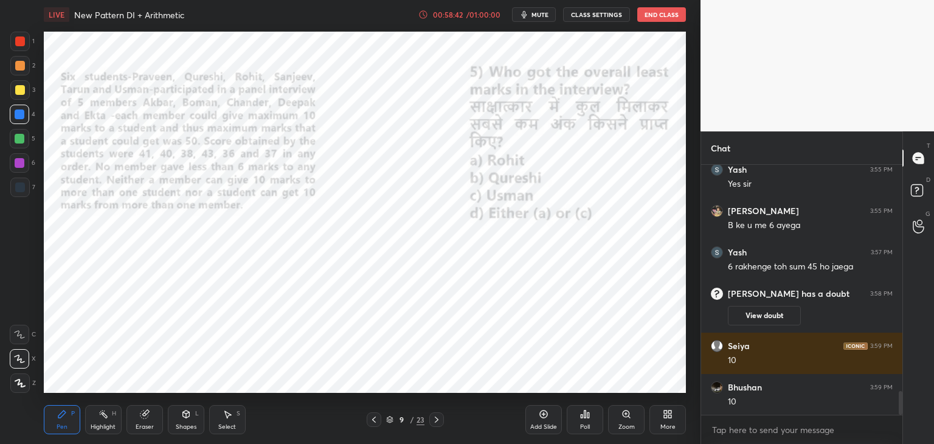
click at [438, 419] on icon at bounding box center [437, 419] width 10 height 10
click at [438, 418] on icon at bounding box center [437, 419] width 10 height 10
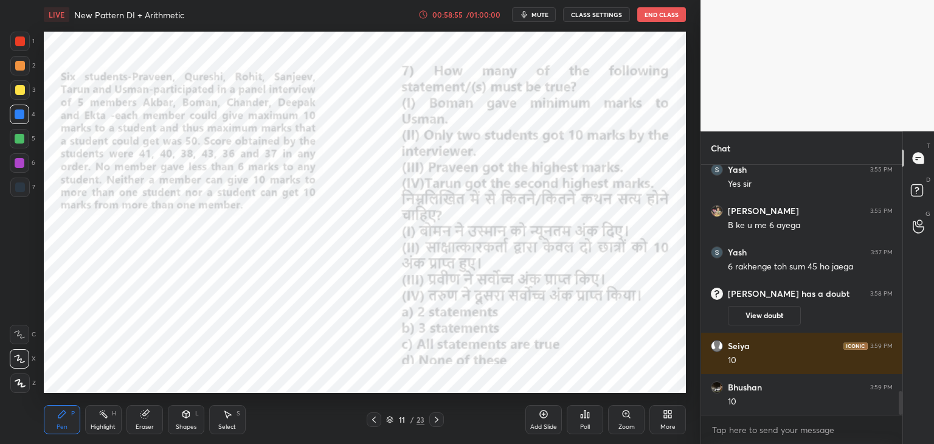
click at [373, 421] on icon at bounding box center [374, 419] width 10 height 10
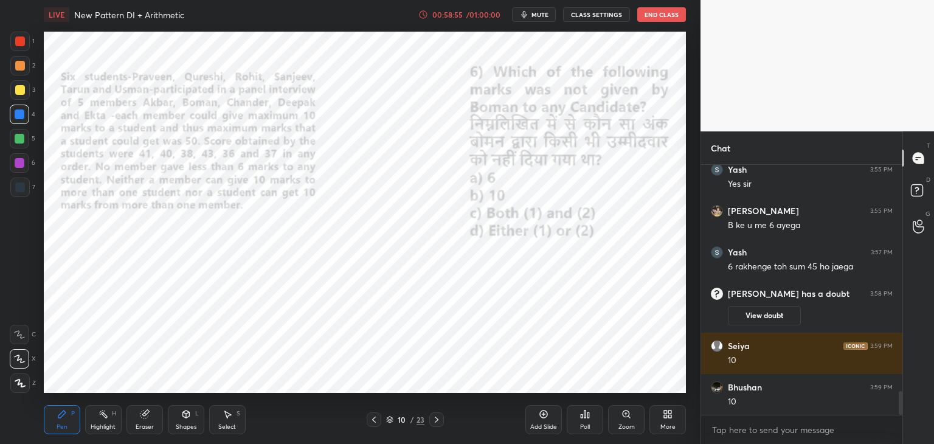
click at [374, 420] on icon at bounding box center [374, 419] width 10 height 10
click at [375, 417] on icon at bounding box center [374, 419] width 10 height 10
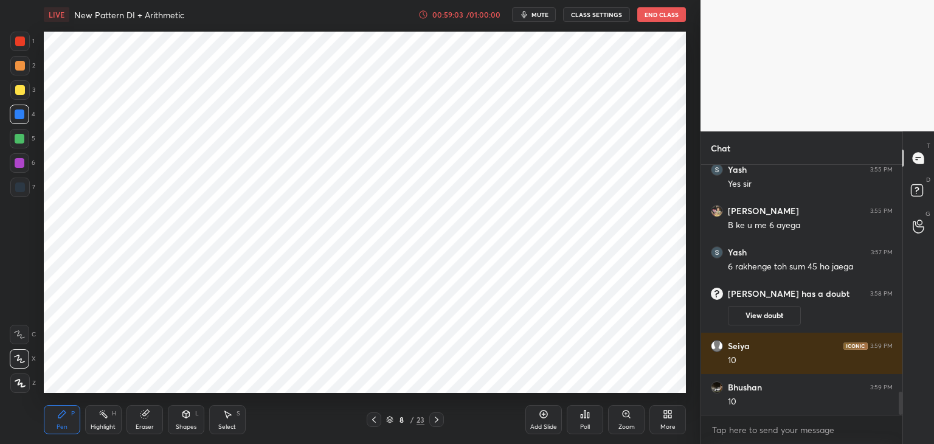
scroll to position [2452, 0]
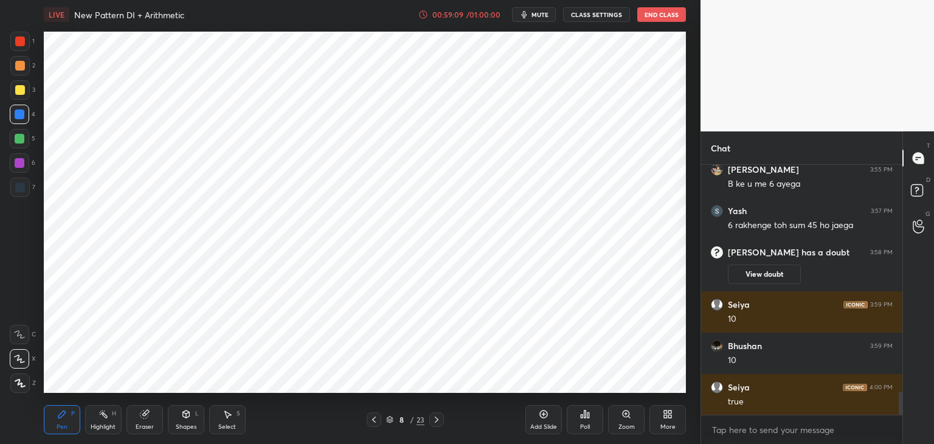
click at [437, 419] on icon at bounding box center [437, 419] width 10 height 10
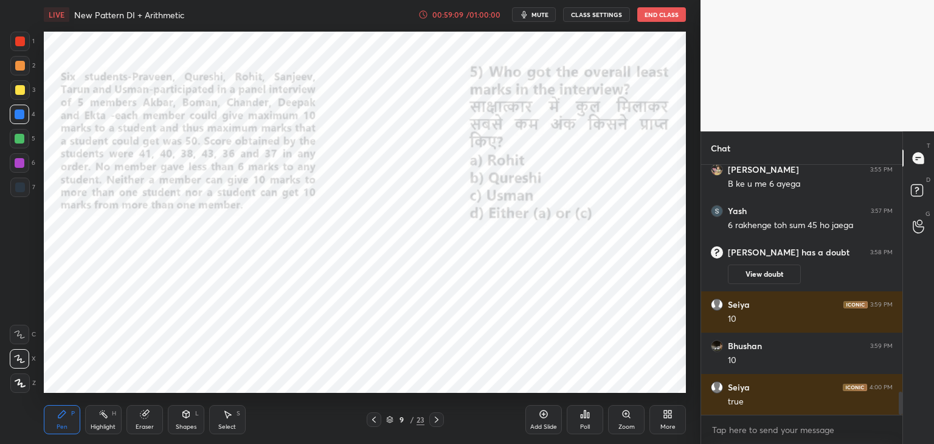
click at [439, 418] on icon at bounding box center [437, 419] width 10 height 10
click at [442, 418] on div at bounding box center [436, 419] width 15 height 15
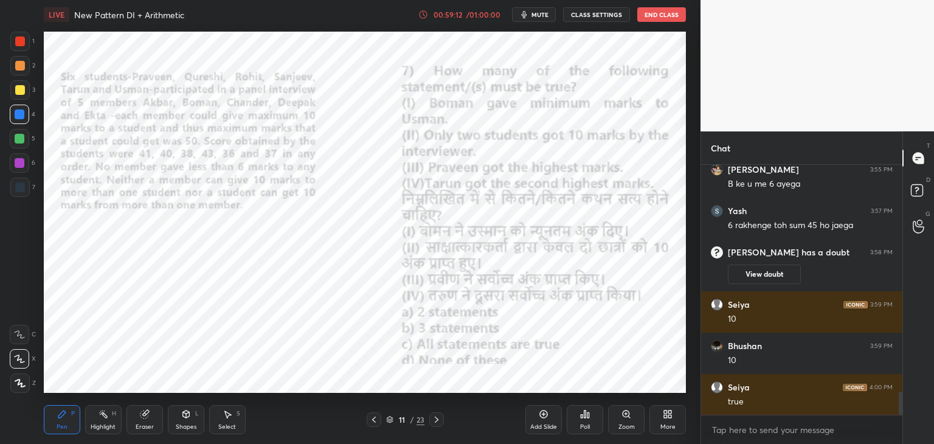
scroll to position [2493, 0]
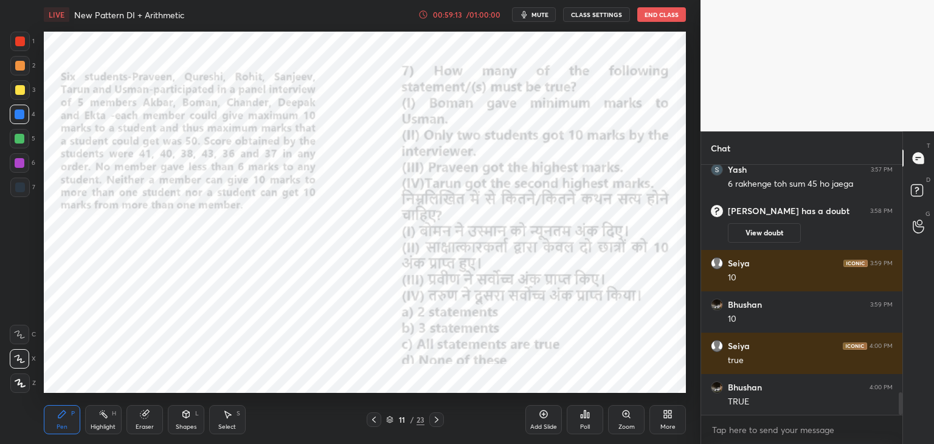
click at [370, 419] on icon at bounding box center [374, 419] width 10 height 10
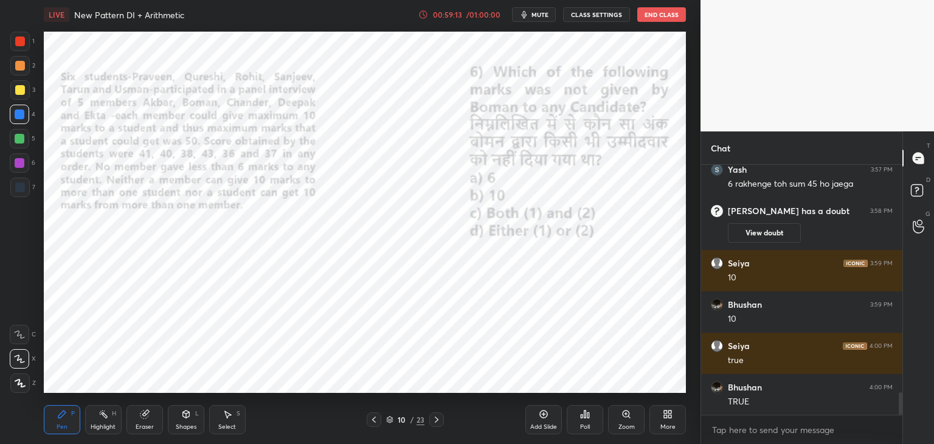
click at [372, 420] on icon at bounding box center [374, 419] width 10 height 10
click at [373, 421] on icon at bounding box center [374, 419] width 4 height 6
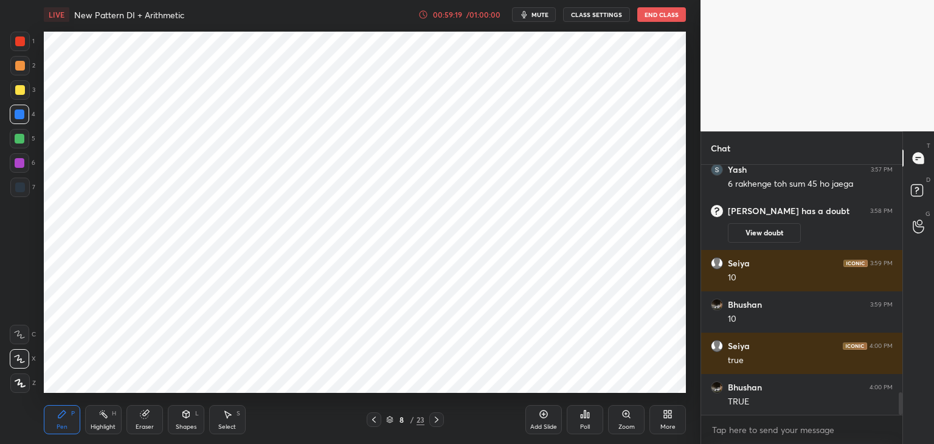
click at [440, 422] on icon at bounding box center [437, 419] width 10 height 10
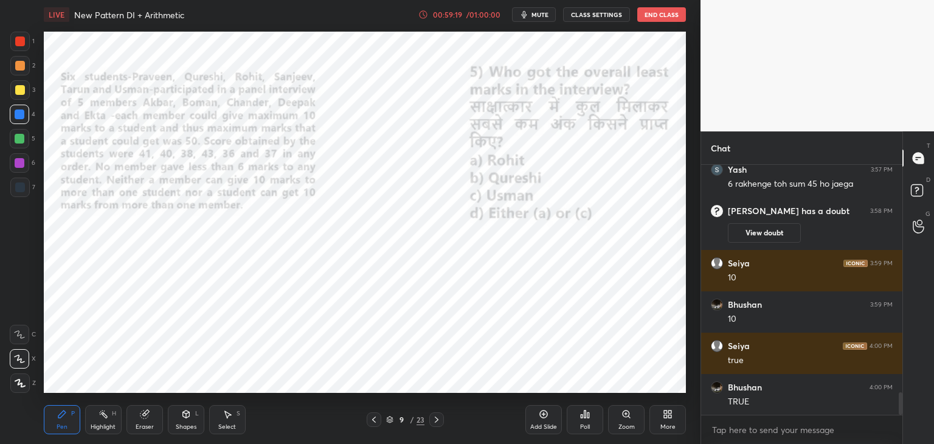
click at [441, 422] on div at bounding box center [436, 419] width 15 height 15
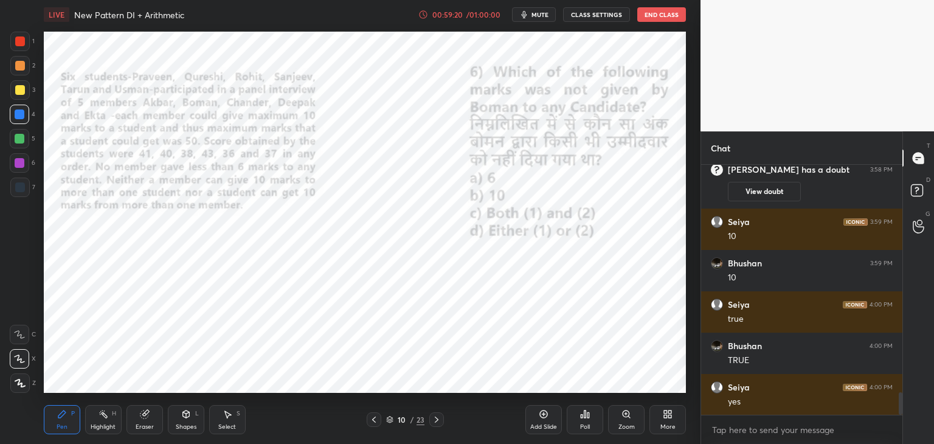
click at [435, 418] on icon at bounding box center [437, 419] width 10 height 10
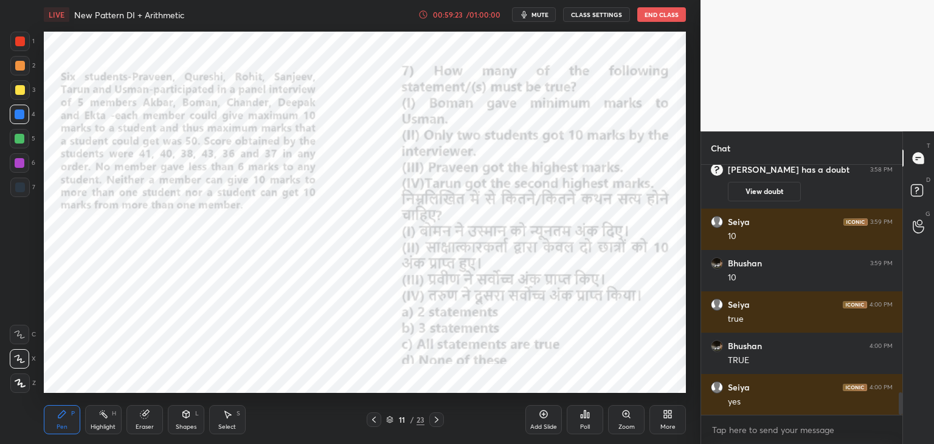
click at [372, 418] on icon at bounding box center [374, 419] width 10 height 10
click at [374, 421] on icon at bounding box center [374, 419] width 10 height 10
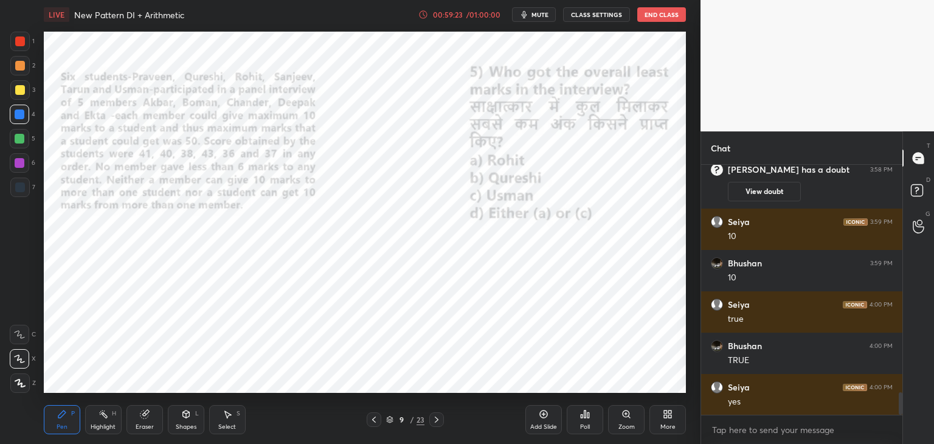
click at [375, 420] on icon at bounding box center [374, 419] width 10 height 10
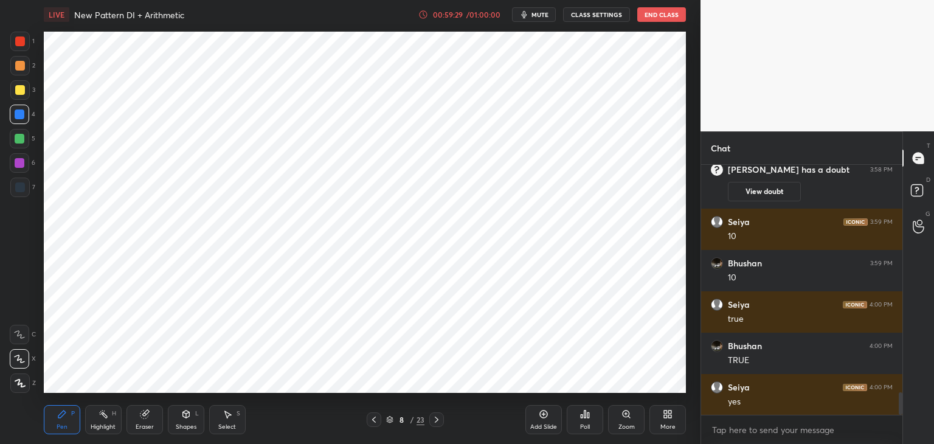
click at [438, 419] on icon at bounding box center [437, 419] width 10 height 10
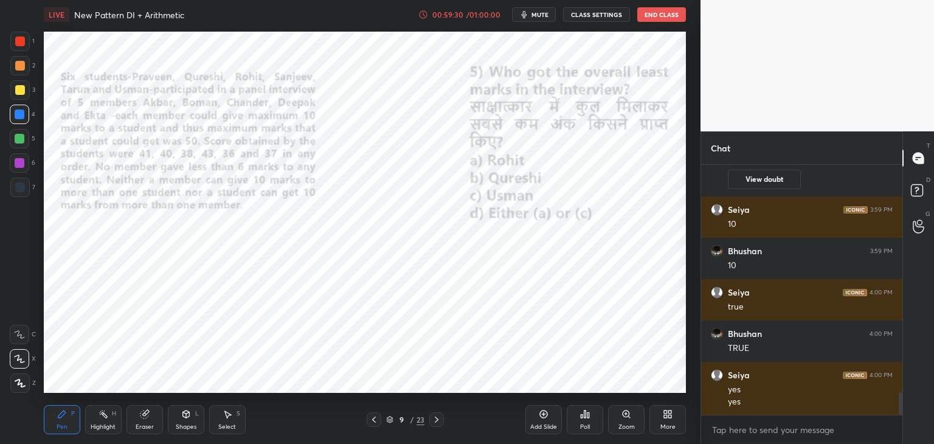
click at [439, 419] on icon at bounding box center [437, 419] width 10 height 10
click at [440, 419] on icon at bounding box center [437, 419] width 10 height 10
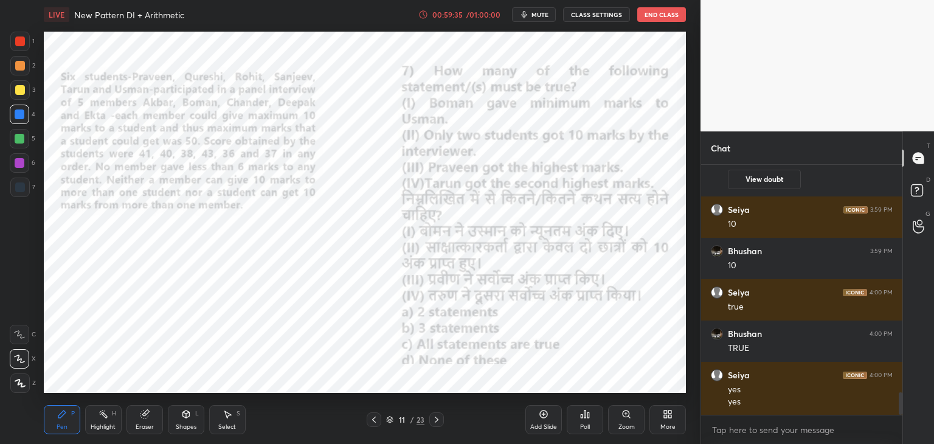
click at [441, 421] on div at bounding box center [436, 419] width 15 height 15
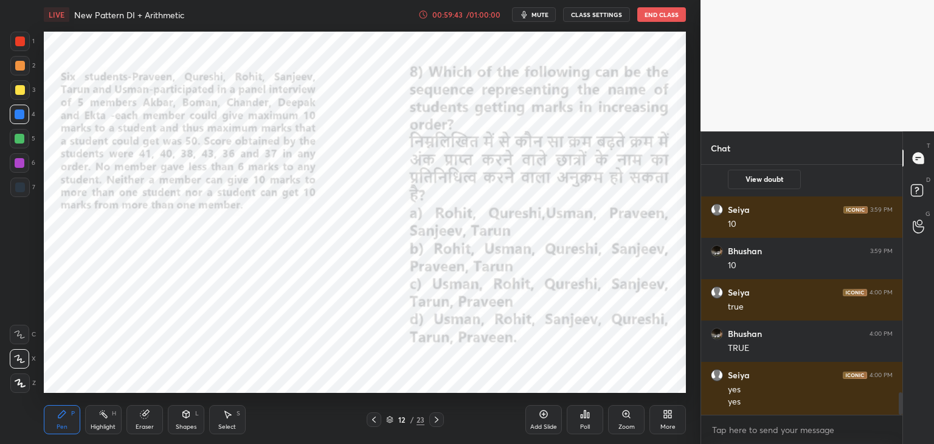
click at [436, 416] on icon at bounding box center [437, 419] width 10 height 10
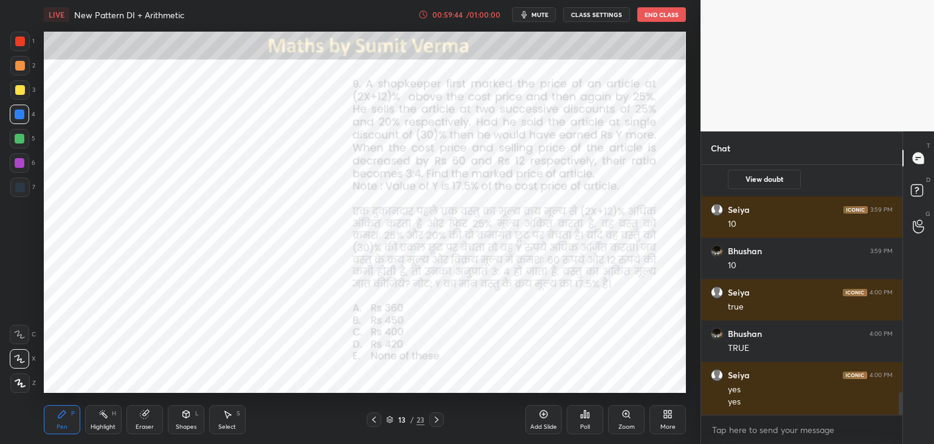
click at [377, 423] on icon at bounding box center [374, 419] width 10 height 10
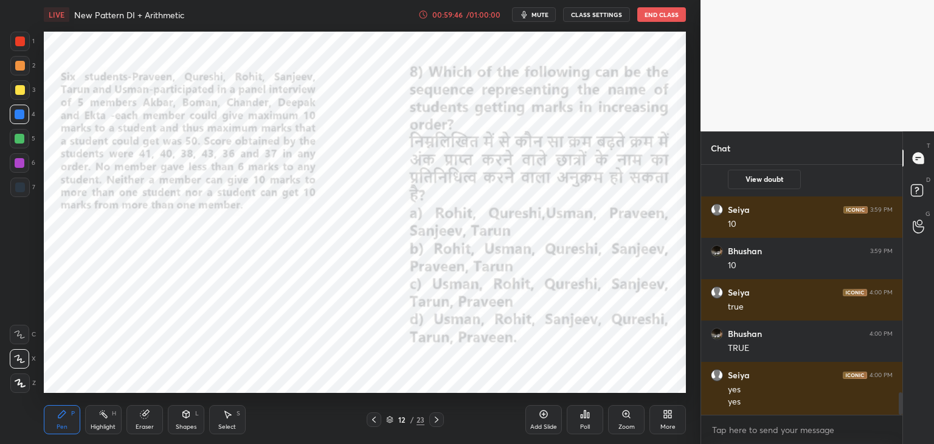
click at [377, 421] on icon at bounding box center [374, 419] width 10 height 10
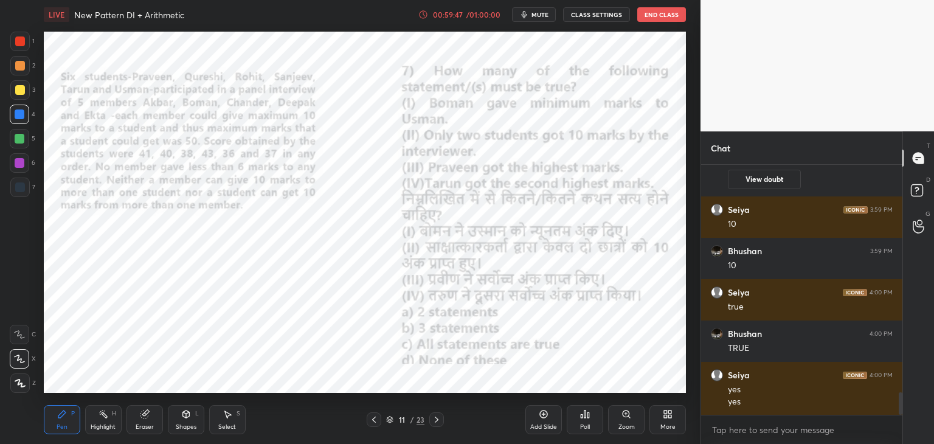
click at [377, 418] on icon at bounding box center [374, 419] width 10 height 10
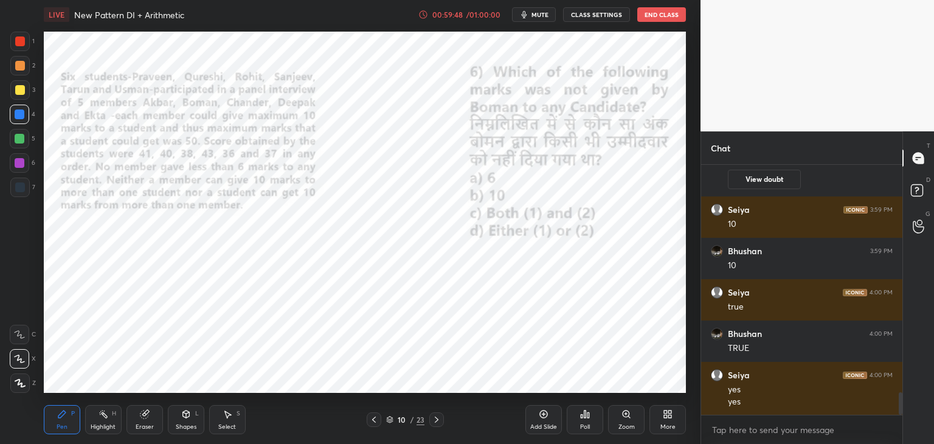
click at [377, 420] on icon at bounding box center [374, 419] width 10 height 10
click at [374, 421] on icon at bounding box center [374, 419] width 10 height 10
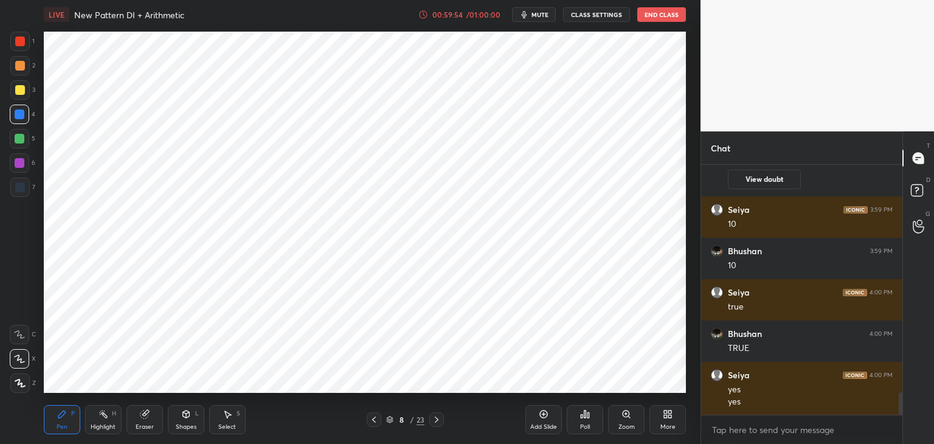
click at [433, 424] on icon at bounding box center [437, 419] width 10 height 10
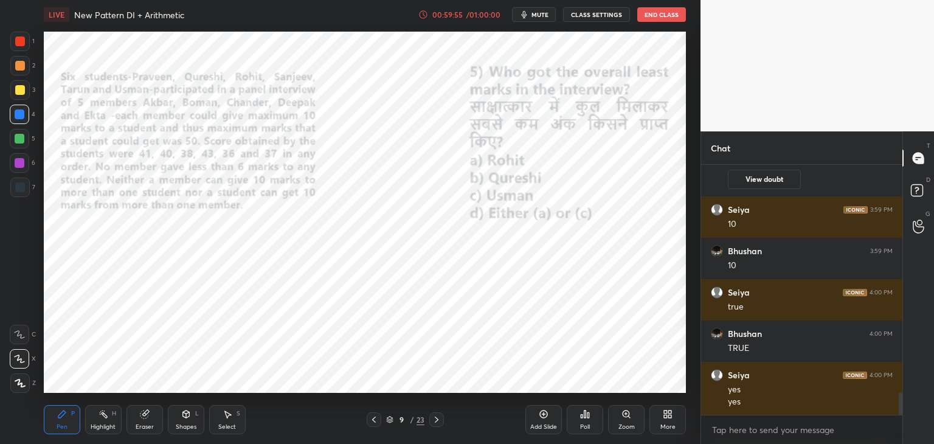
scroll to position [2588, 0]
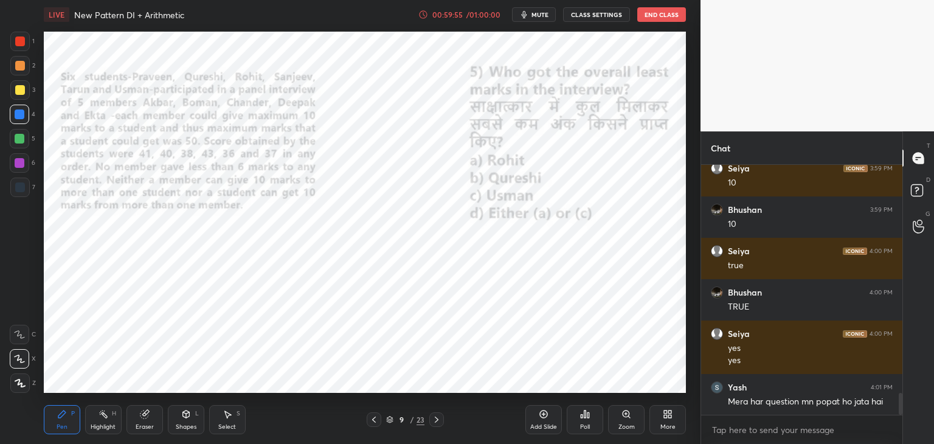
click at [432, 421] on icon at bounding box center [437, 419] width 10 height 10
click at [435, 419] on icon at bounding box center [437, 419] width 10 height 10
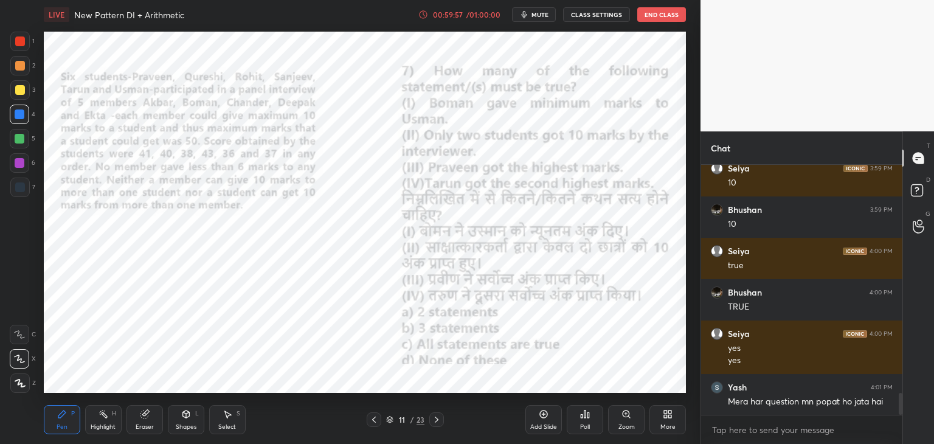
click at [433, 418] on icon at bounding box center [437, 419] width 10 height 10
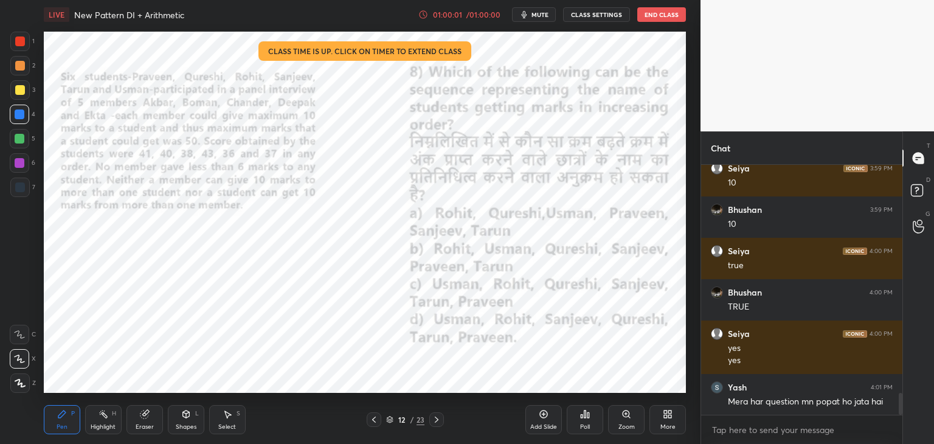
click at [440, 419] on icon at bounding box center [437, 419] width 10 height 10
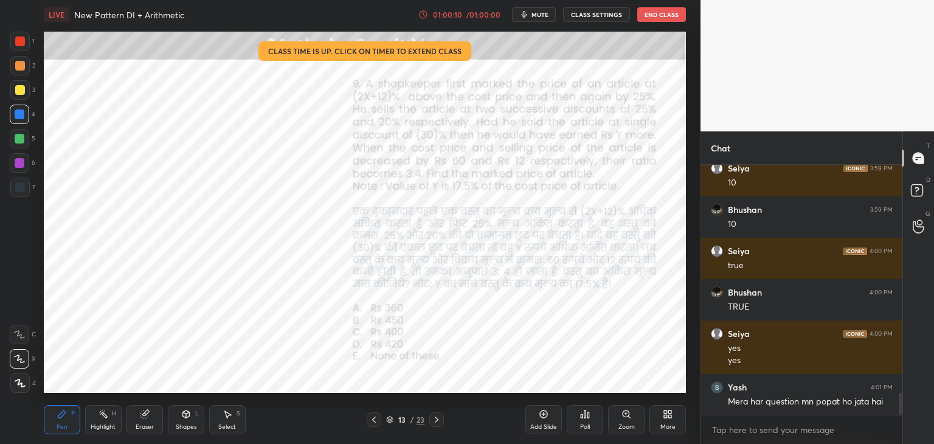
click at [26, 38] on div at bounding box center [19, 41] width 19 height 19
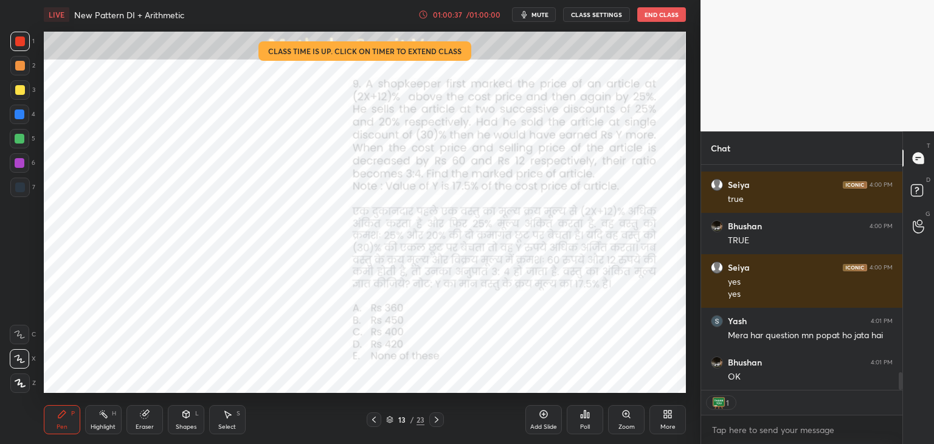
scroll to position [2695, 0]
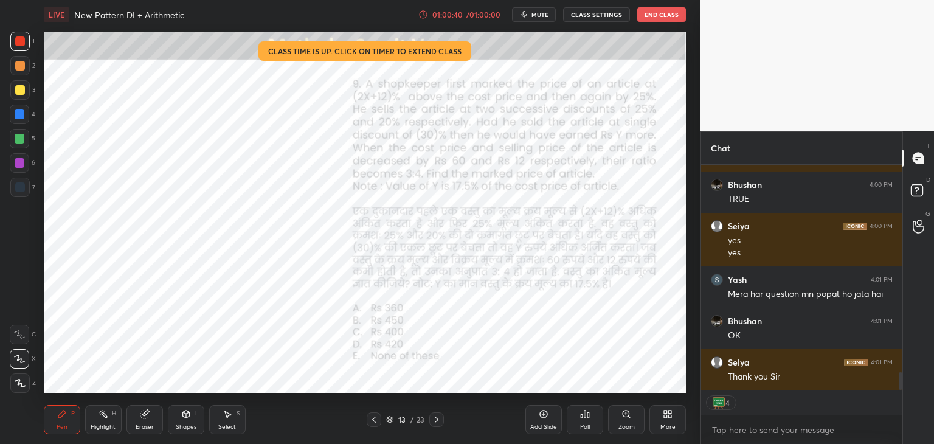
click at [664, 10] on button "End Class" at bounding box center [661, 14] width 49 height 15
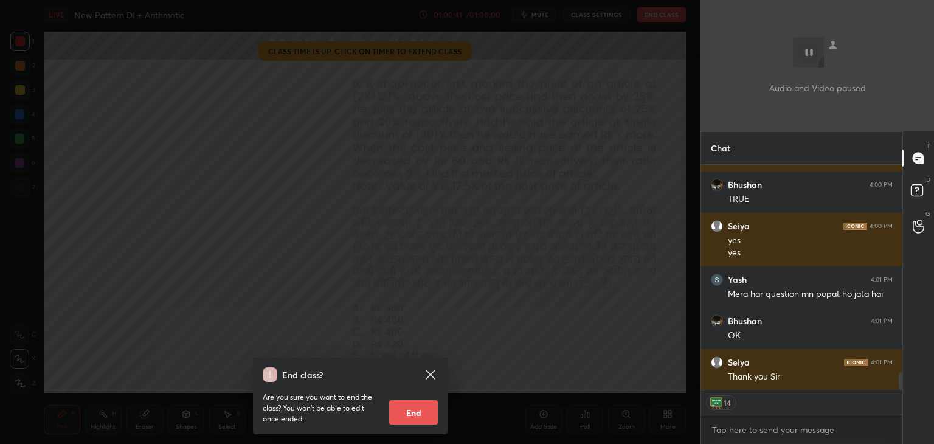
click at [414, 409] on button "End" at bounding box center [413, 412] width 49 height 24
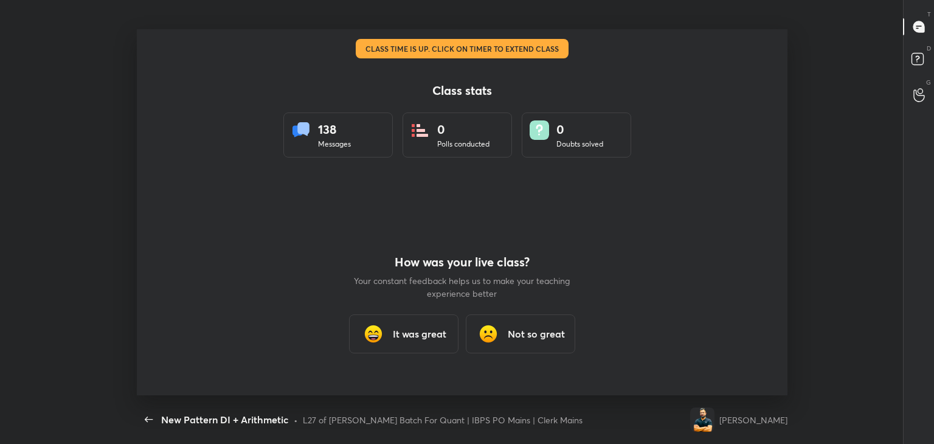
scroll to position [0, 0]
type textarea "x"
click at [390, 343] on div "It was great" at bounding box center [403, 333] width 109 height 39
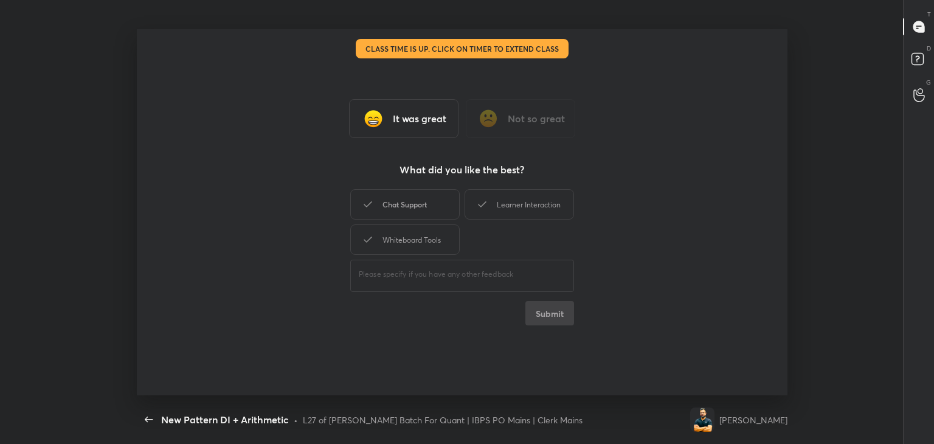
click at [393, 208] on div "Chat Support" at bounding box center [404, 204] width 109 height 30
drag, startPoint x: 537, startPoint y: 200, endPoint x: 432, endPoint y: 227, distance: 108.5
click at [537, 199] on div "Learner Interaction" at bounding box center [518, 204] width 109 height 30
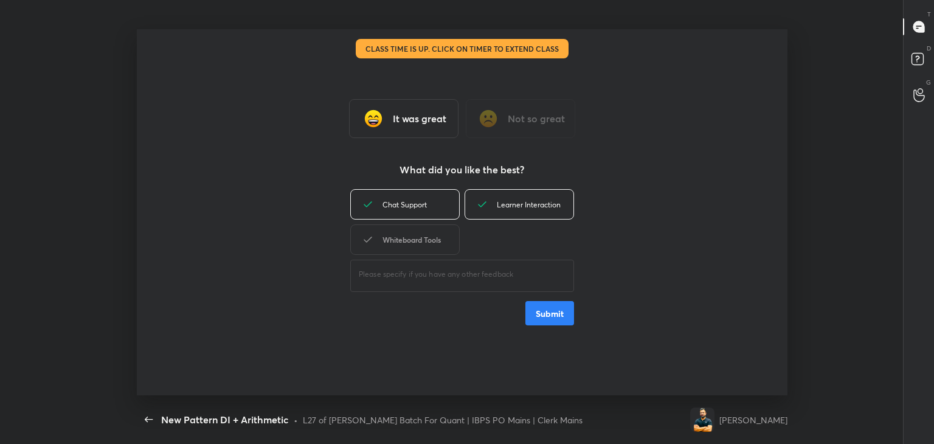
click at [425, 227] on div "Whiteboard Tools" at bounding box center [404, 239] width 109 height 30
click at [564, 306] on button "Submit" at bounding box center [549, 313] width 49 height 24
